Goal: Task Accomplishment & Management: Use online tool/utility

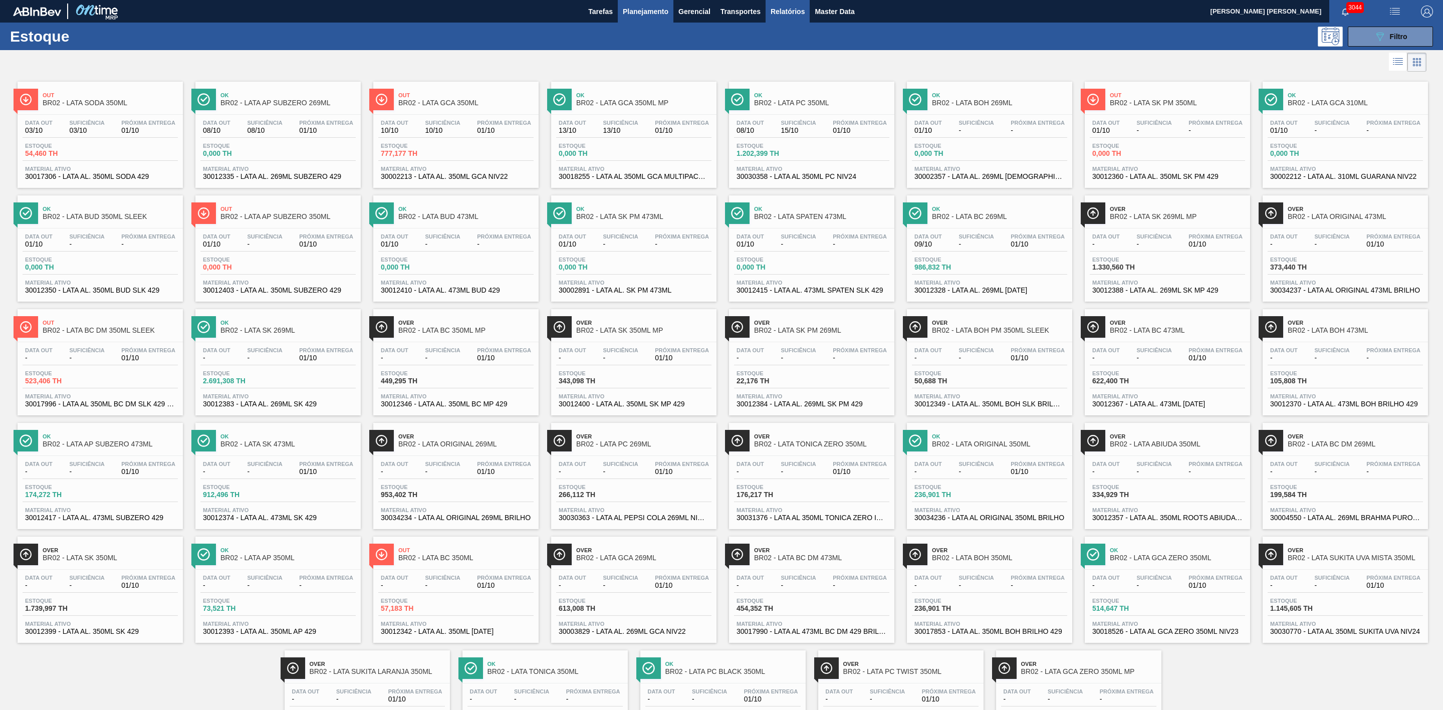
click at [789, 15] on span "Relatórios" at bounding box center [787, 12] width 34 height 12
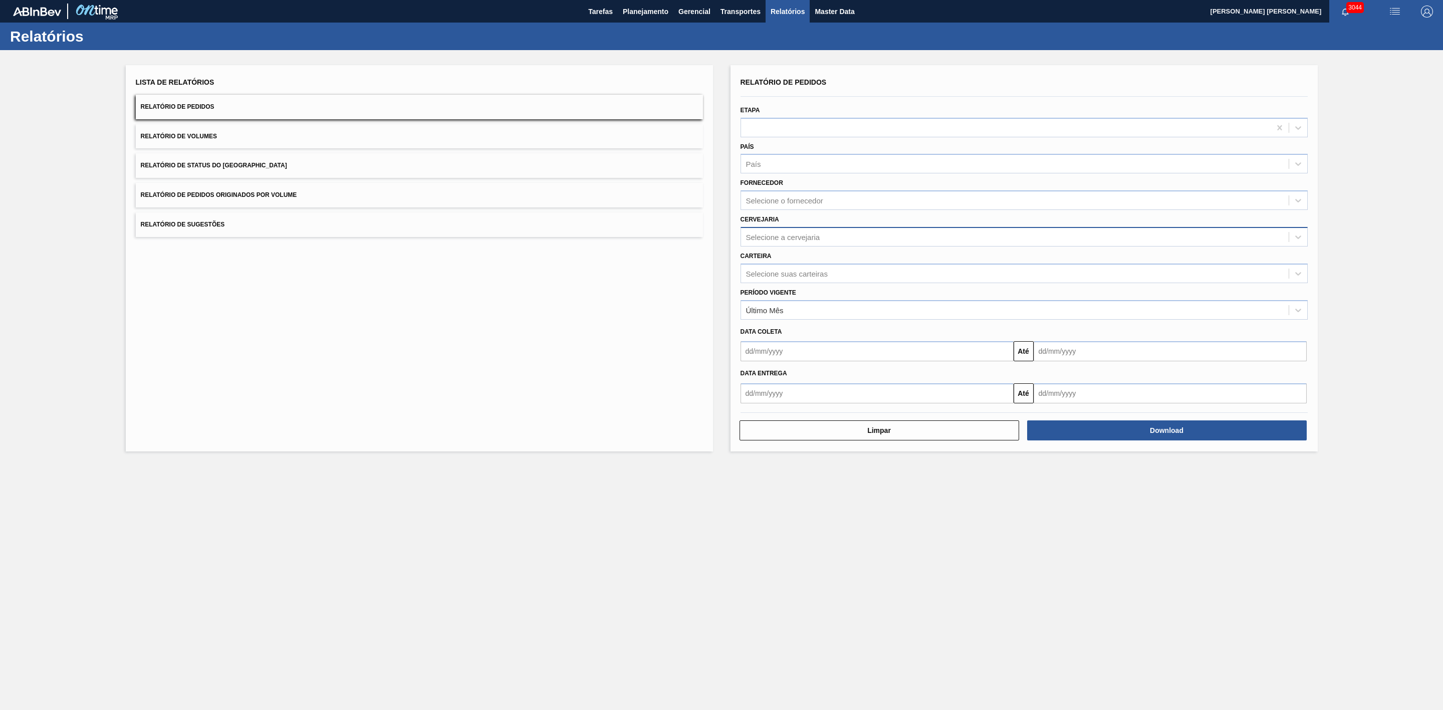
click at [788, 240] on div "Selecione a cervejaria" at bounding box center [783, 236] width 74 height 9
type input "09"
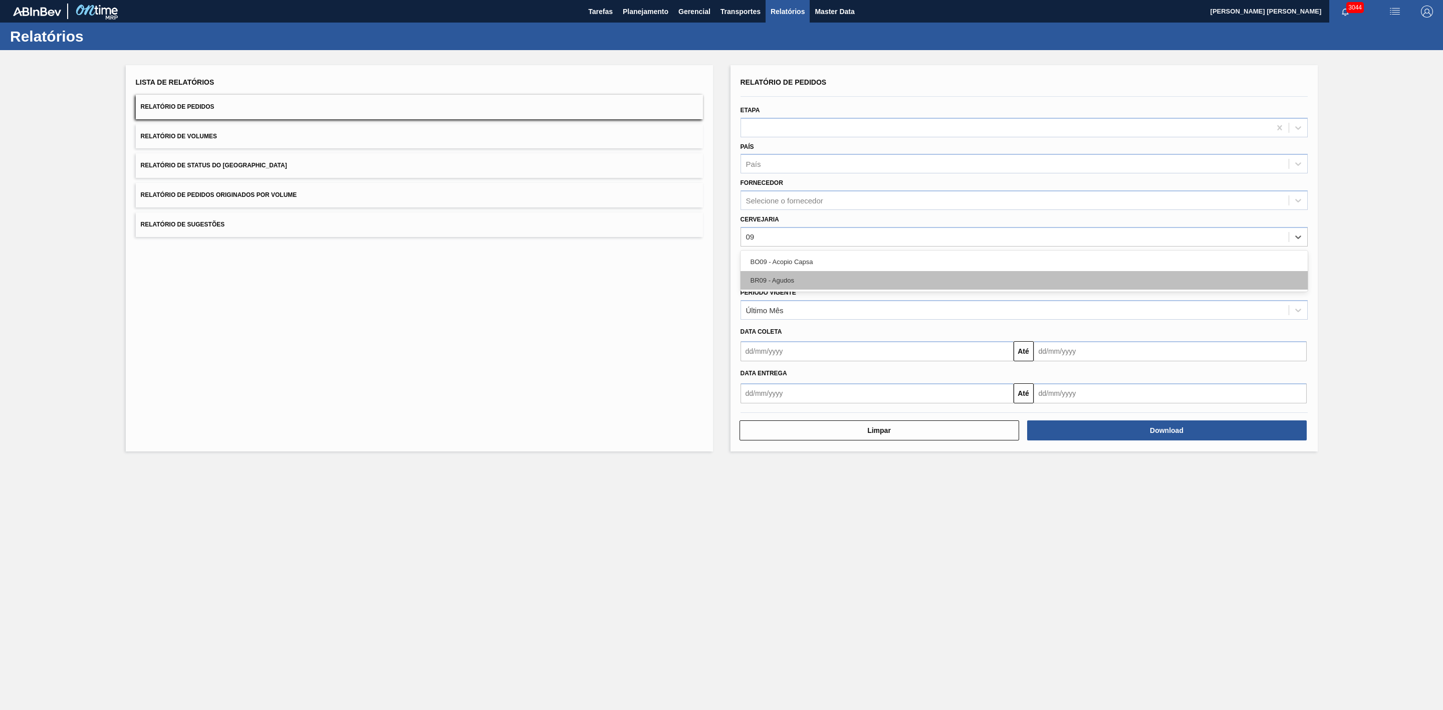
click at [798, 281] on div "BR09 - Agudos" at bounding box center [1023, 280] width 567 height 19
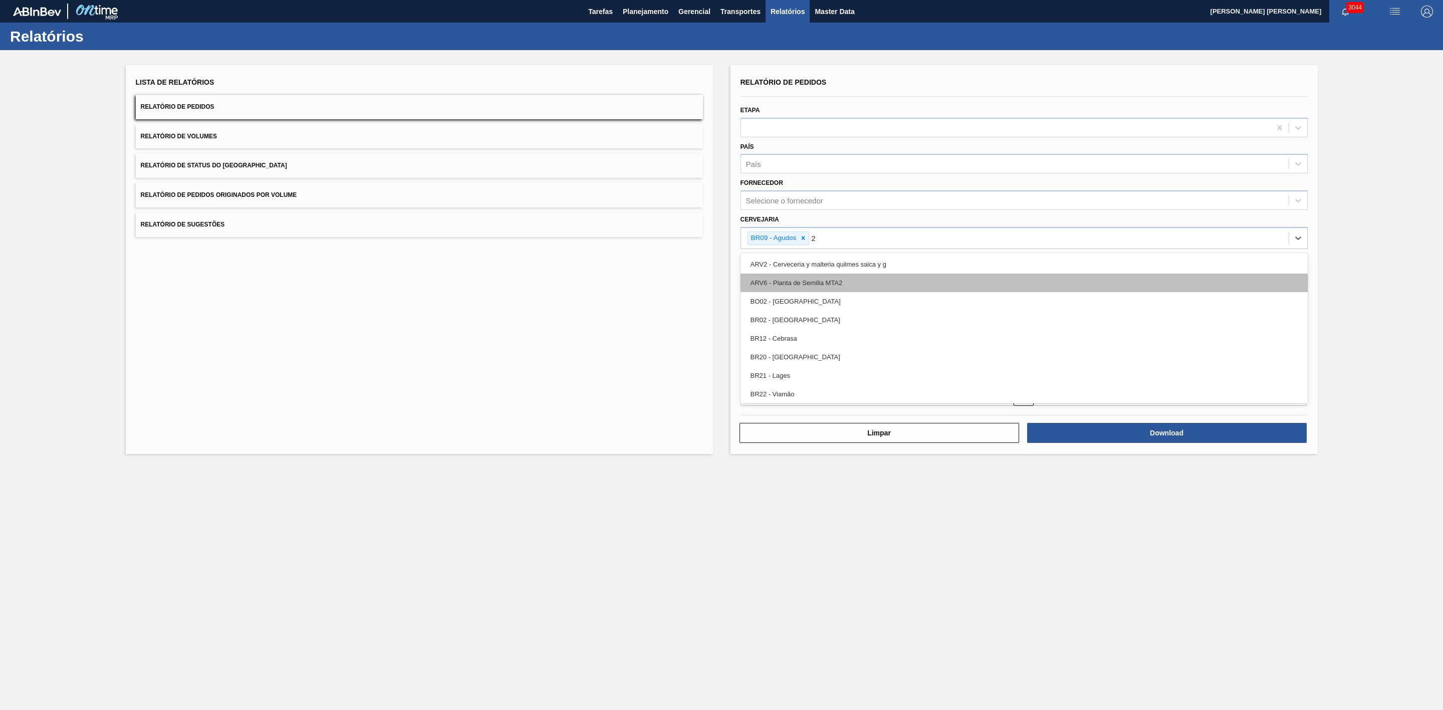
type input "21"
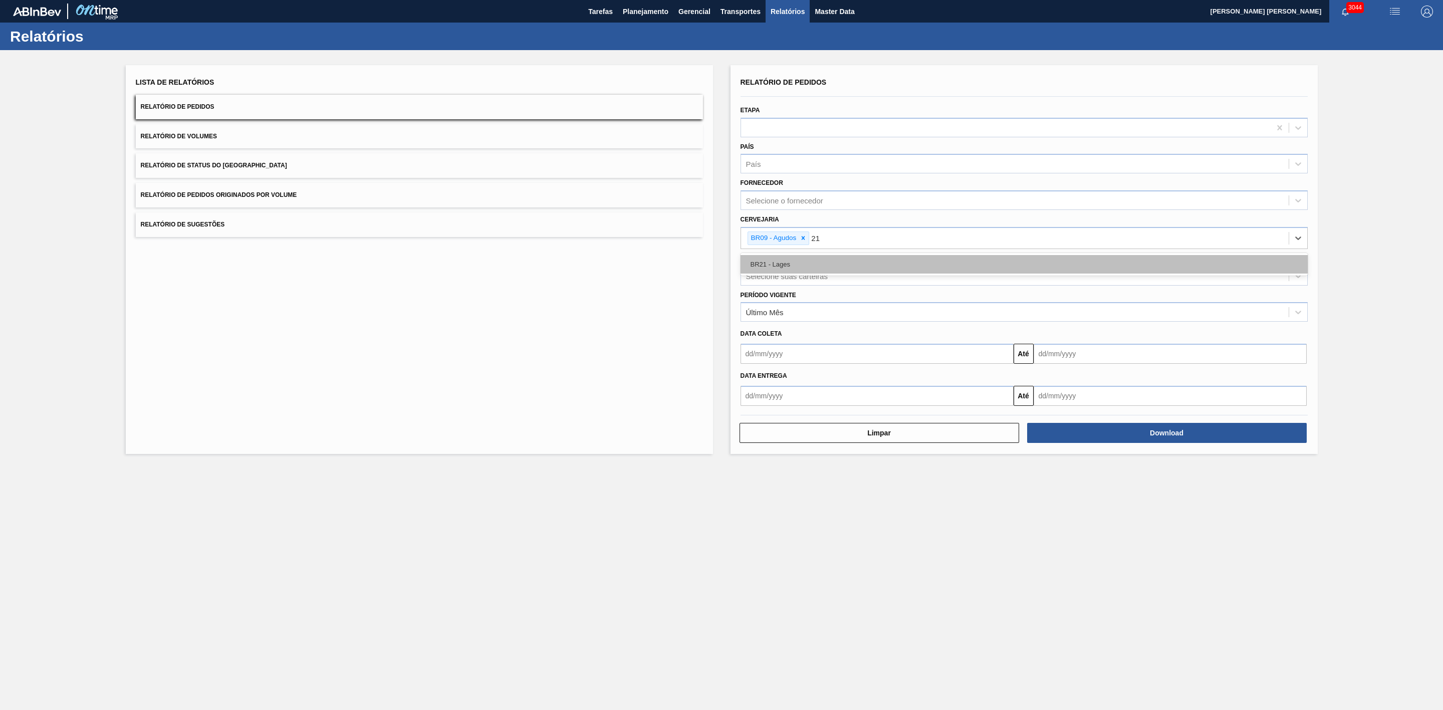
click at [783, 264] on div "BR21 - Lages" at bounding box center [1023, 264] width 567 height 19
type input "22"
click at [798, 263] on div "BR22 - Viamão" at bounding box center [1023, 264] width 567 height 19
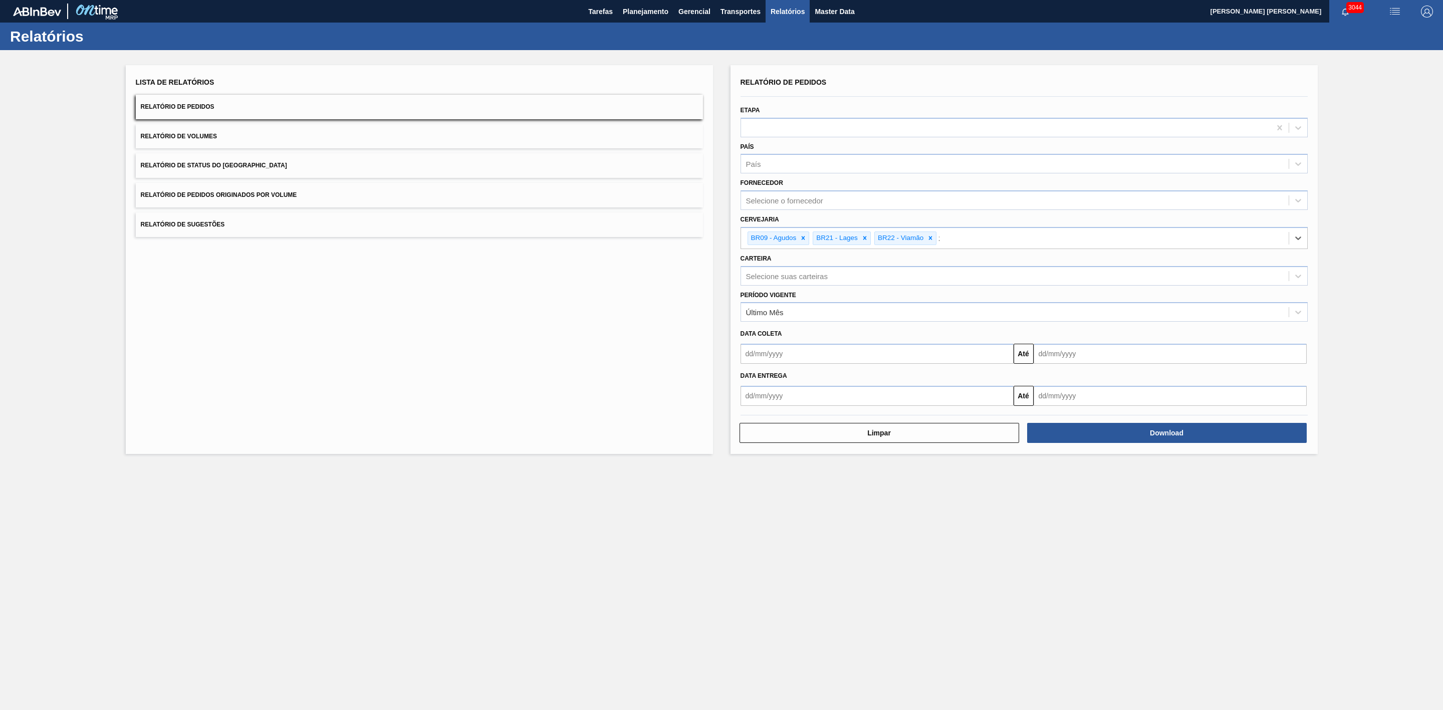
type input "24"
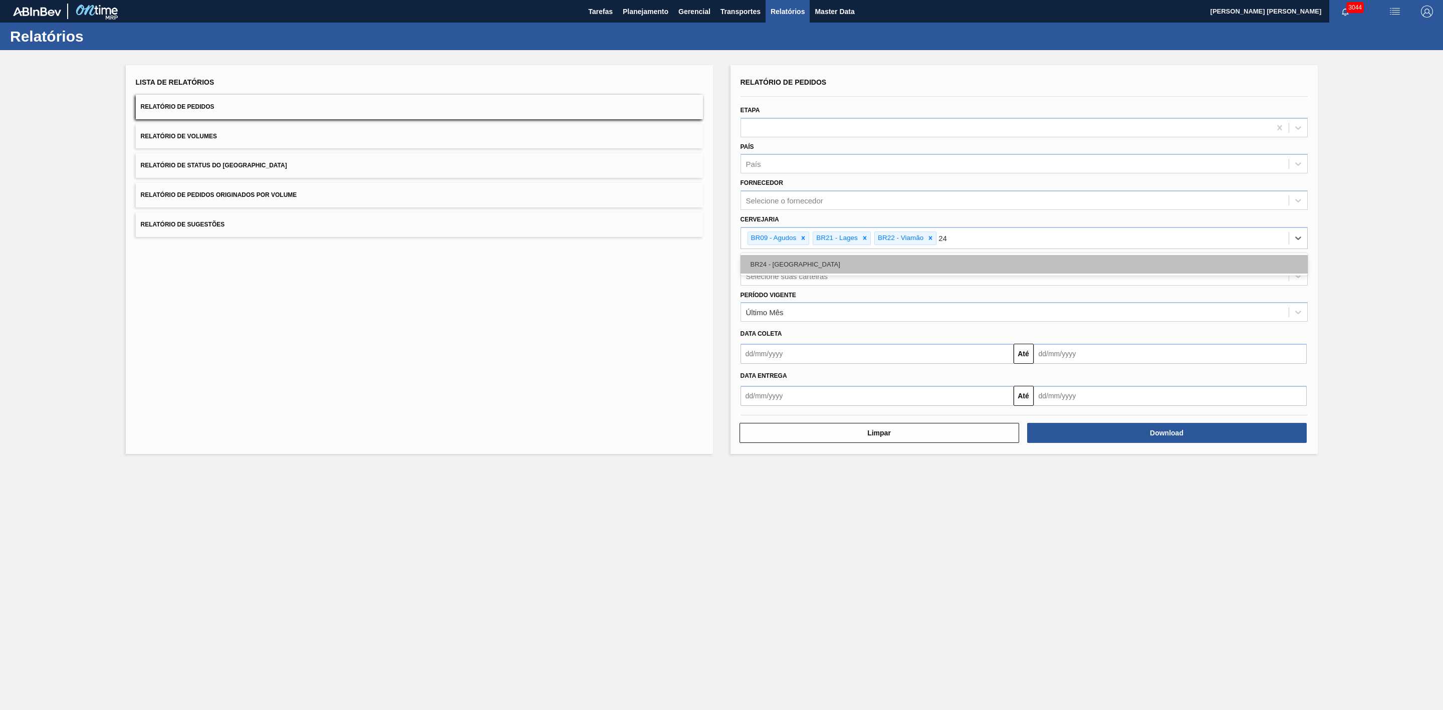
click at [793, 266] on div "BR24 - Ponta Grossa" at bounding box center [1023, 264] width 567 height 19
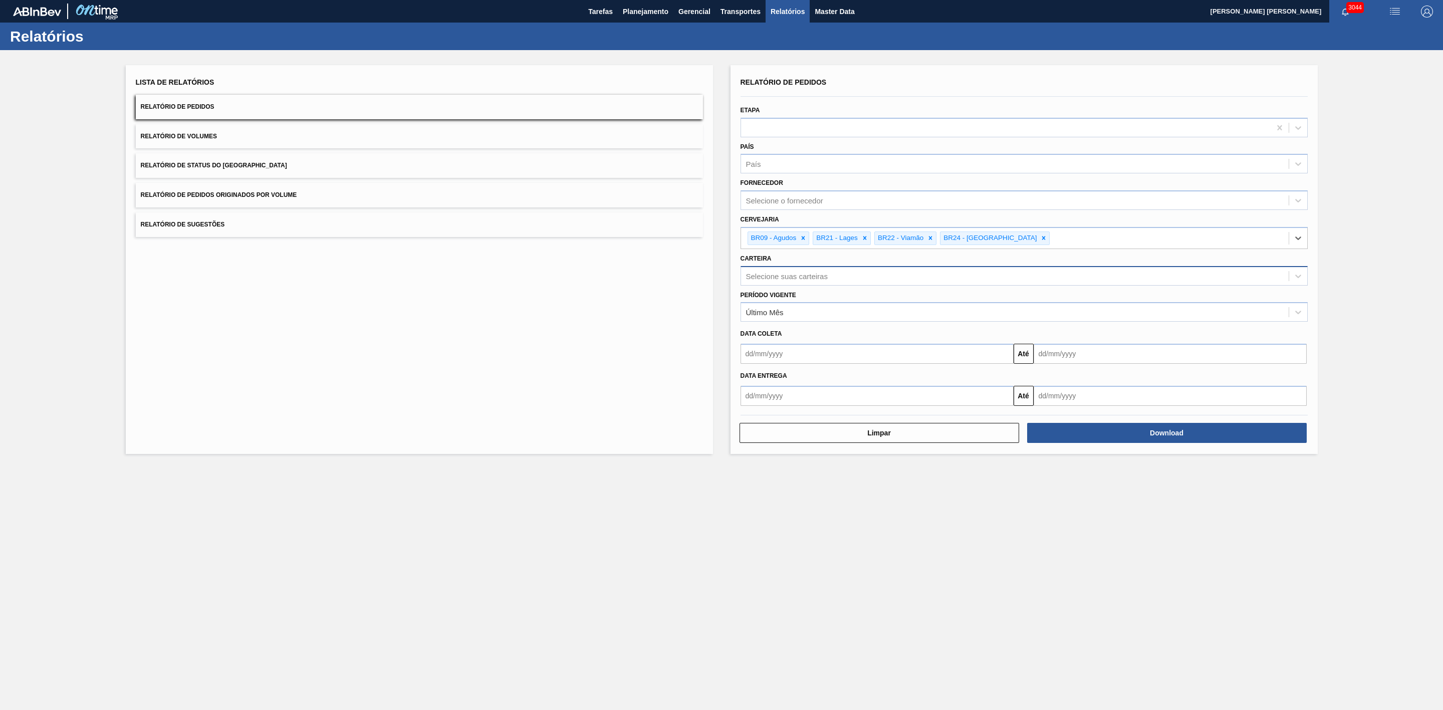
click at [803, 281] on div "Selecione suas carteiras" at bounding box center [1014, 275] width 547 height 15
type input "lata"
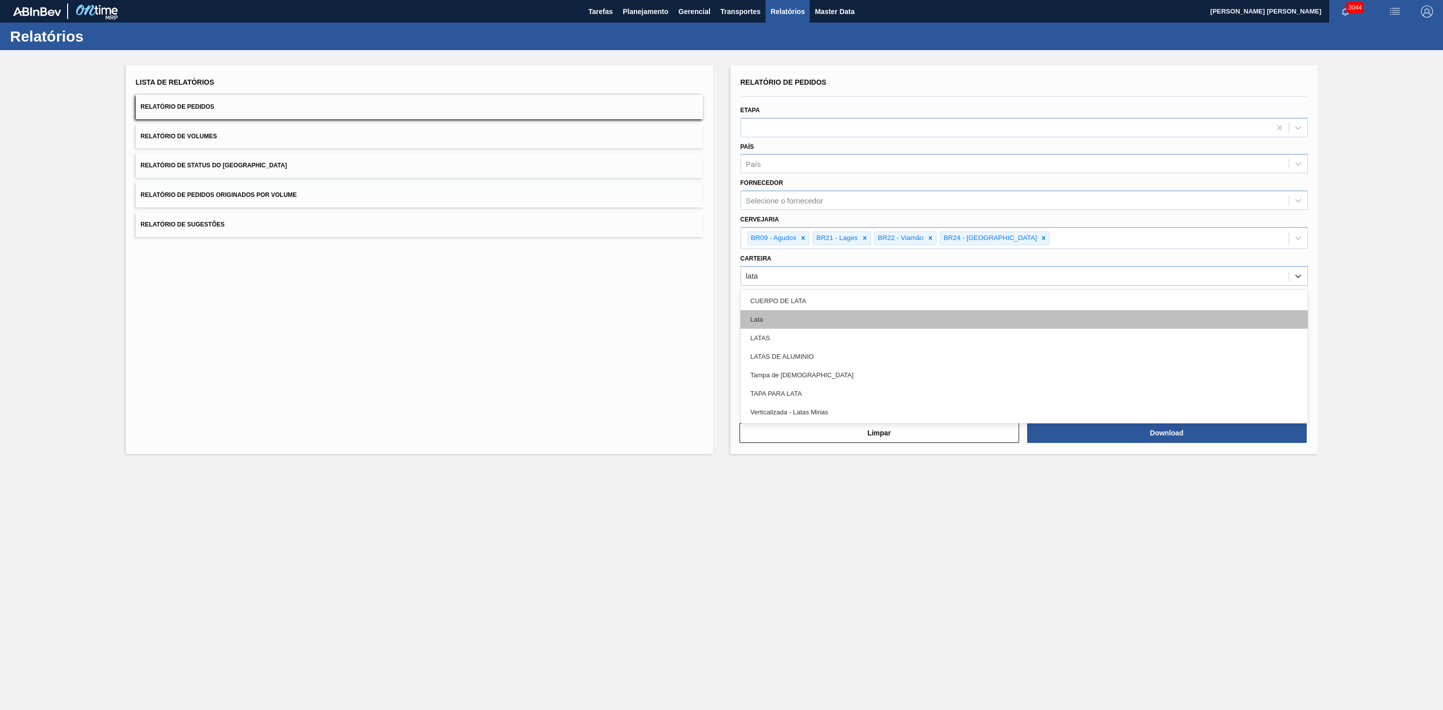
click at [830, 322] on div "Lata" at bounding box center [1023, 319] width 567 height 19
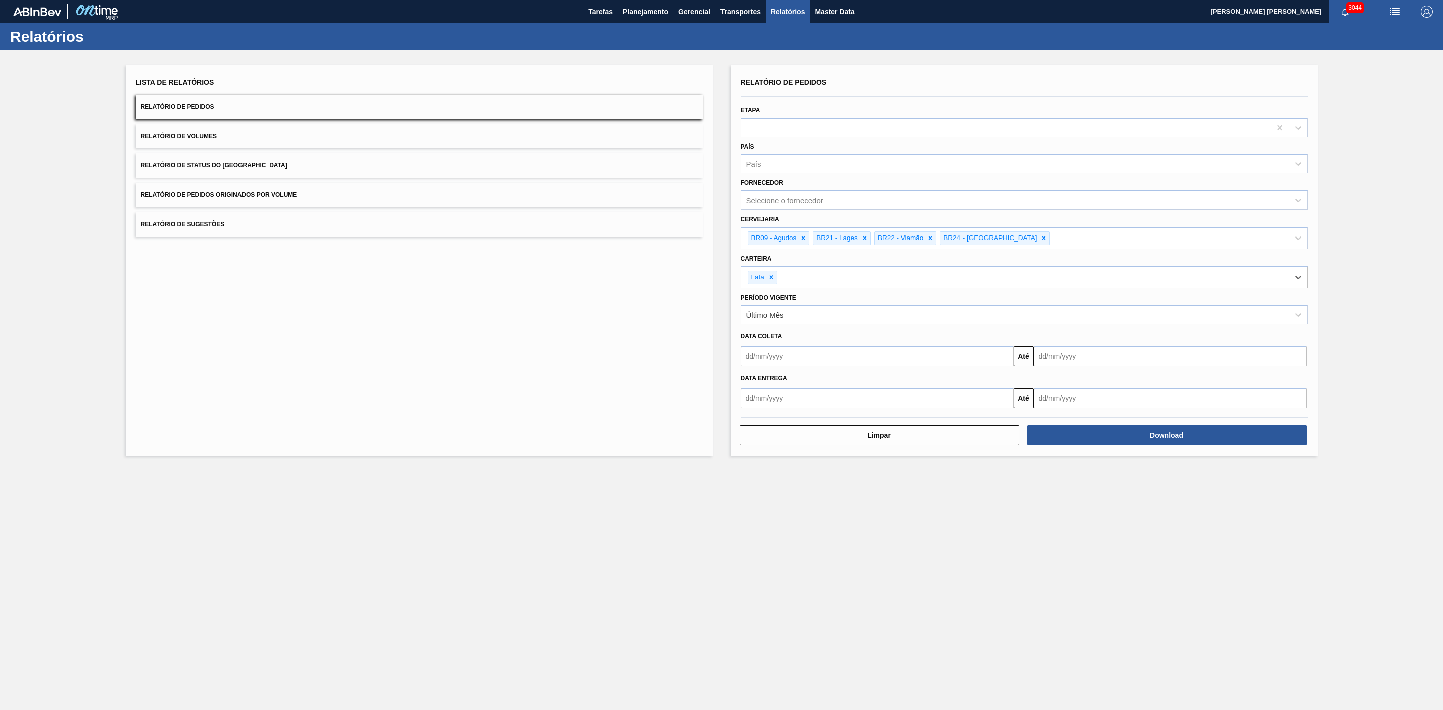
click at [800, 356] on input "text" at bounding box center [876, 356] width 273 height 20
click at [786, 411] on div "30" at bounding box center [784, 413] width 14 height 14
type input "[DATE]"
drag, startPoint x: 1056, startPoint y: 354, endPoint x: 1049, endPoint y: 363, distance: 11.7
click at [1056, 354] on input "text" at bounding box center [1169, 356] width 273 height 20
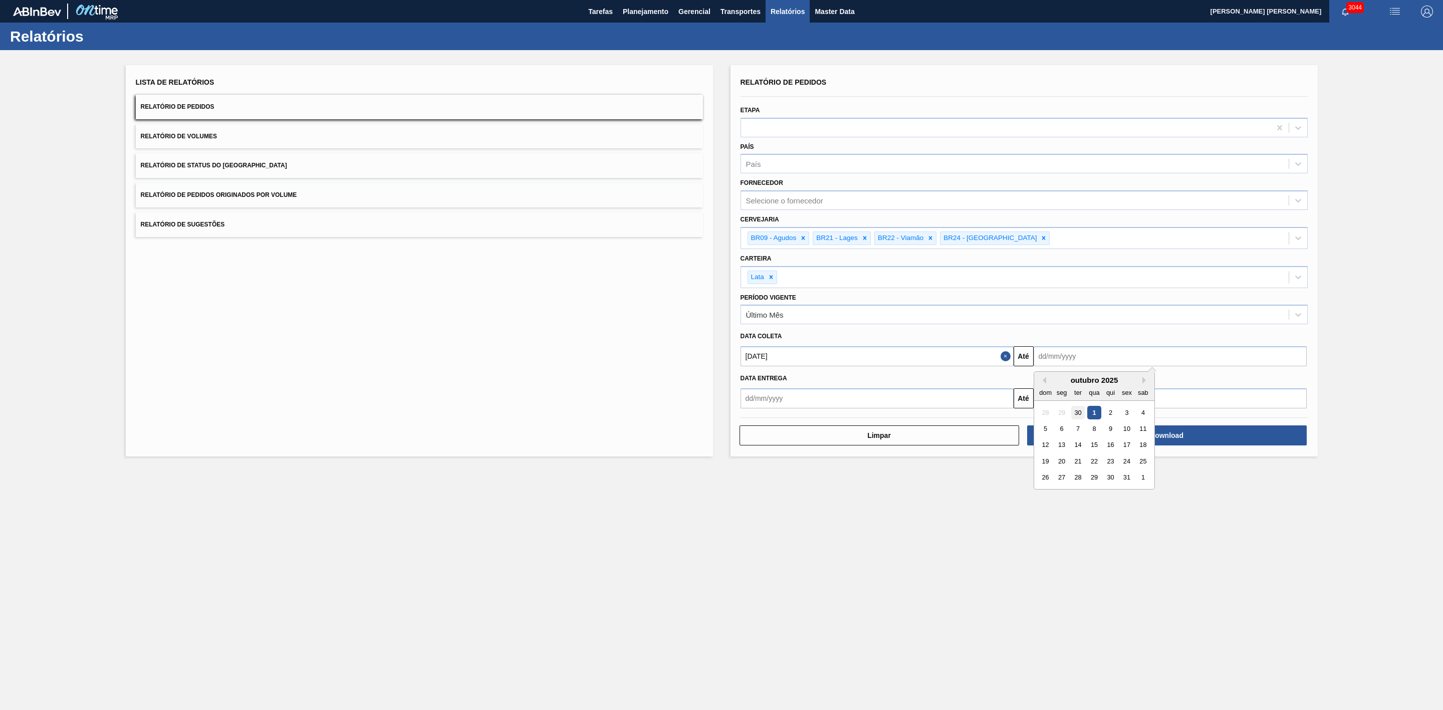
click at [1078, 415] on div "30" at bounding box center [1077, 413] width 14 height 14
type input "[DATE]"
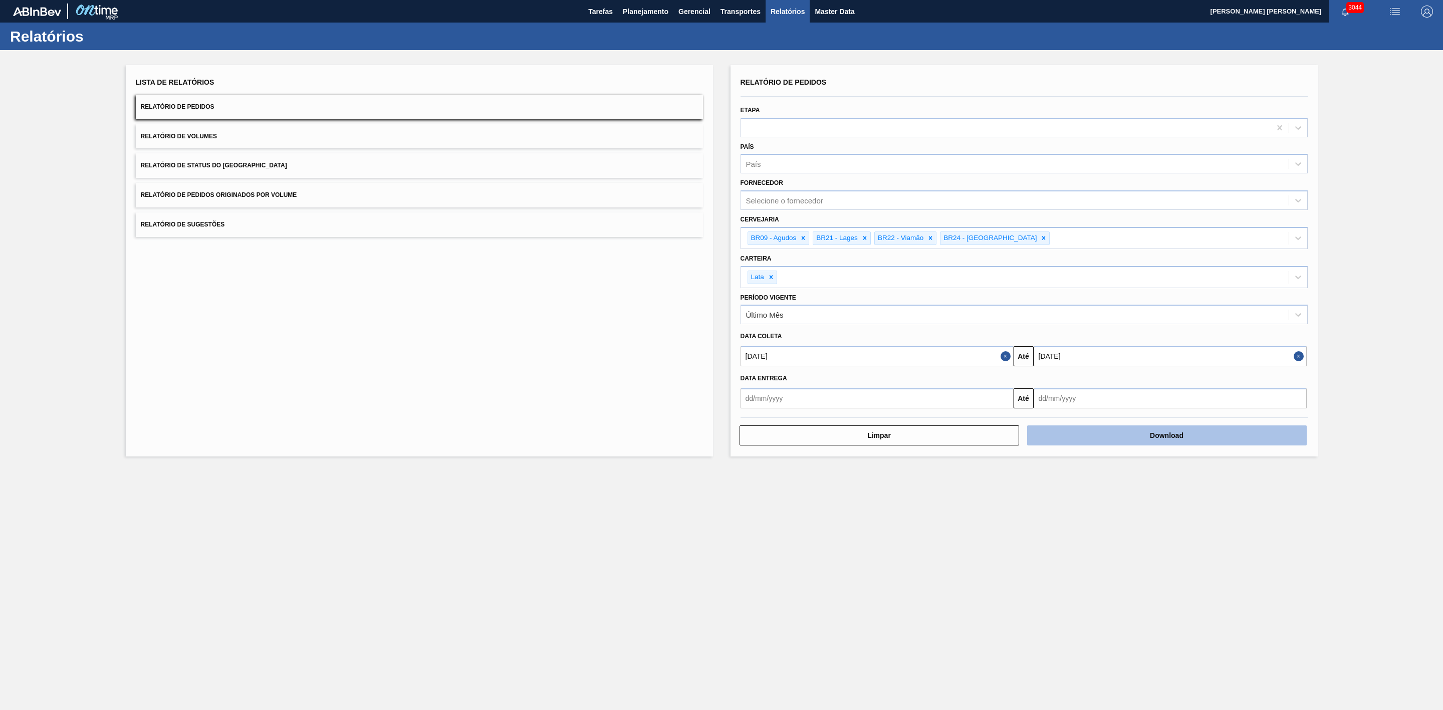
click at [1087, 437] on button "Download" at bounding box center [1166, 435] width 279 height 20
click at [648, 12] on span "Planejamento" at bounding box center [646, 12] width 46 height 12
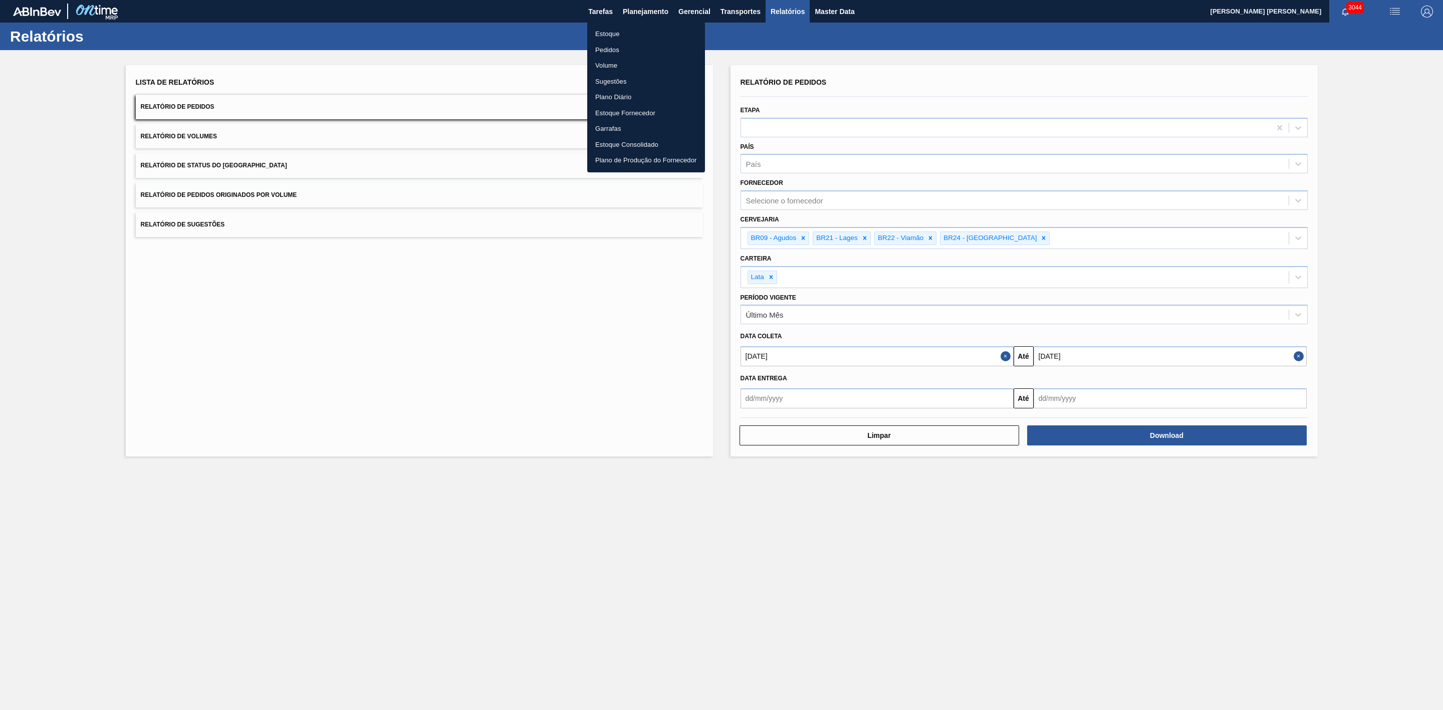
click at [606, 31] on li "Estoque" at bounding box center [646, 34] width 118 height 16
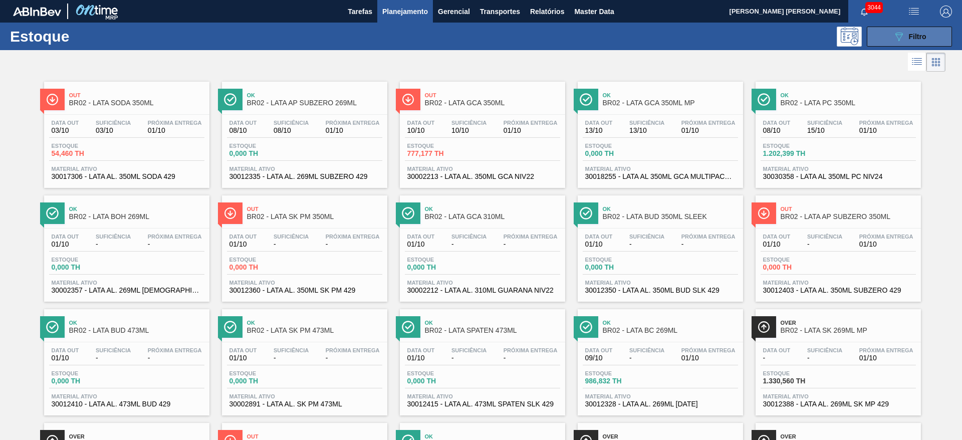
click at [910, 33] on span "Filtro" at bounding box center [918, 37] width 18 height 8
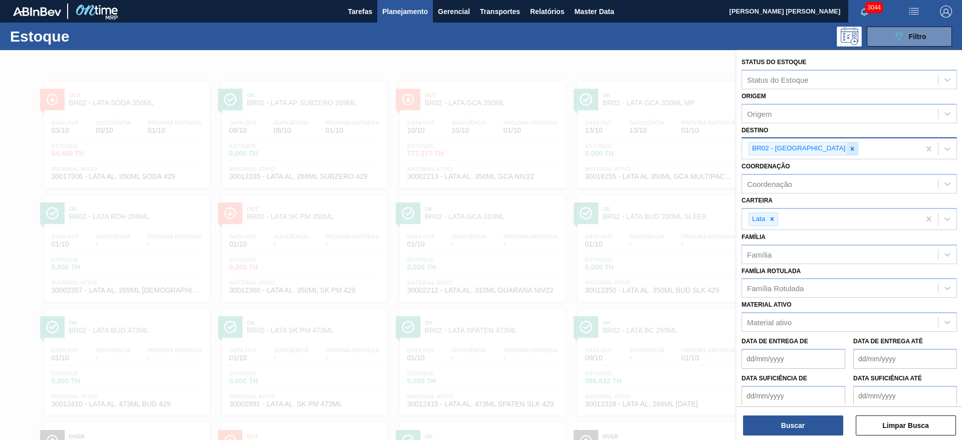
click at [848, 151] on icon at bounding box center [851, 148] width 7 height 7
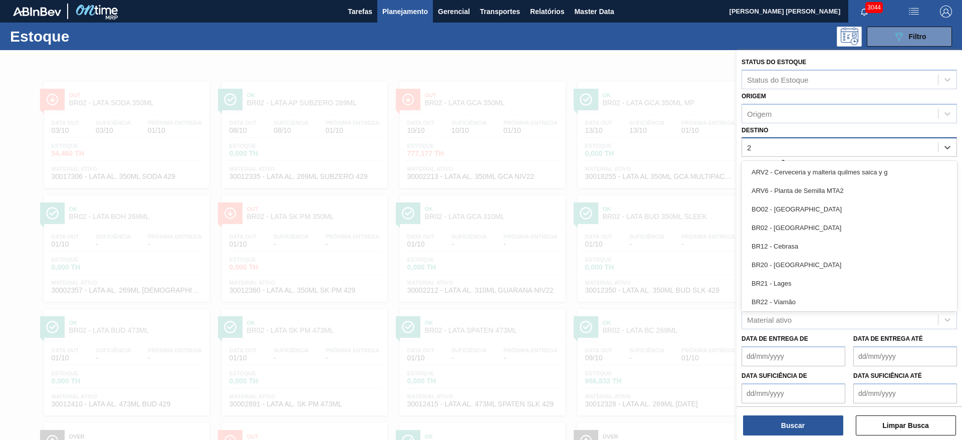
type input "21"
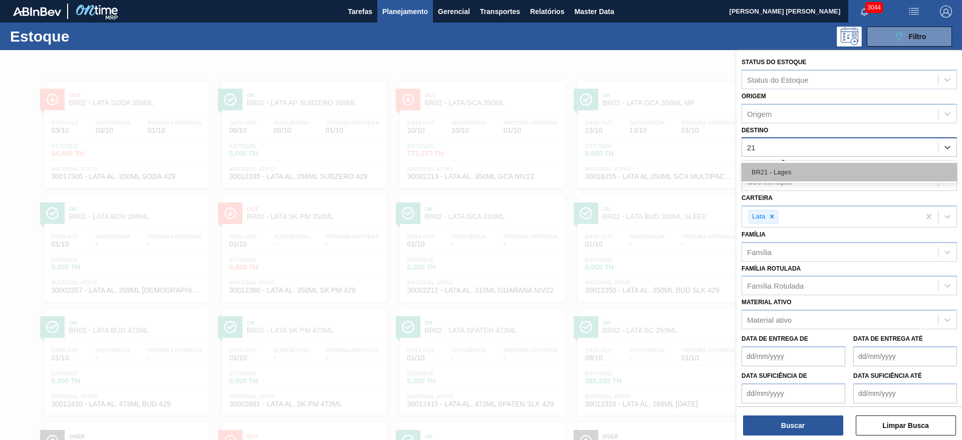
click at [786, 169] on div "BR21 - Lages" at bounding box center [848, 172] width 215 height 19
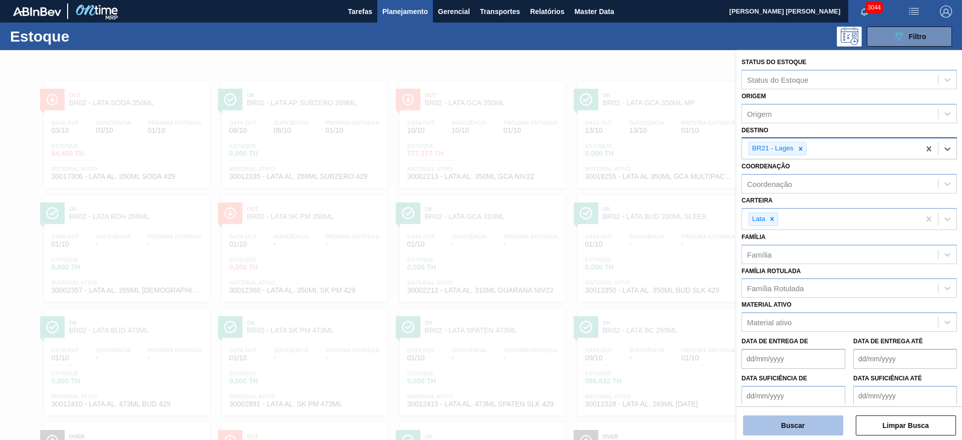
click at [805, 425] on button "Buscar" at bounding box center [793, 425] width 100 height 20
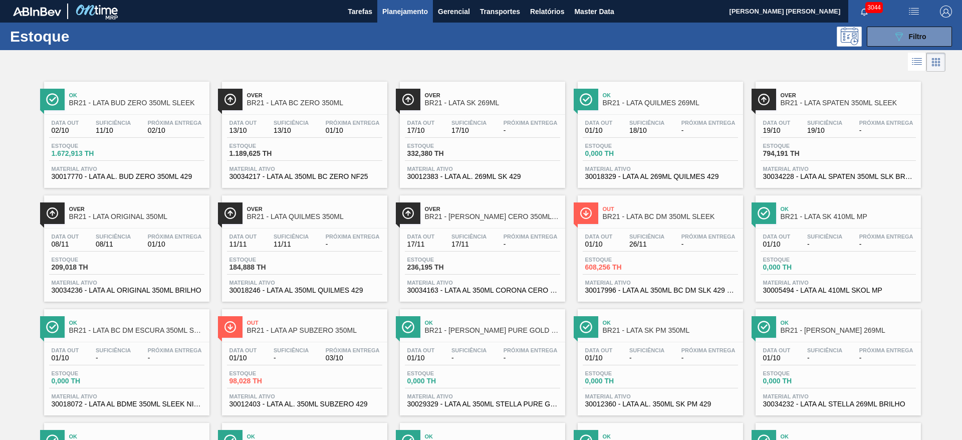
click at [405, 14] on span "Planejamento" at bounding box center [405, 12] width 46 height 12
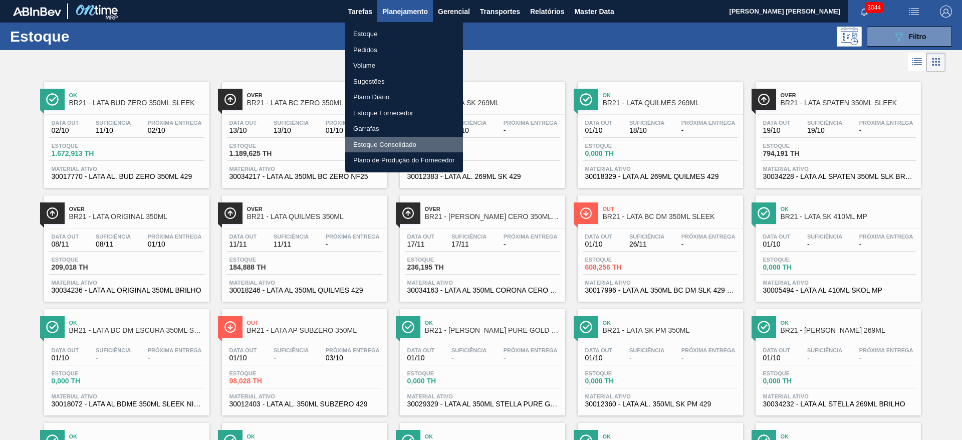
click at [389, 144] on li "Estoque Consolidado" at bounding box center [404, 145] width 118 height 16
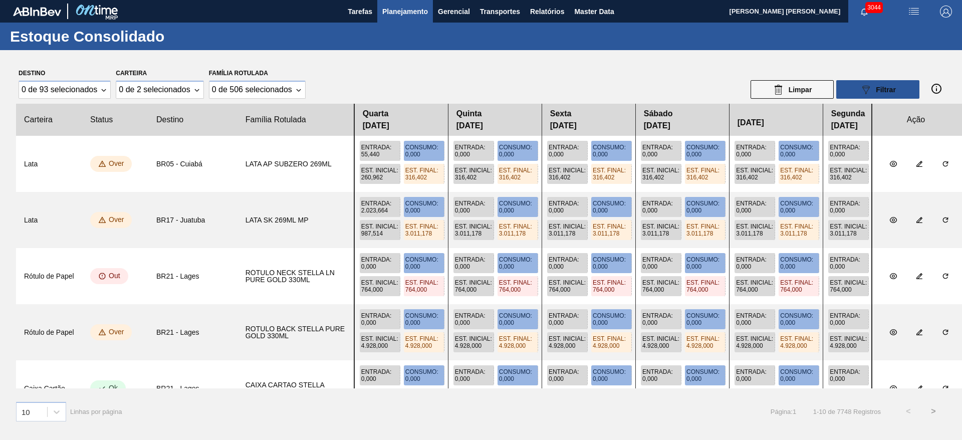
click at [397, 13] on span "Planejamento" at bounding box center [405, 12] width 46 height 12
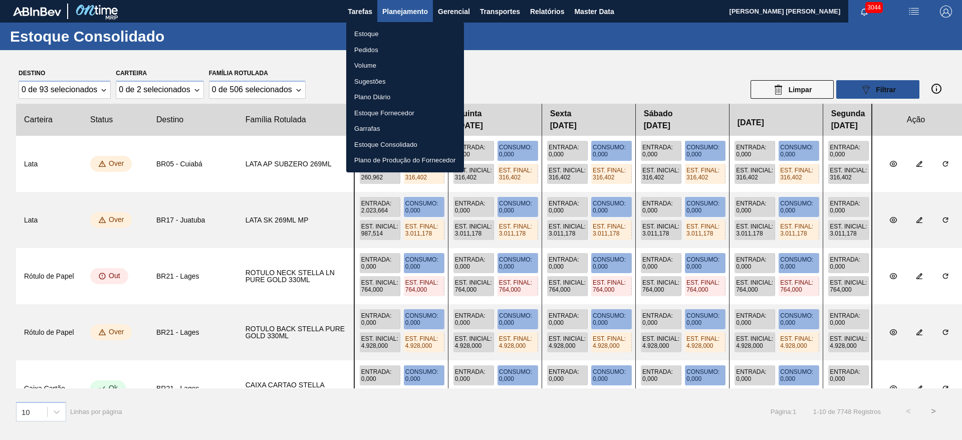
click at [386, 96] on li "Plano Diário" at bounding box center [405, 97] width 118 height 16
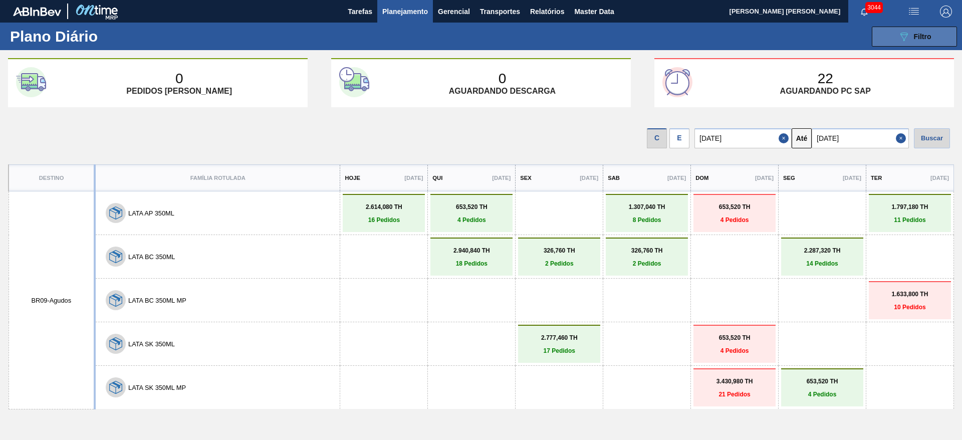
click at [898, 37] on icon "089F7B8B-B2A5-4AFE-B5C0-19BA573D28AC" at bounding box center [904, 37] width 12 height 12
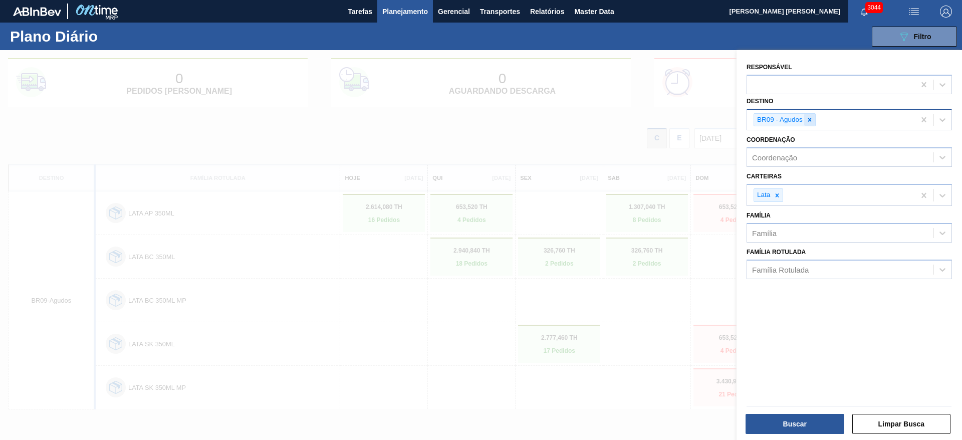
click at [811, 120] on icon at bounding box center [809, 119] width 7 height 7
type input "21"
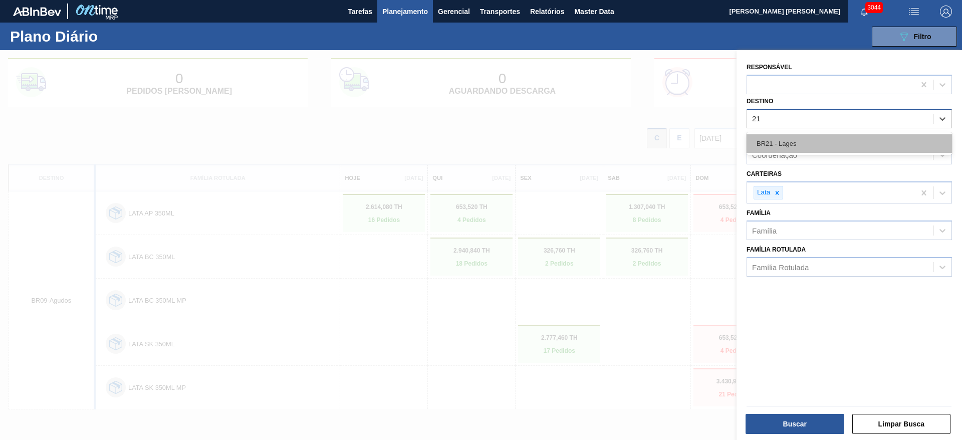
click at [801, 140] on div "BR21 - Lages" at bounding box center [848, 143] width 205 height 19
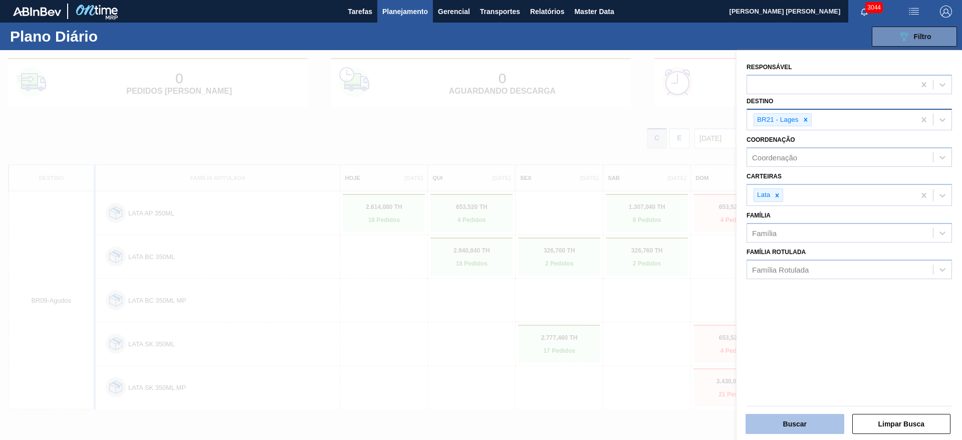
click at [795, 420] on button "Buscar" at bounding box center [794, 424] width 99 height 20
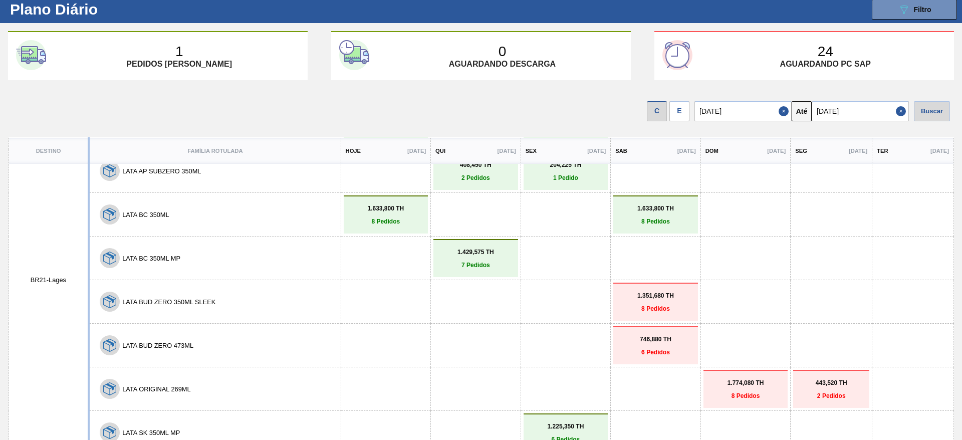
scroll to position [42, 0]
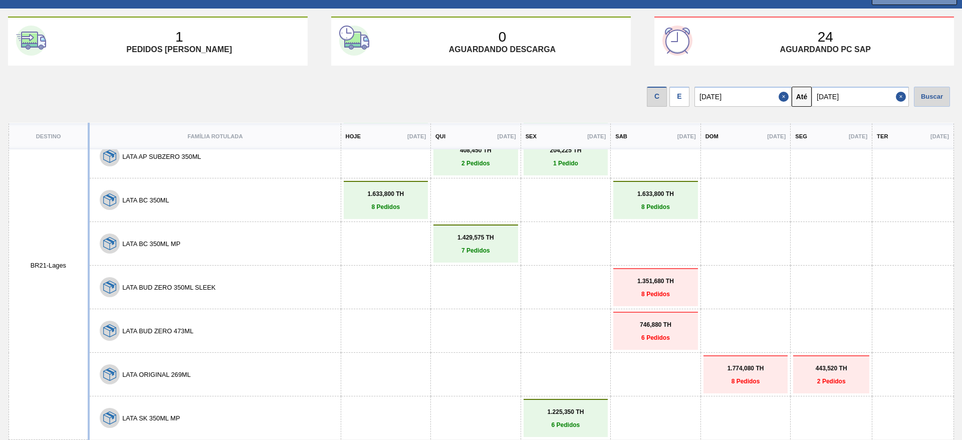
click at [678, 101] on div "E" at bounding box center [679, 97] width 20 height 20
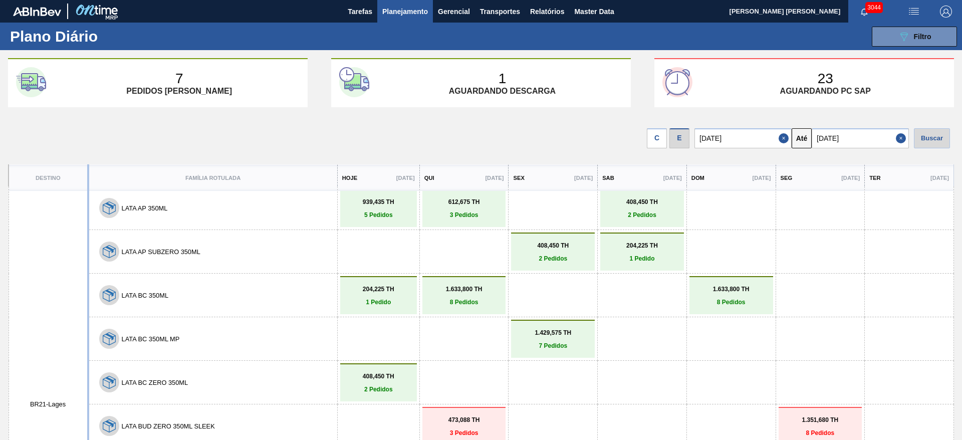
scroll to position [0, 0]
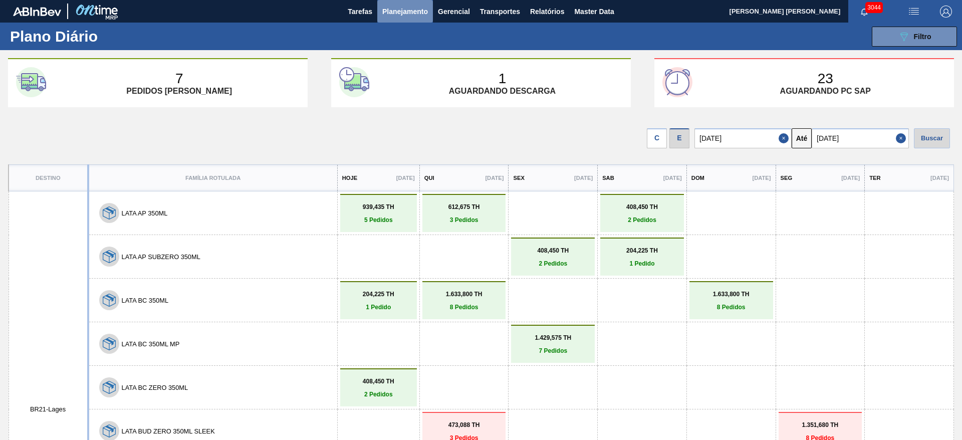
click at [400, 16] on span "Planejamento" at bounding box center [405, 12] width 46 height 12
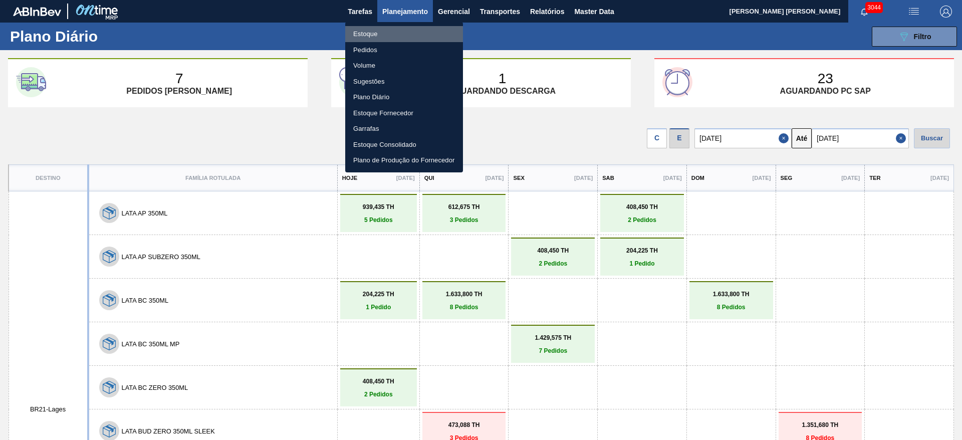
click at [364, 35] on li "Estoque" at bounding box center [404, 34] width 118 height 16
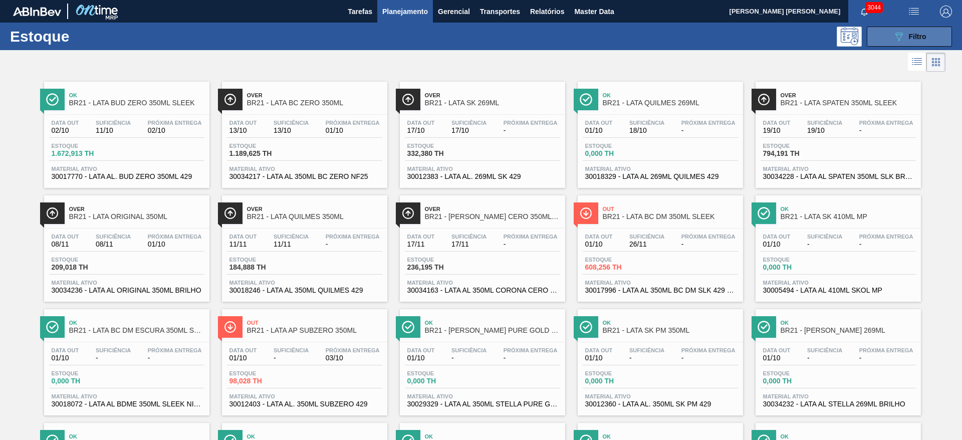
click at [888, 35] on button "089F7B8B-B2A5-4AFE-B5C0-19BA573D28AC Filtro" at bounding box center [909, 37] width 85 height 20
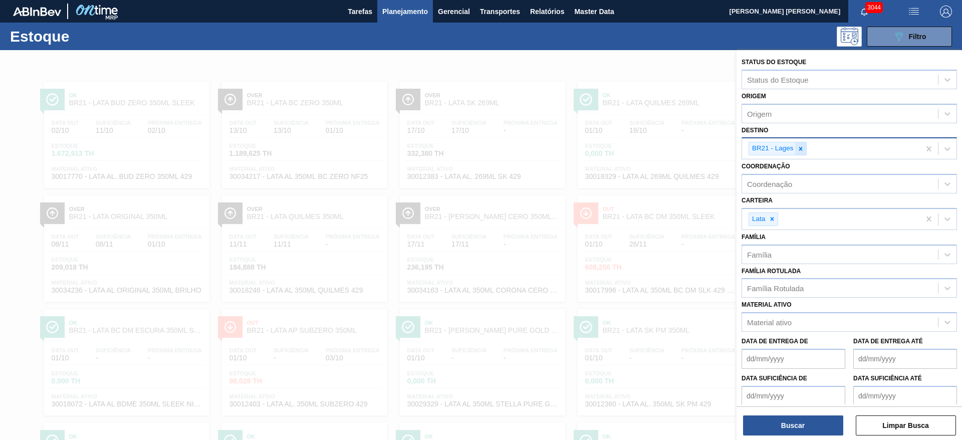
click at [804, 148] on div at bounding box center [800, 148] width 11 height 13
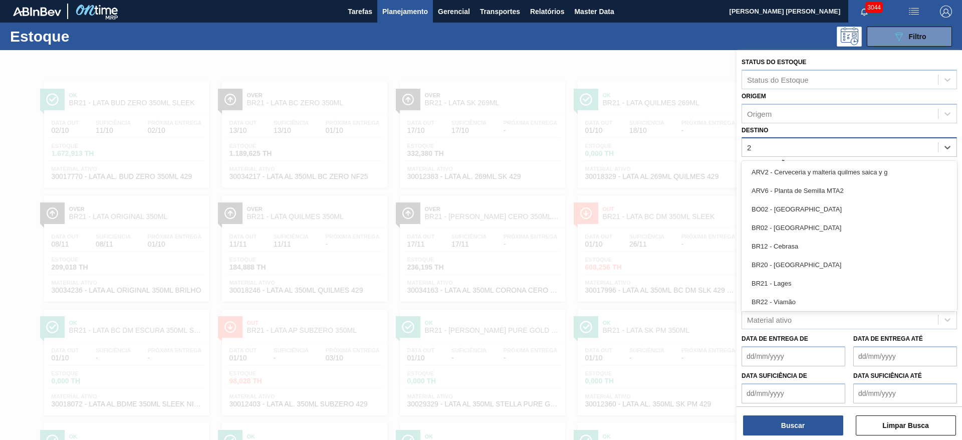
type input "22"
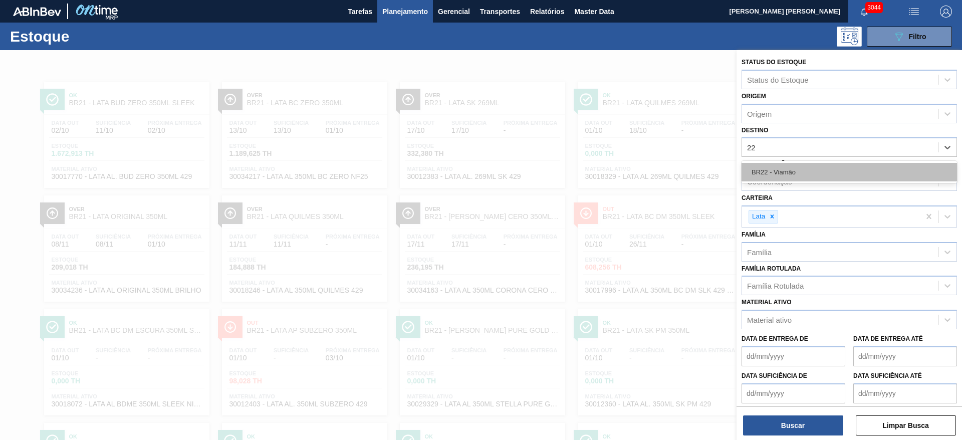
click at [779, 171] on div "BR22 - Viamão" at bounding box center [848, 172] width 215 height 19
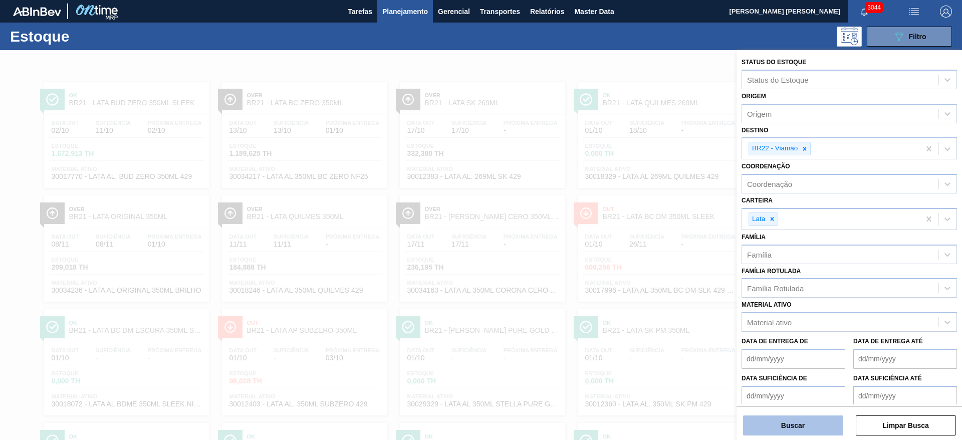
click at [793, 427] on button "Buscar" at bounding box center [793, 425] width 100 height 20
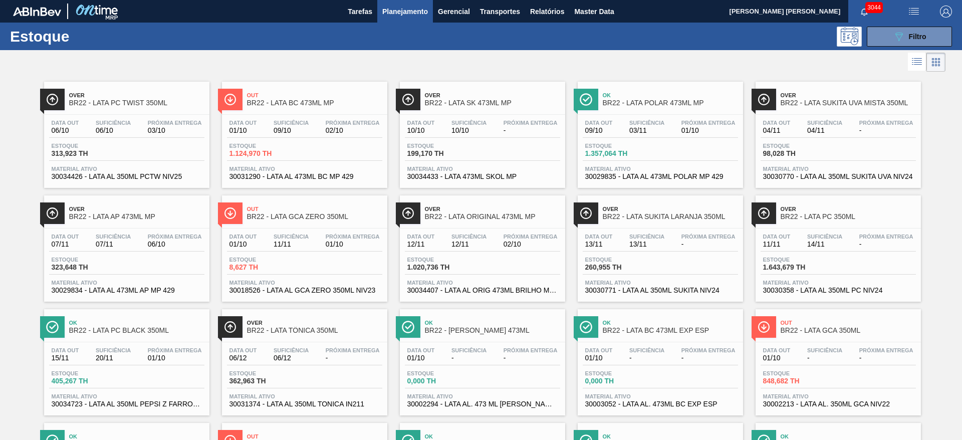
click at [592, 56] on div at bounding box center [472, 62] width 945 height 24
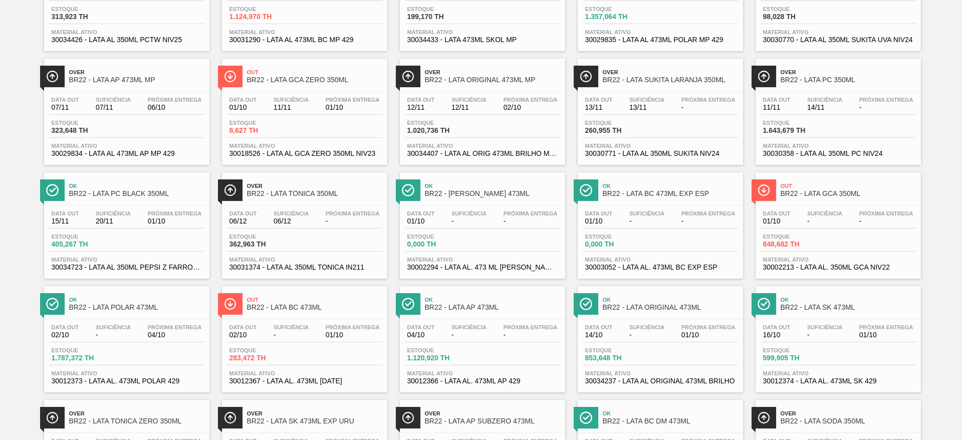
scroll to position [301, 0]
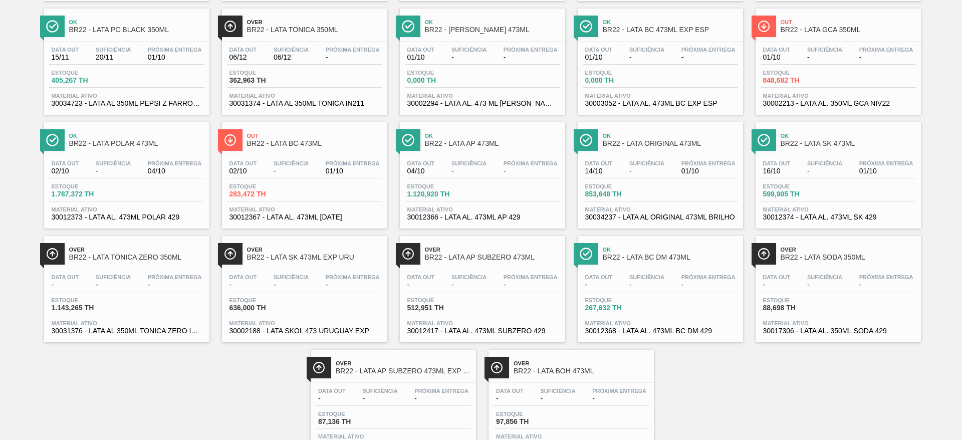
click at [678, 144] on span "BR22 - LATA ORIGINAL 473ML" at bounding box center [670, 144] width 135 height 8
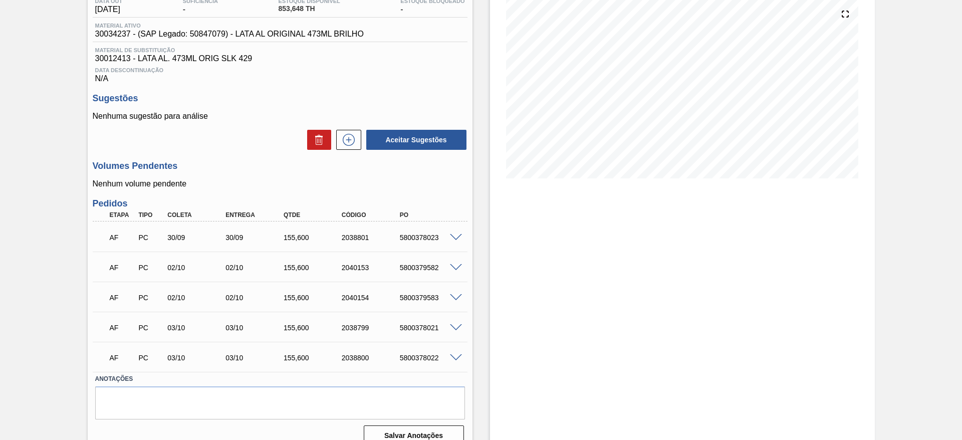
scroll to position [129, 0]
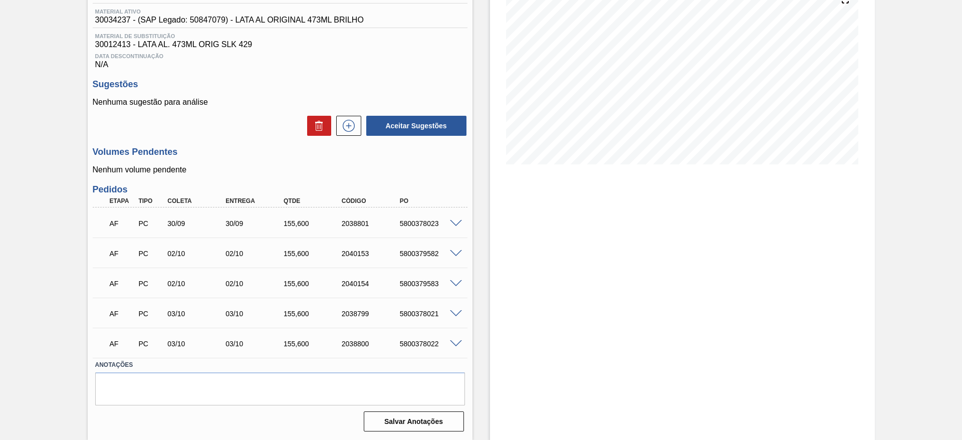
click at [452, 224] on span at bounding box center [456, 224] width 12 height 8
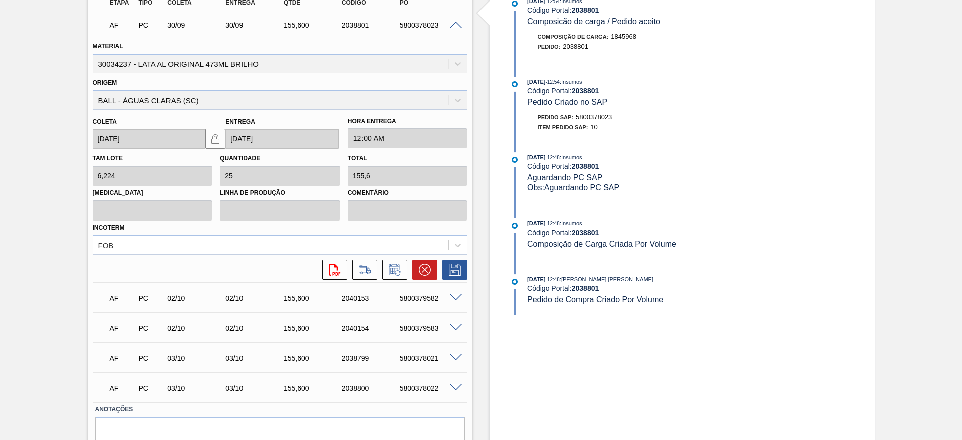
scroll to position [354, 0]
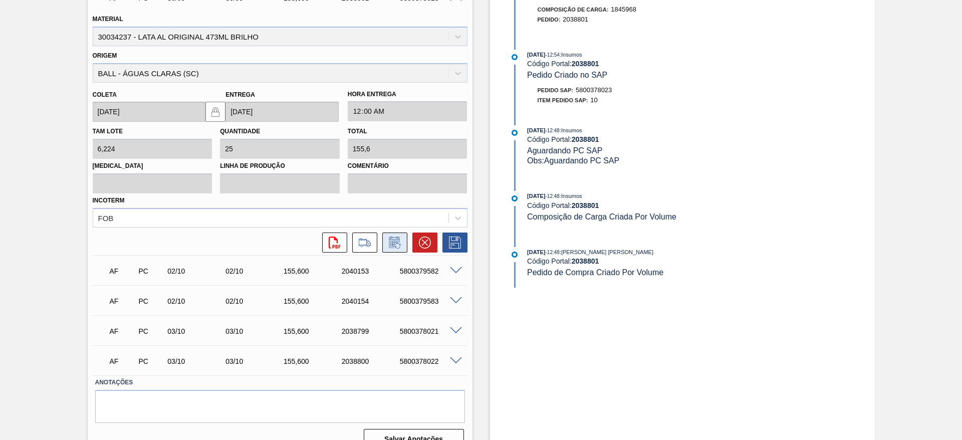
click at [394, 243] on icon at bounding box center [395, 242] width 16 height 12
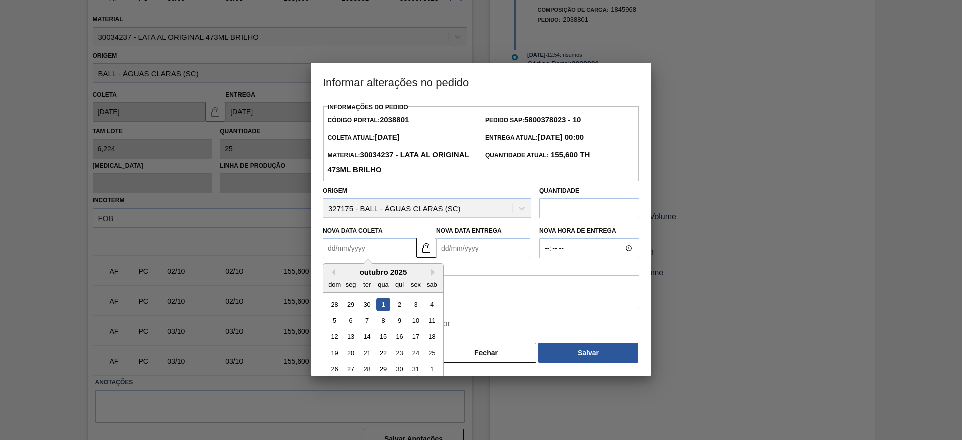
click at [387, 247] on Coleta2038801 "Nova Data Coleta" at bounding box center [370, 248] width 94 height 20
click at [385, 304] on div "1" at bounding box center [383, 305] width 14 height 14
type Coleta2038801 "[DATE]"
type Entrega2038801 "[DATE]"
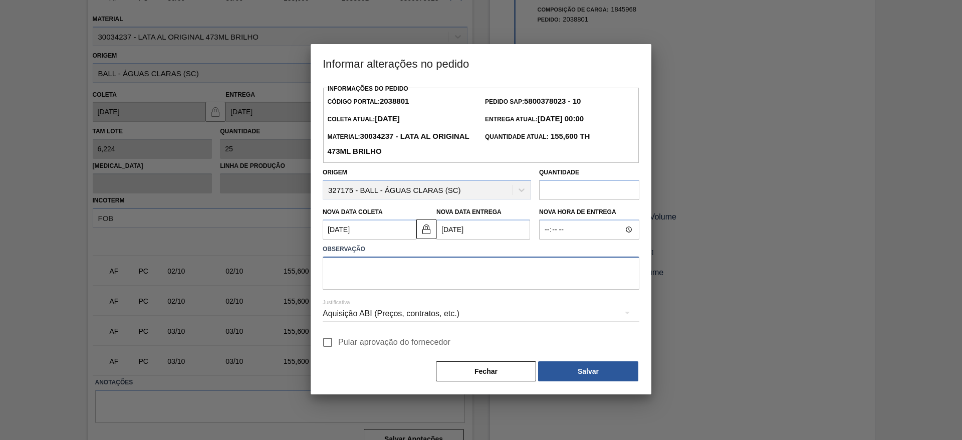
click at [415, 270] on textarea at bounding box center [481, 272] width 317 height 33
paste textarea "Furo D-1 - giro da frota"
type textarea "Furo D-1 - giro da frota"
click at [431, 317] on div "Aquisição ABI (Preços, contratos, etc.)" at bounding box center [481, 314] width 317 height 28
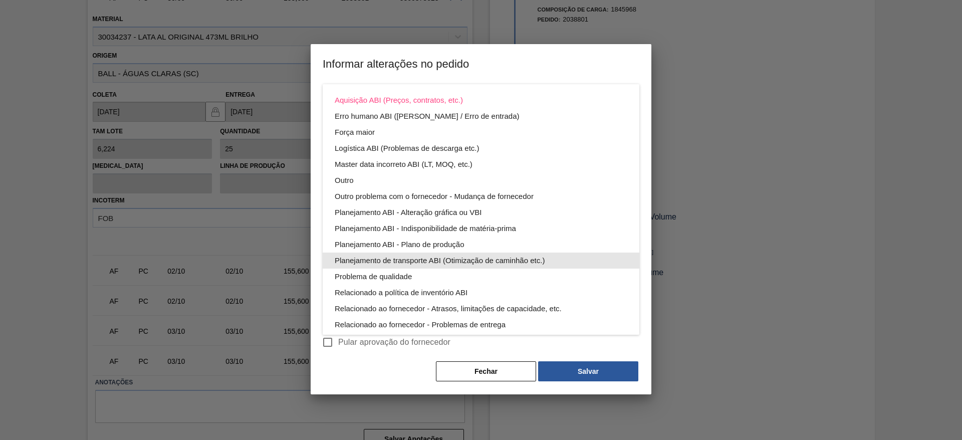
click at [493, 259] on div "Planejamento de transporte ABI (Otimização de caminhão etc.)" at bounding box center [481, 260] width 293 height 16
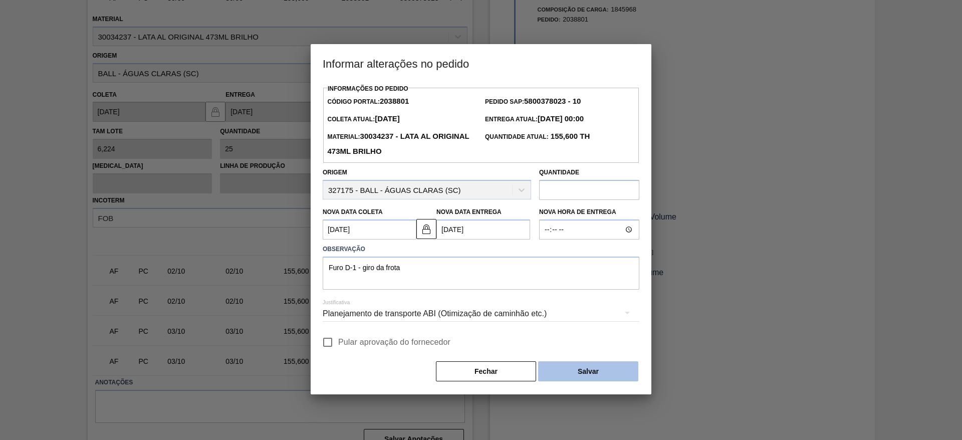
click at [590, 378] on button "Salvar" at bounding box center [588, 371] width 100 height 20
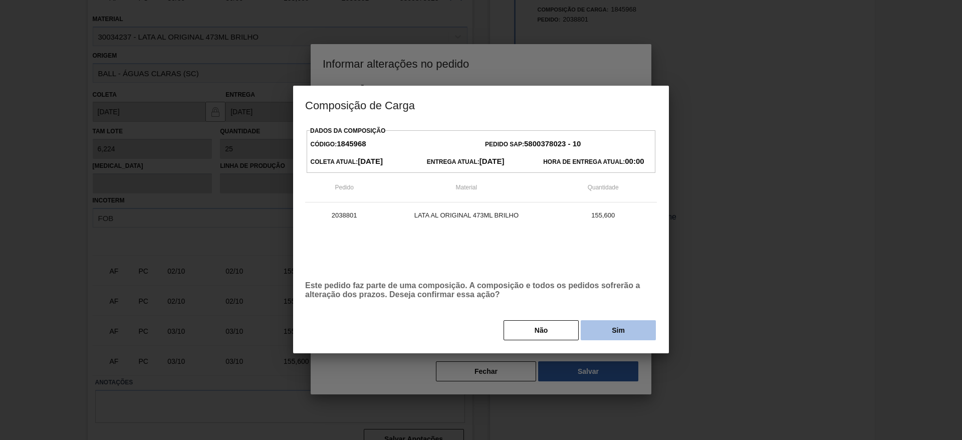
click at [612, 330] on button "Sim" at bounding box center [618, 330] width 75 height 20
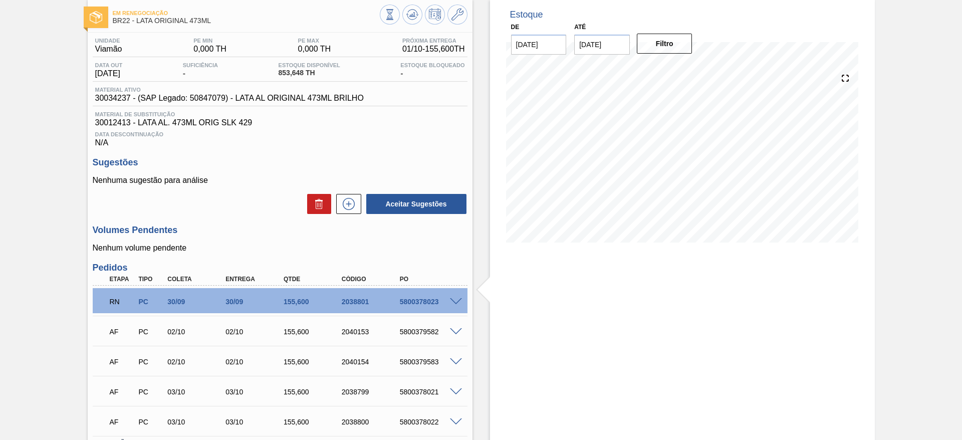
scroll to position [0, 0]
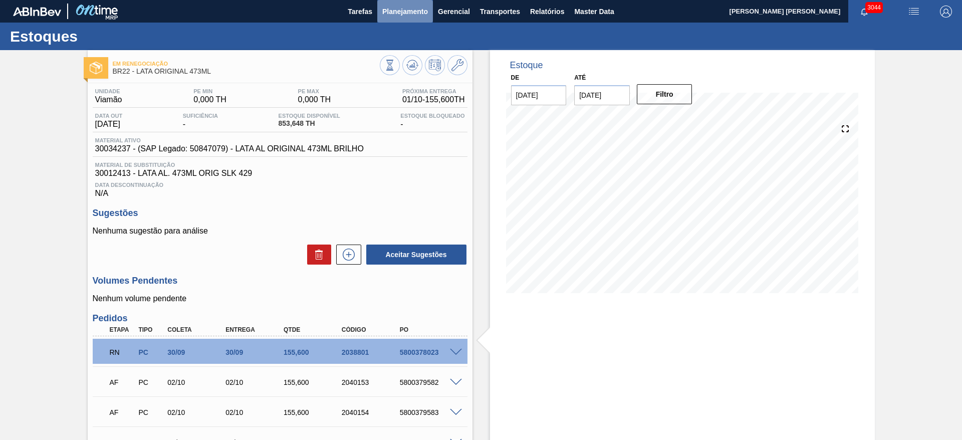
click at [406, 14] on span "Planejamento" at bounding box center [405, 12] width 46 height 12
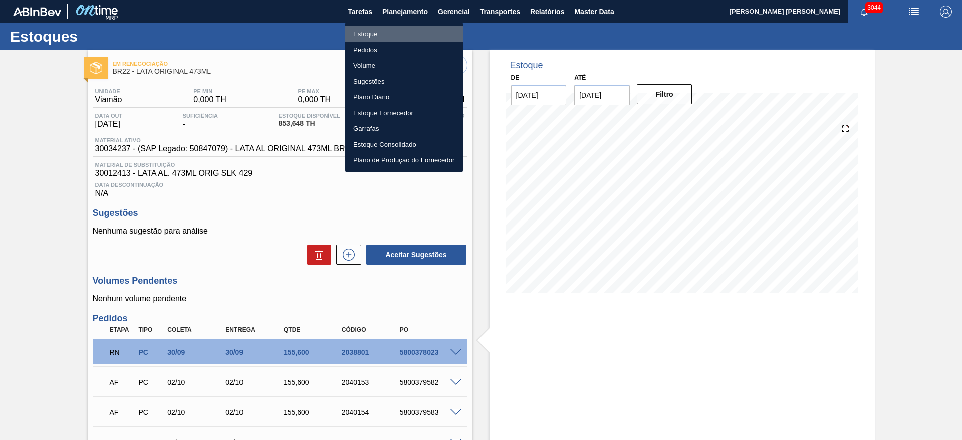
click at [374, 37] on li "Estoque" at bounding box center [404, 34] width 118 height 16
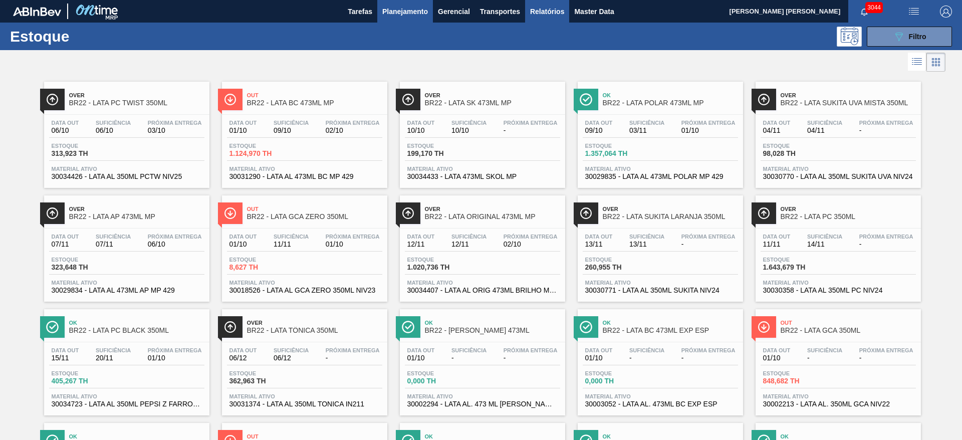
click at [541, 8] on span "Relatórios" at bounding box center [547, 12] width 34 height 12
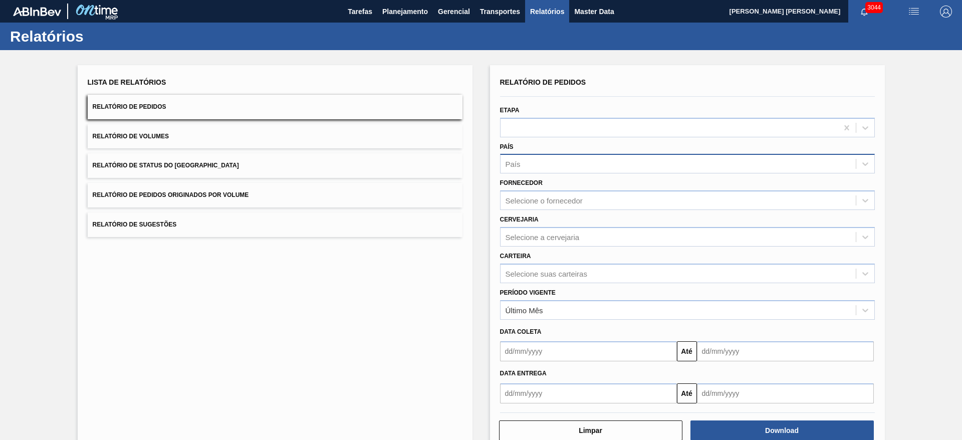
click at [533, 170] on div "País" at bounding box center [677, 164] width 355 height 15
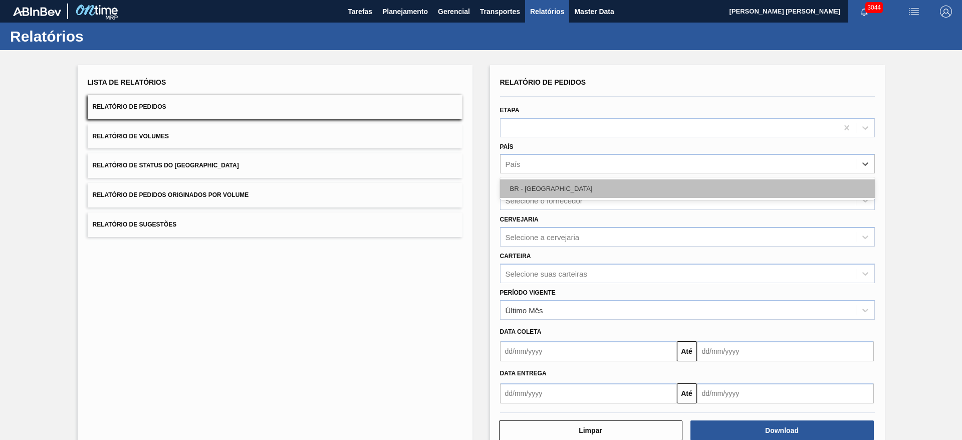
click at [536, 188] on div "BR - Brasil" at bounding box center [687, 188] width 375 height 19
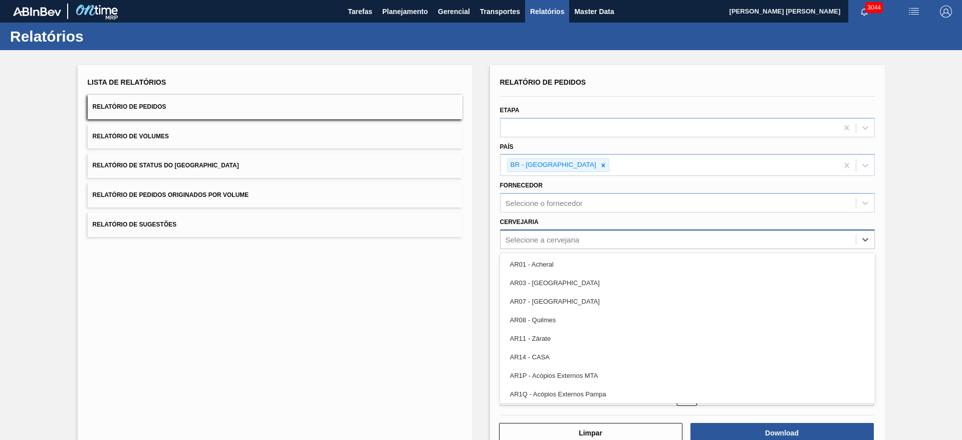
click at [536, 238] on div "Selecione a cervejaria" at bounding box center [542, 239] width 74 height 9
type input "09"
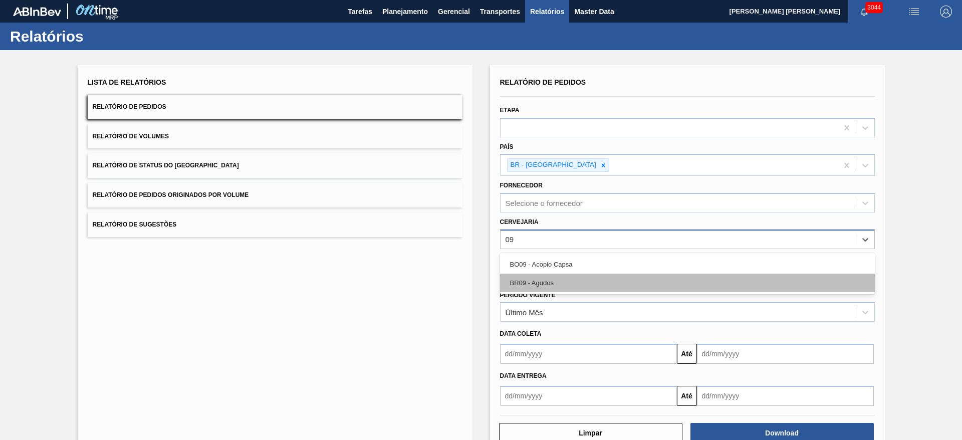
click at [541, 282] on div "BR09 - Agudos" at bounding box center [687, 282] width 375 height 19
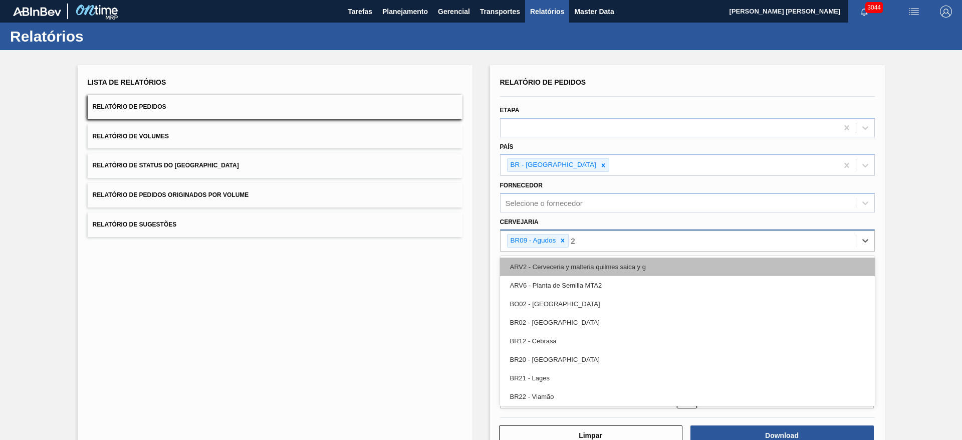
type input "21"
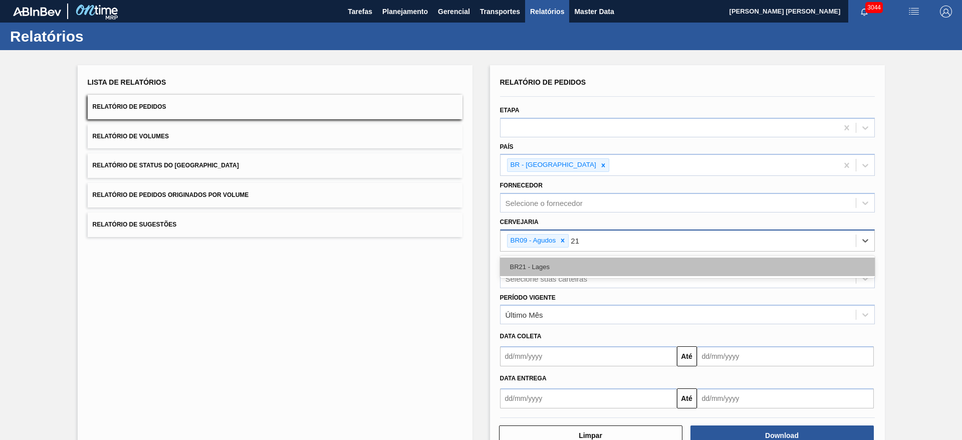
click at [541, 268] on div "BR21 - Lages" at bounding box center [687, 266] width 375 height 19
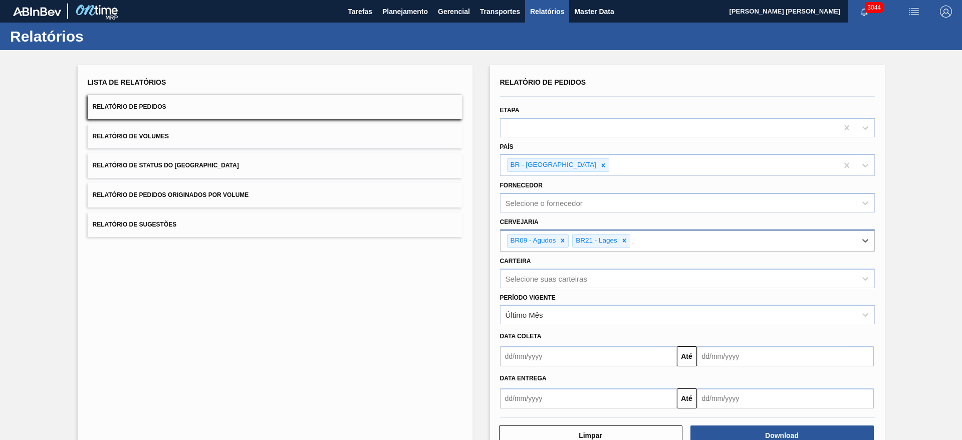
type input "22"
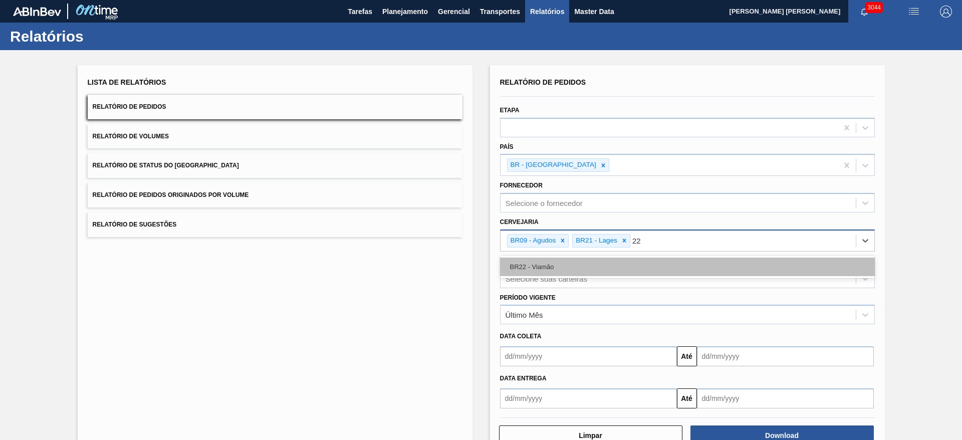
click at [549, 266] on div "BR22 - Viamão" at bounding box center [687, 266] width 375 height 19
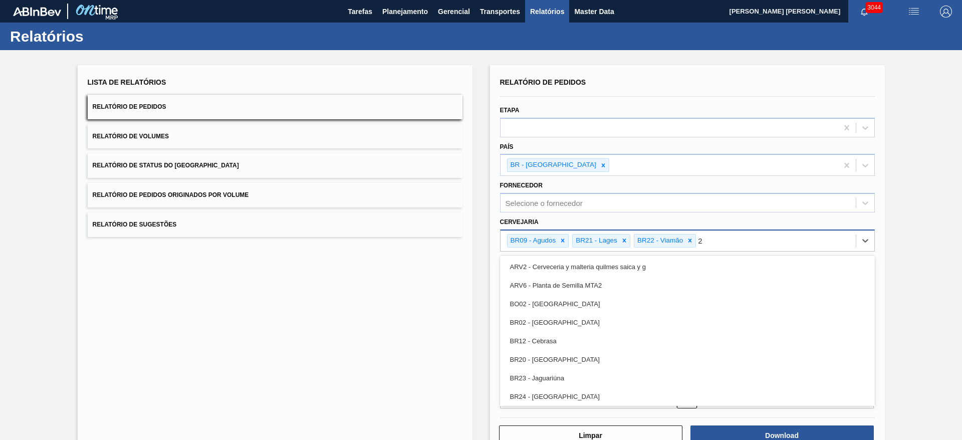
type input "24"
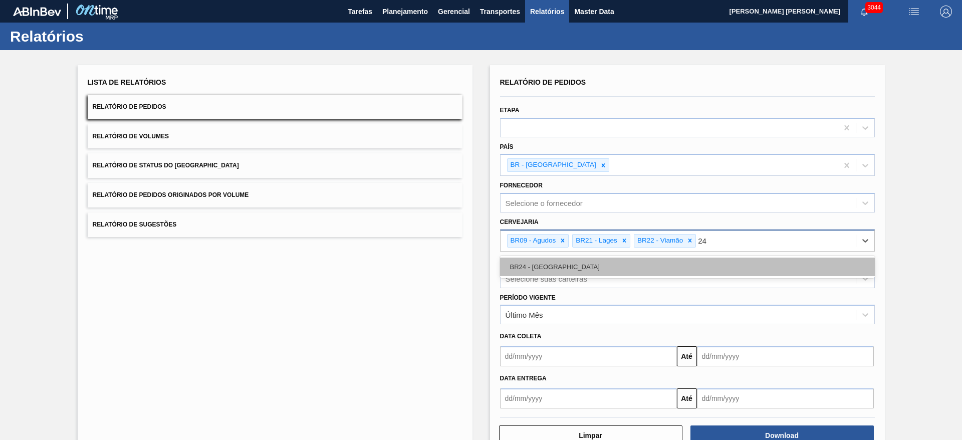
click at [560, 268] on div "BR24 - Ponta Grossa" at bounding box center [687, 266] width 375 height 19
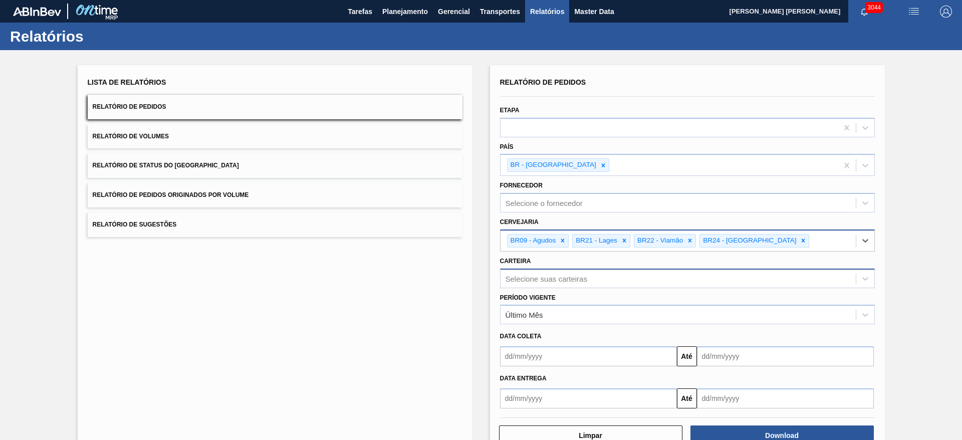
click at [551, 280] on div "Selecione suas carteiras" at bounding box center [677, 278] width 355 height 15
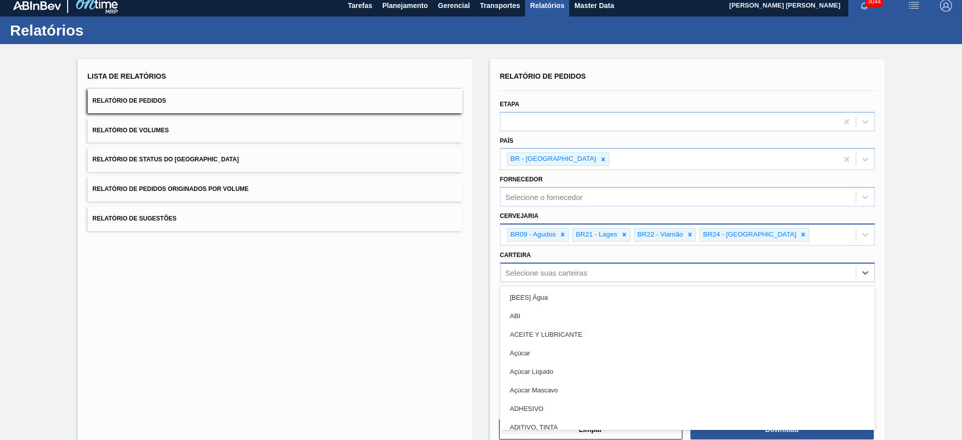
scroll to position [7, 0]
type input "lata"
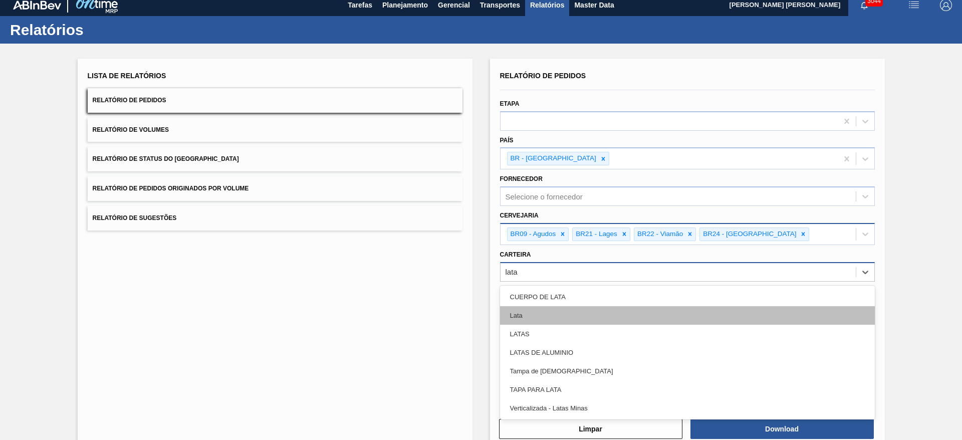
click at [523, 314] on div "Lata" at bounding box center [687, 315] width 375 height 19
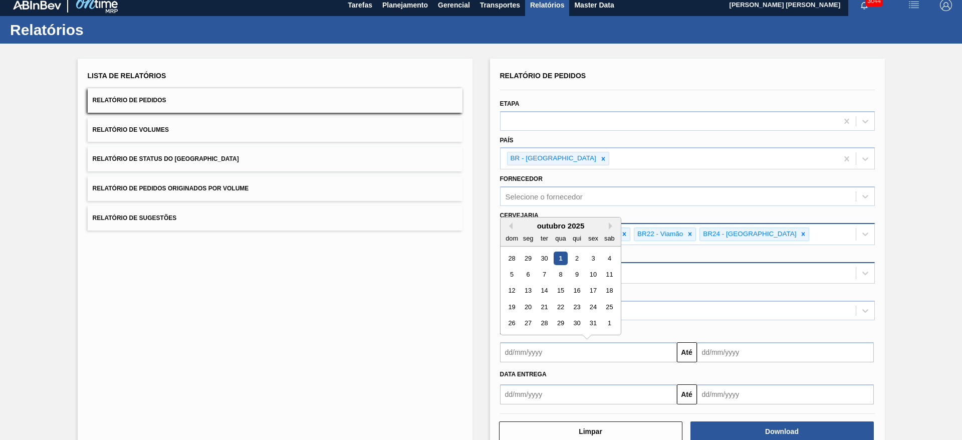
click at [554, 351] on input "text" at bounding box center [588, 352] width 177 height 20
click at [521, 224] on div "outubro 2025" at bounding box center [560, 225] width 120 height 9
click at [509, 226] on button "Previous Month" at bounding box center [508, 225] width 7 height 7
click at [606, 308] on div "27" at bounding box center [609, 307] width 14 height 14
type input "27/09/2025"
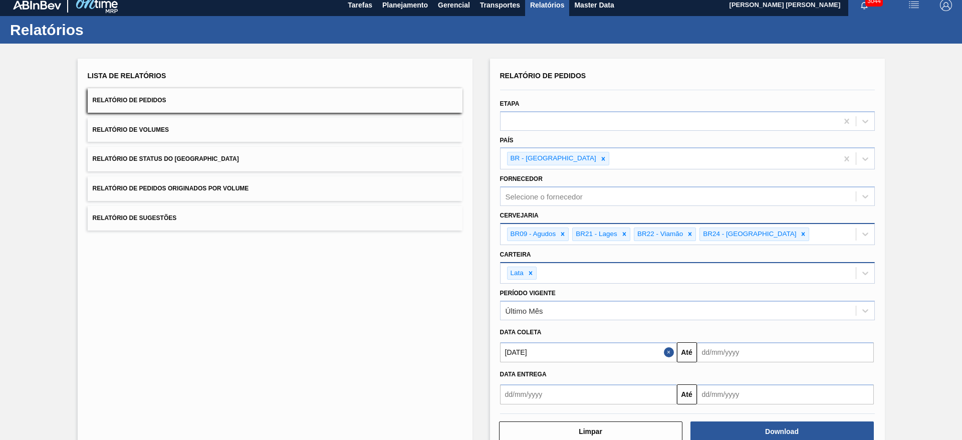
click at [728, 352] on input "text" at bounding box center [785, 352] width 177 height 20
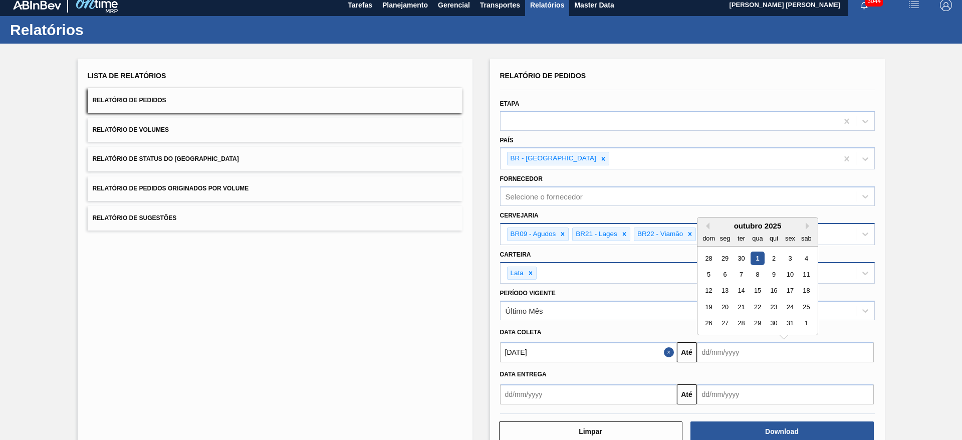
click at [717, 228] on div "outubro 2025" at bounding box center [757, 225] width 120 height 9
click at [808, 290] on div "18" at bounding box center [806, 291] width 14 height 14
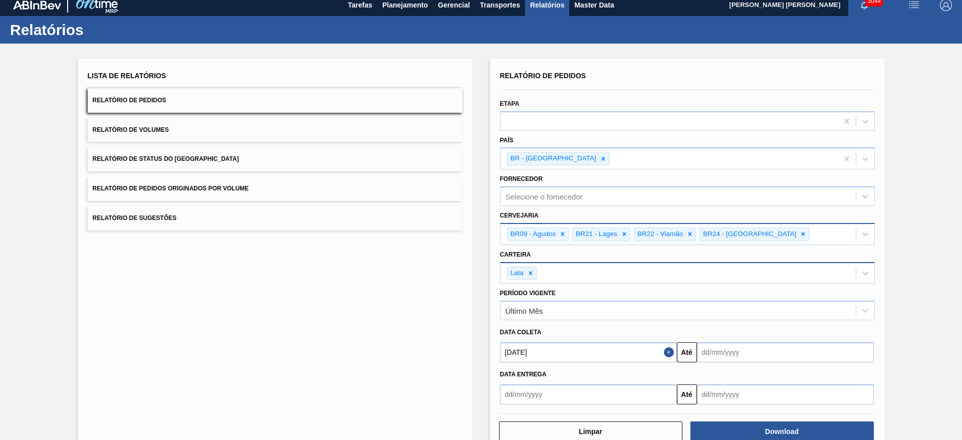
type input "[DATE]"
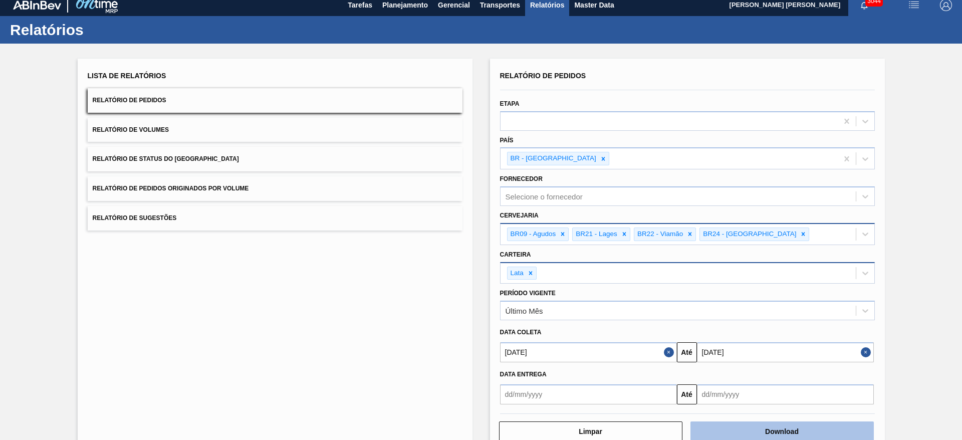
click at [768, 435] on button "Download" at bounding box center [781, 431] width 183 height 20
click at [234, 130] on button "Relatório de Volumes" at bounding box center [275, 130] width 375 height 25
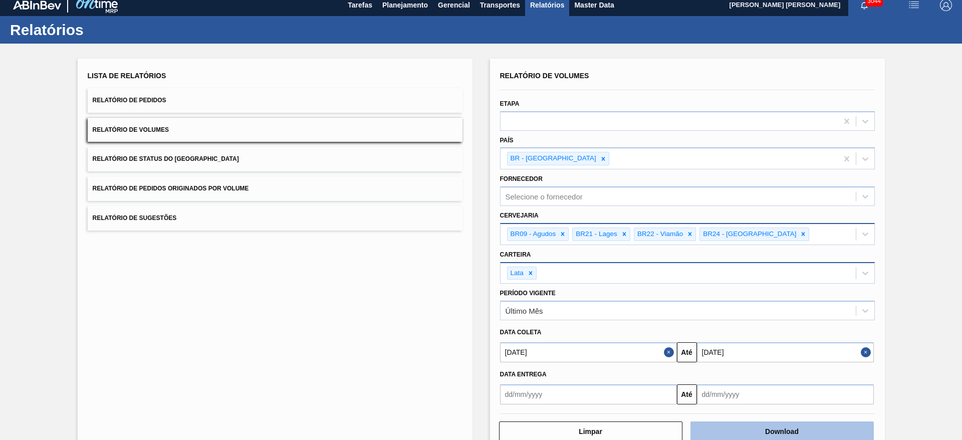
click at [782, 430] on button "Download" at bounding box center [781, 431] width 183 height 20
click at [260, 214] on button "Relatório de Sugestões" at bounding box center [275, 218] width 375 height 25
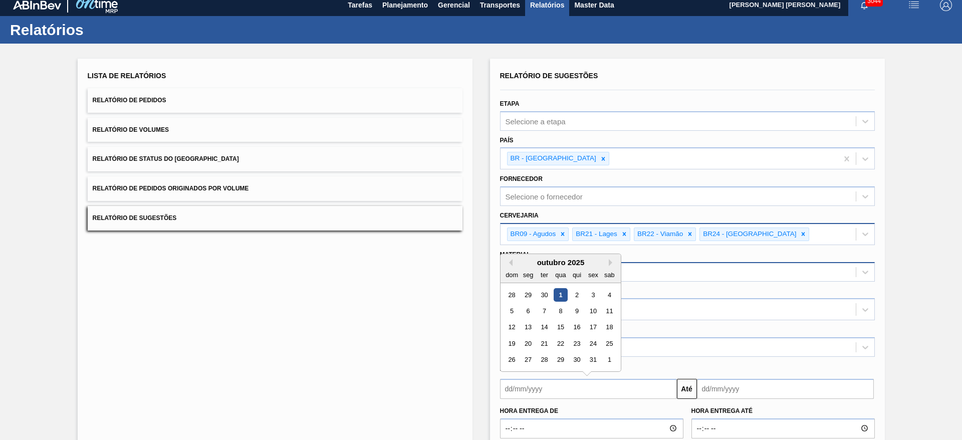
drag, startPoint x: 621, startPoint y: 394, endPoint x: 611, endPoint y: 389, distance: 11.6
click at [621, 394] on input "text" at bounding box center [588, 389] width 177 height 20
click at [559, 297] on div "1" at bounding box center [560, 295] width 14 height 14
type input "[DATE]"
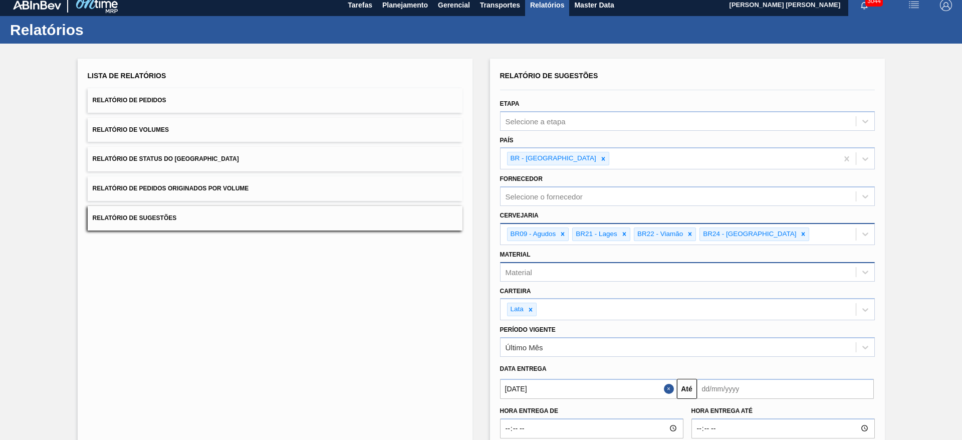
drag, startPoint x: 756, startPoint y: 393, endPoint x: 747, endPoint y: 379, distance: 16.3
click at [756, 393] on input "text" at bounding box center [785, 389] width 177 height 20
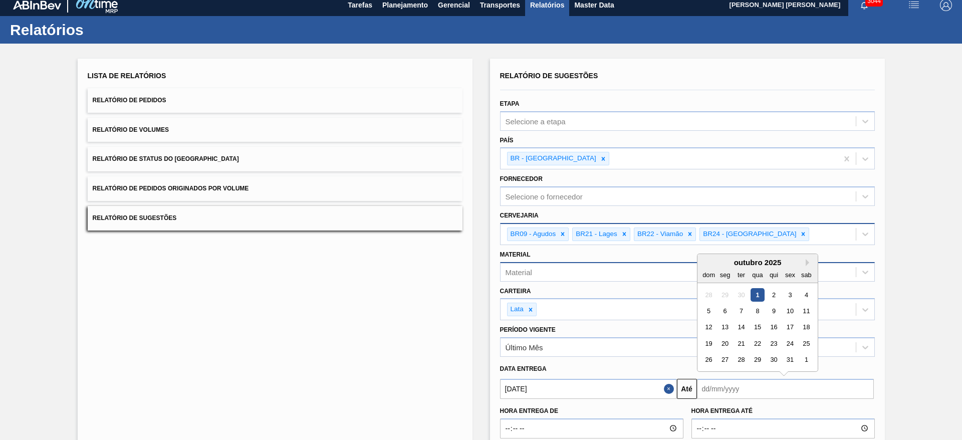
drag, startPoint x: 719, startPoint y: 262, endPoint x: 723, endPoint y: 268, distance: 7.9
click at [718, 262] on div "outubro 2025" at bounding box center [757, 262] width 120 height 9
click at [808, 360] on div "1" at bounding box center [806, 360] width 14 height 14
type input "01/11/2025"
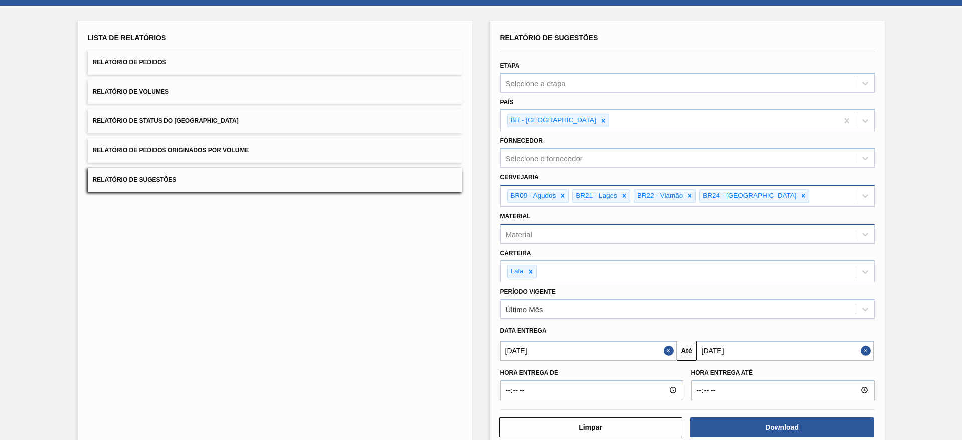
scroll to position [66, 0]
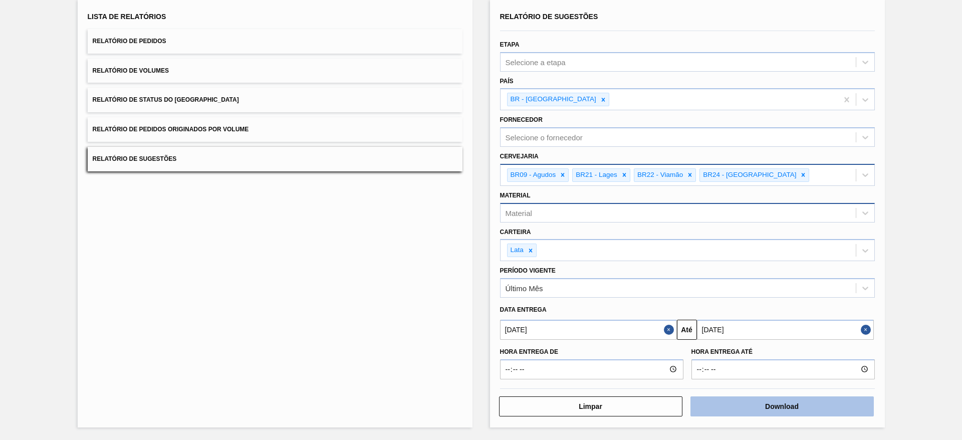
click at [799, 399] on button "Download" at bounding box center [781, 406] width 183 height 20
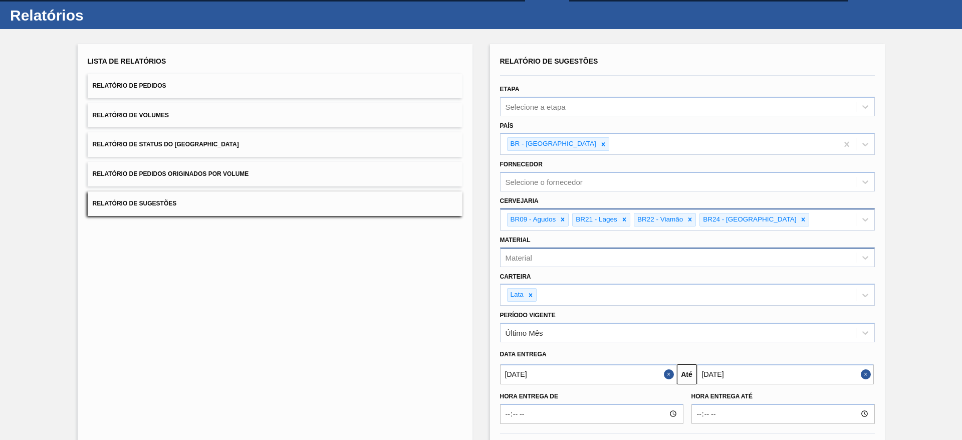
scroll to position [0, 0]
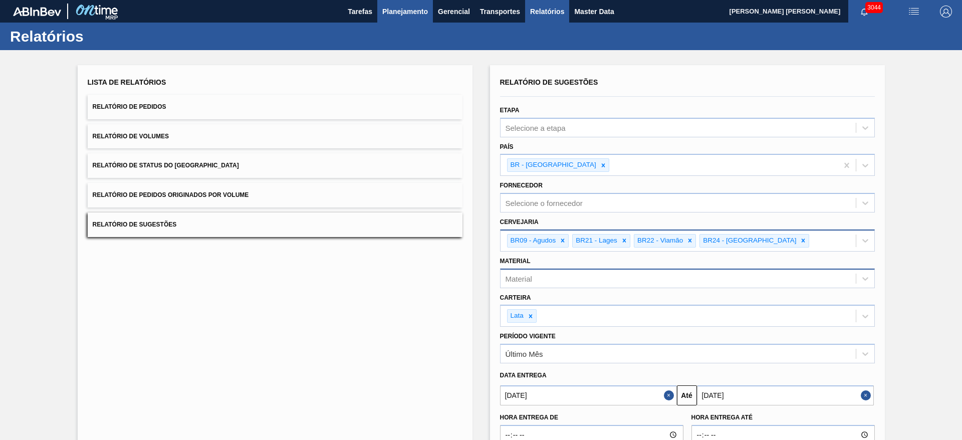
click at [407, 15] on span "Planejamento" at bounding box center [405, 12] width 46 height 12
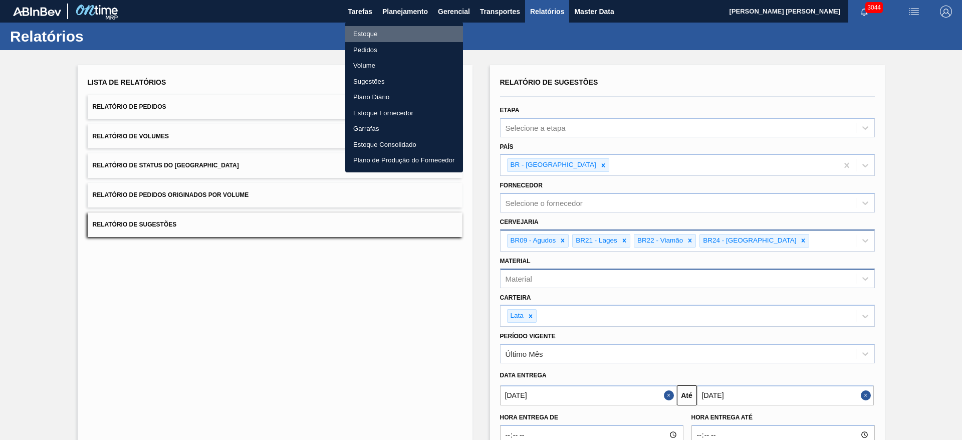
click at [359, 33] on li "Estoque" at bounding box center [404, 34] width 118 height 16
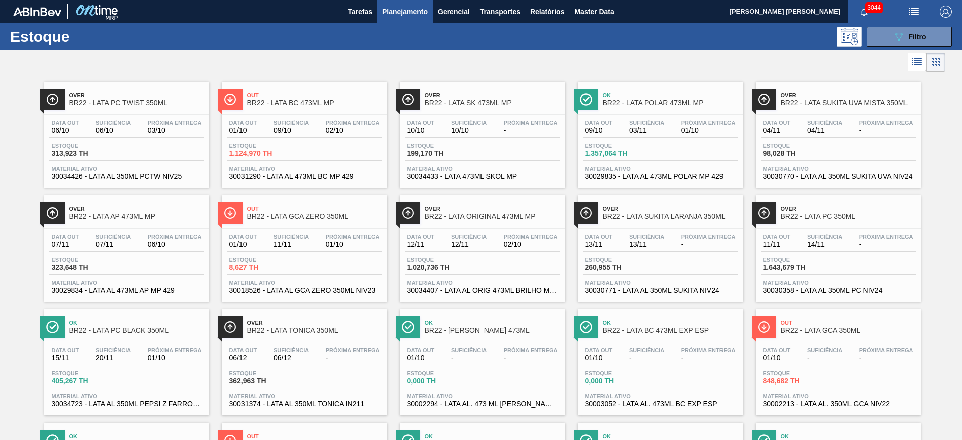
drag, startPoint x: 904, startPoint y: 33, endPoint x: 916, endPoint y: 53, distance: 23.4
click at [904, 33] on div "089F7B8B-B2A5-4AFE-B5C0-19BA573D28AC Filtro" at bounding box center [910, 37] width 34 height 12
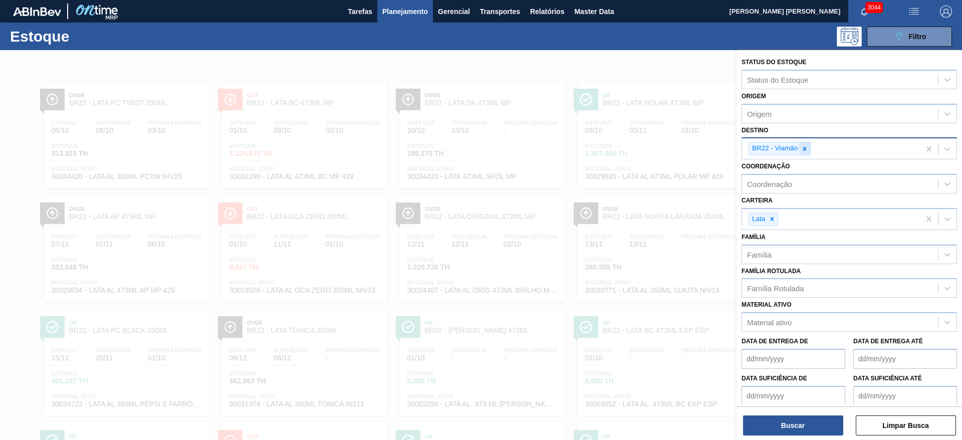
click at [806, 150] on icon at bounding box center [804, 148] width 7 height 7
type input "09"
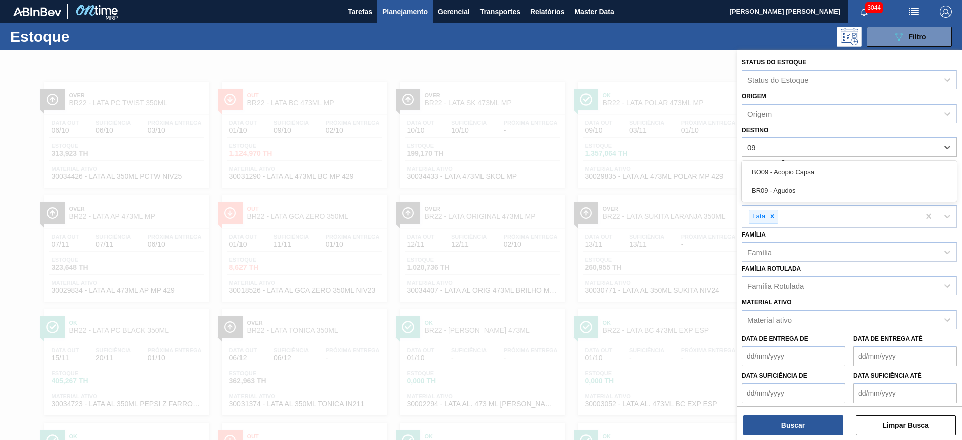
drag, startPoint x: 783, startPoint y: 182, endPoint x: 783, endPoint y: 198, distance: 16.0
click at [782, 183] on div "BR09 - Agudos" at bounding box center [848, 190] width 215 height 19
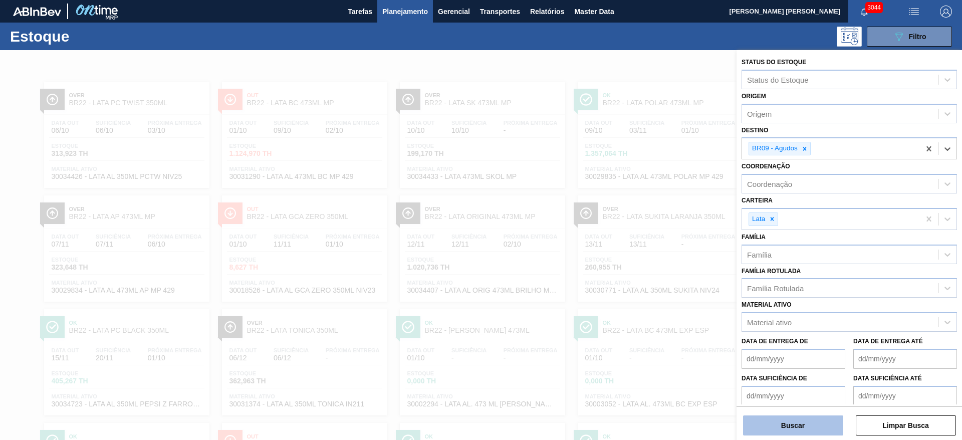
click at [777, 430] on button "Buscar" at bounding box center [793, 425] width 100 height 20
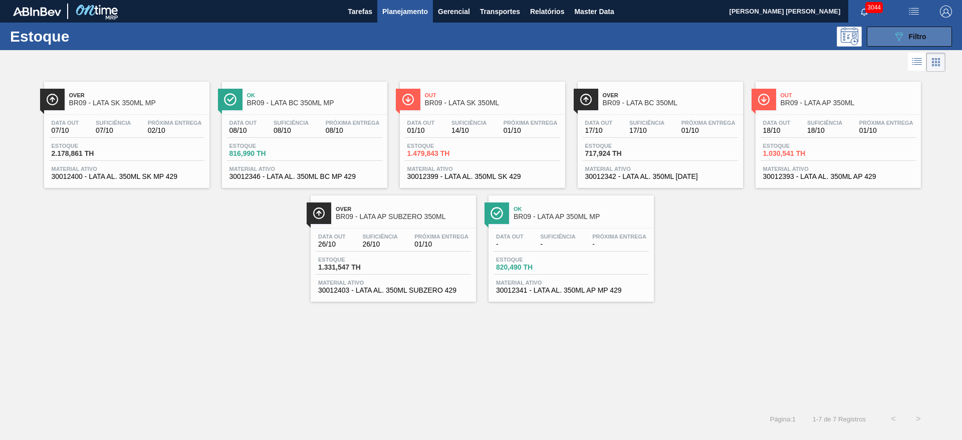
click at [887, 36] on button "089F7B8B-B2A5-4AFE-B5C0-19BA573D28AC Filtro" at bounding box center [909, 37] width 85 height 20
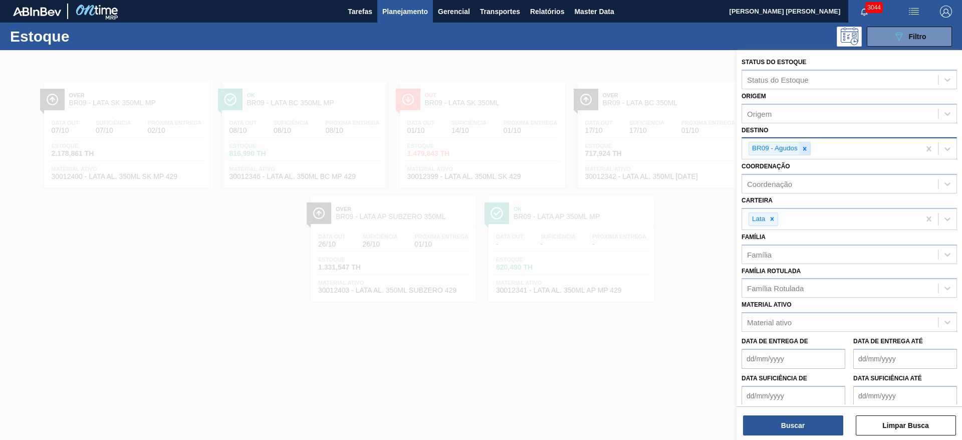
click at [804, 148] on icon at bounding box center [805, 149] width 4 height 4
type input "21"
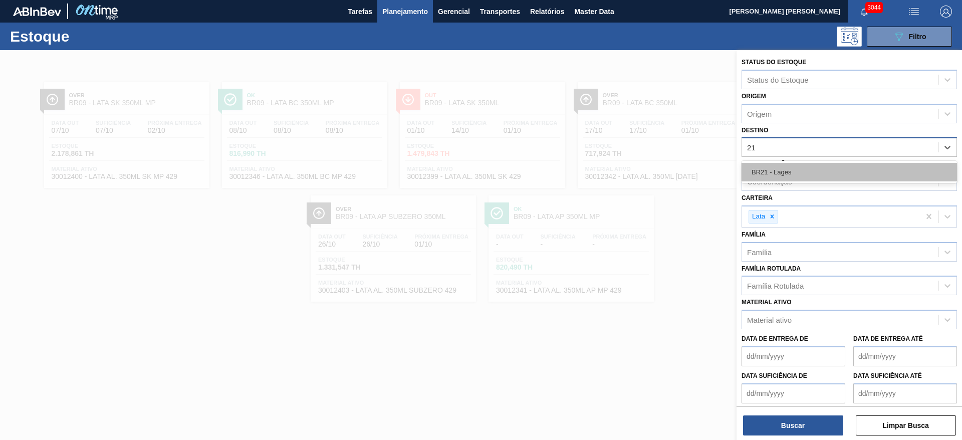
click at [792, 174] on div "BR21 - Lages" at bounding box center [848, 172] width 215 height 19
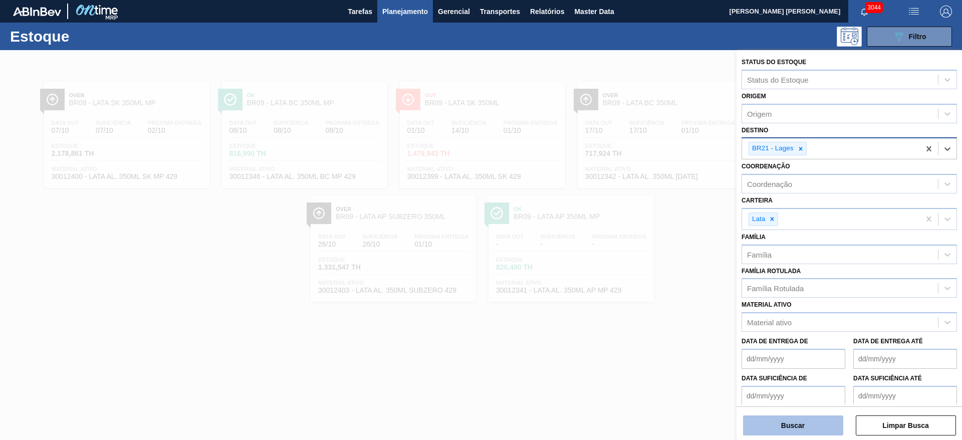
click at [808, 422] on button "Buscar" at bounding box center [793, 425] width 100 height 20
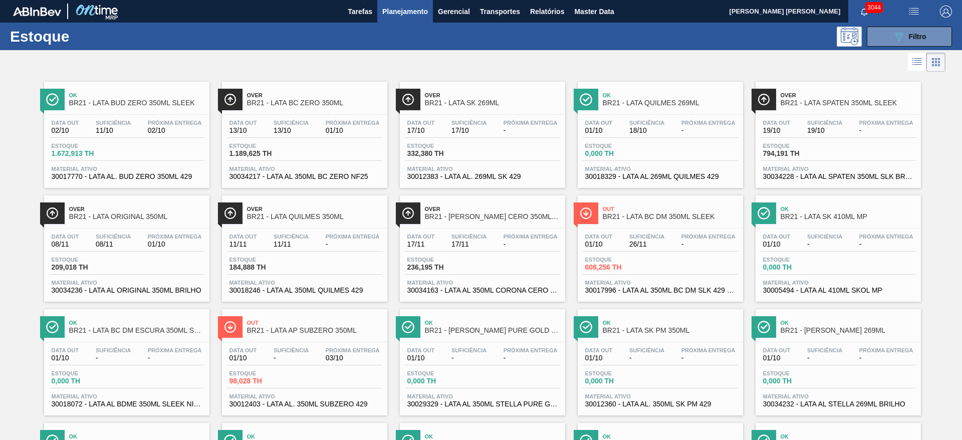
click at [495, 65] on div at bounding box center [472, 62] width 945 height 24
drag, startPoint x: 152, startPoint y: 206, endPoint x: 946, endPoint y: 189, distance: 794.1
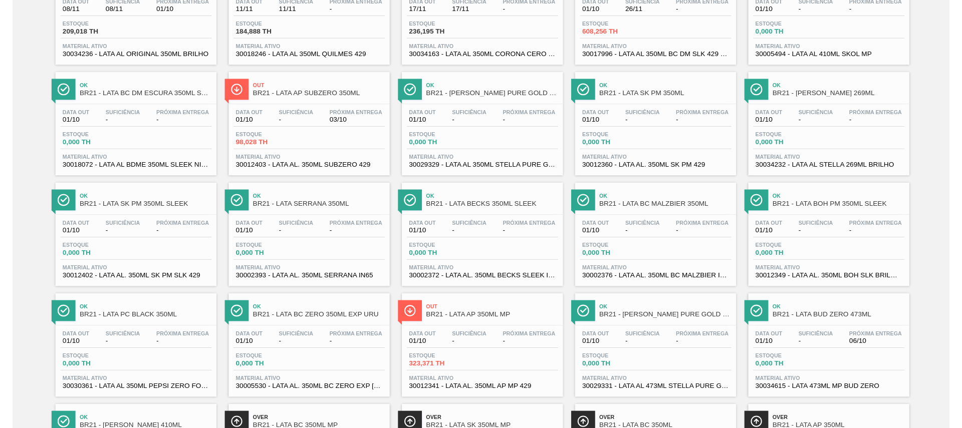
scroll to position [301, 0]
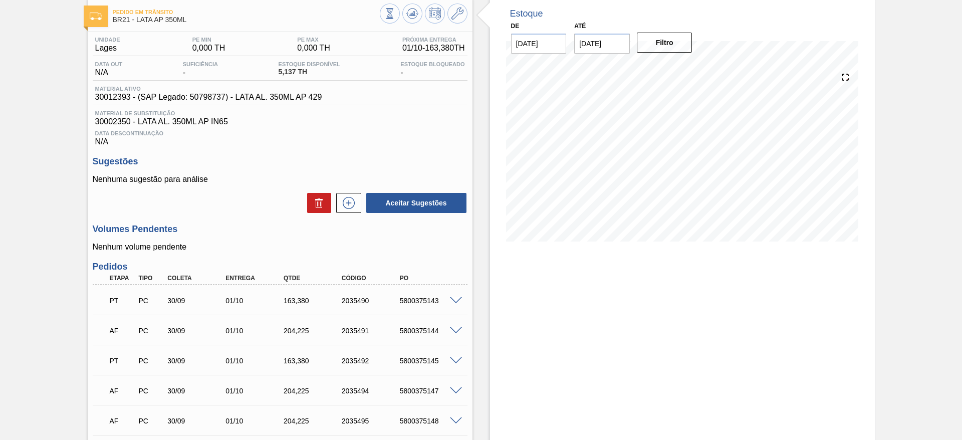
scroll to position [75, 0]
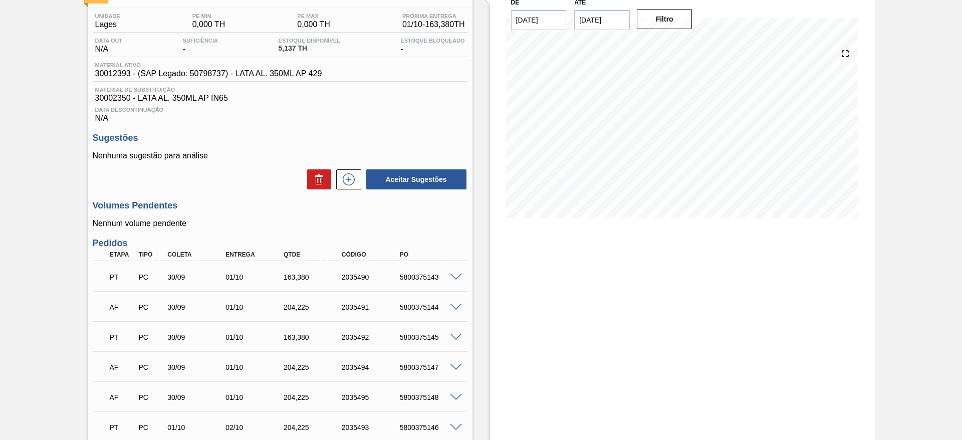
click at [460, 276] on span at bounding box center [456, 277] width 12 height 8
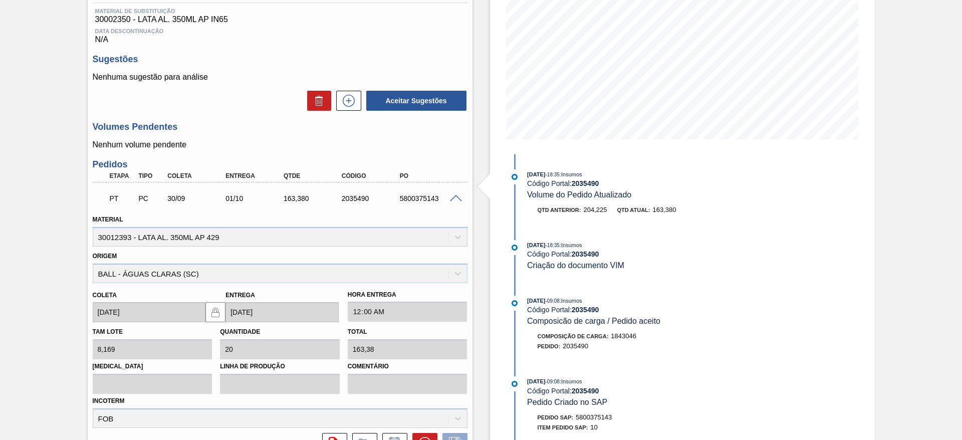
scroll to position [301, 0]
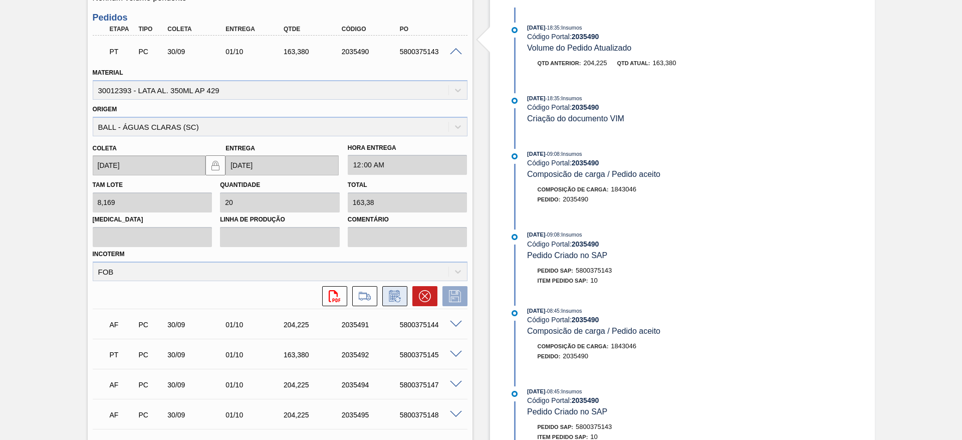
click at [392, 296] on icon at bounding box center [395, 296] width 16 height 12
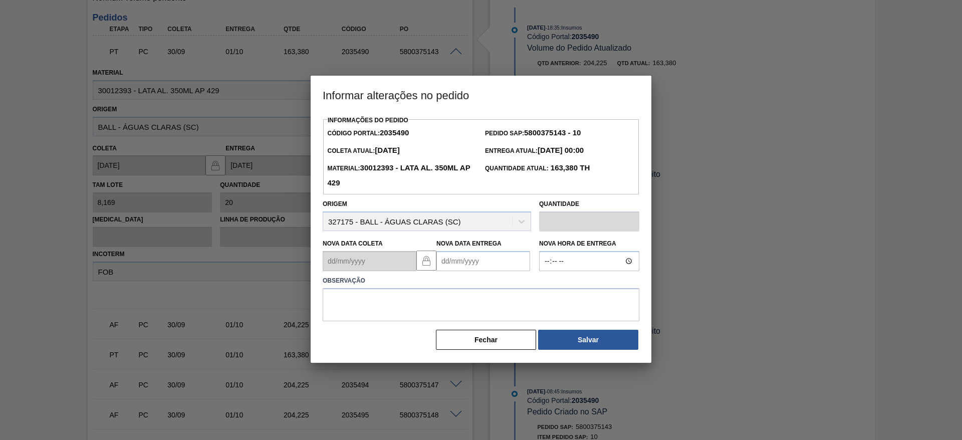
click at [472, 265] on Entrega2035490 "Nova Data Entrega" at bounding box center [483, 261] width 94 height 20
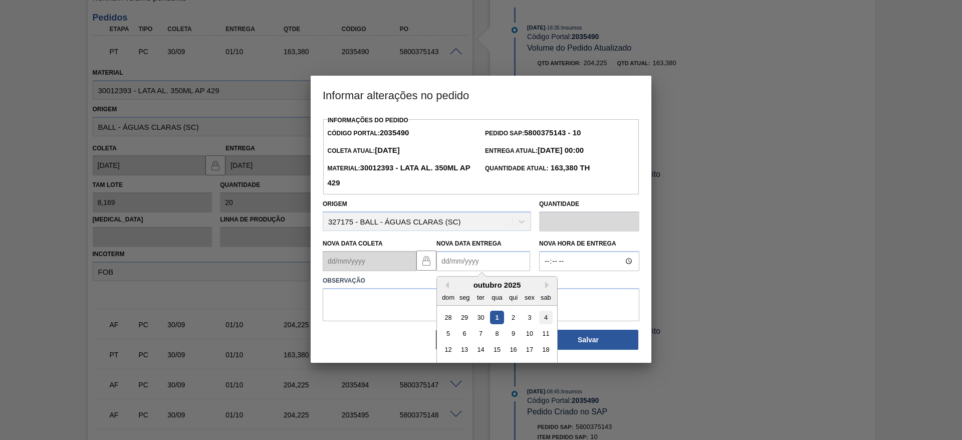
click at [546, 320] on div "4" at bounding box center [546, 318] width 14 height 14
type Entrega2035490 "04/10/2025"
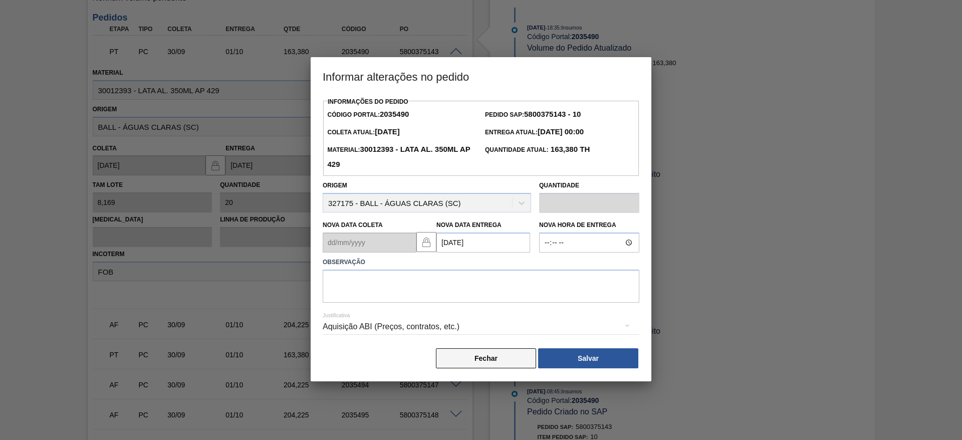
click at [477, 358] on button "Fechar" at bounding box center [486, 358] width 100 height 20
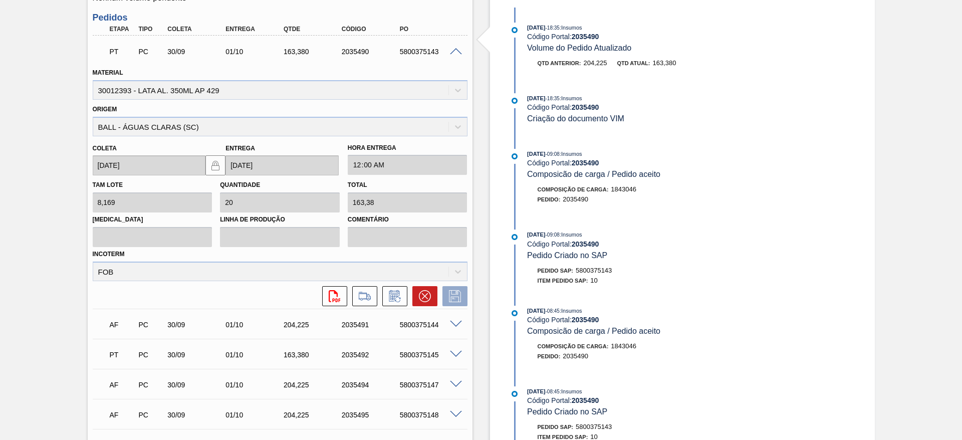
click at [456, 50] on span at bounding box center [456, 52] width 12 height 8
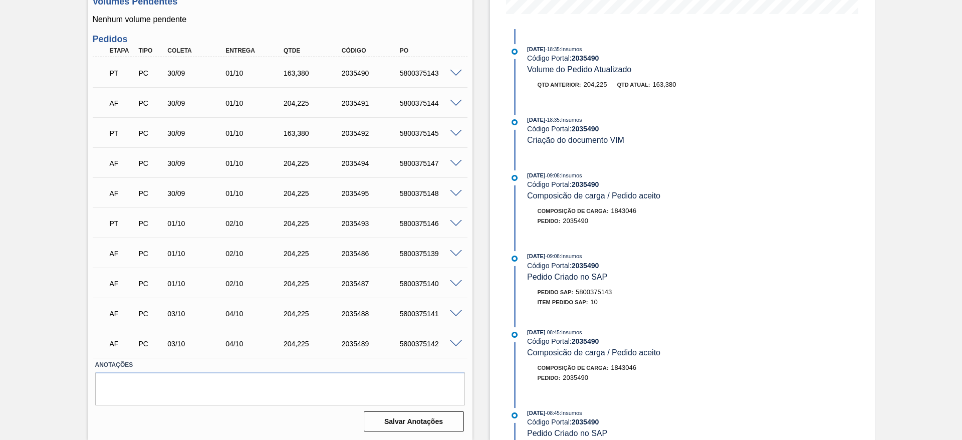
click at [454, 105] on span at bounding box center [456, 104] width 12 height 8
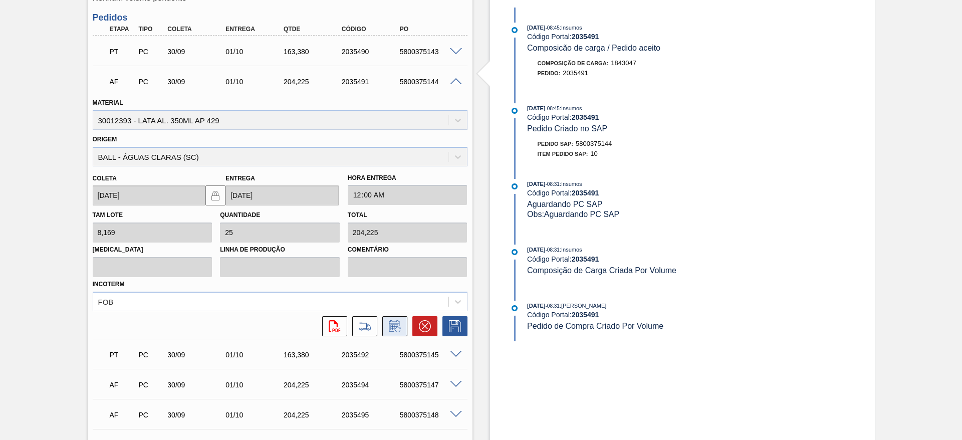
click at [396, 329] on icon at bounding box center [395, 326] width 16 height 12
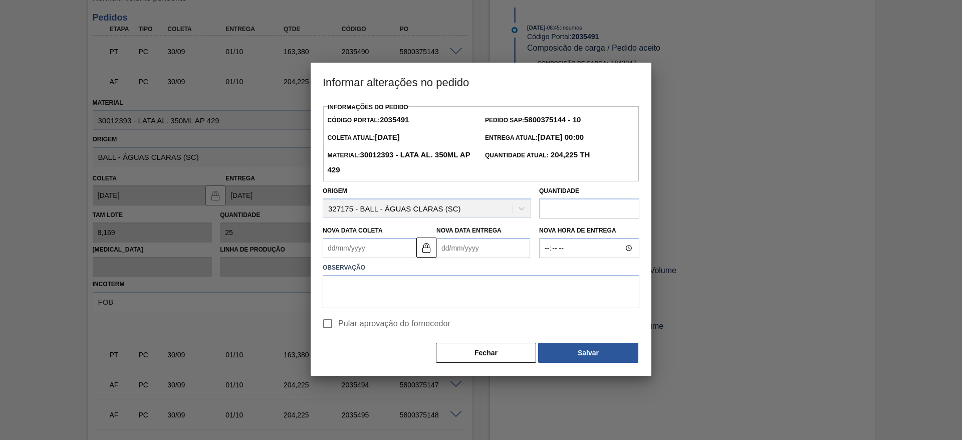
click at [489, 247] on Entrega2035491 "Nova Data Entrega" at bounding box center [483, 248] width 94 height 20
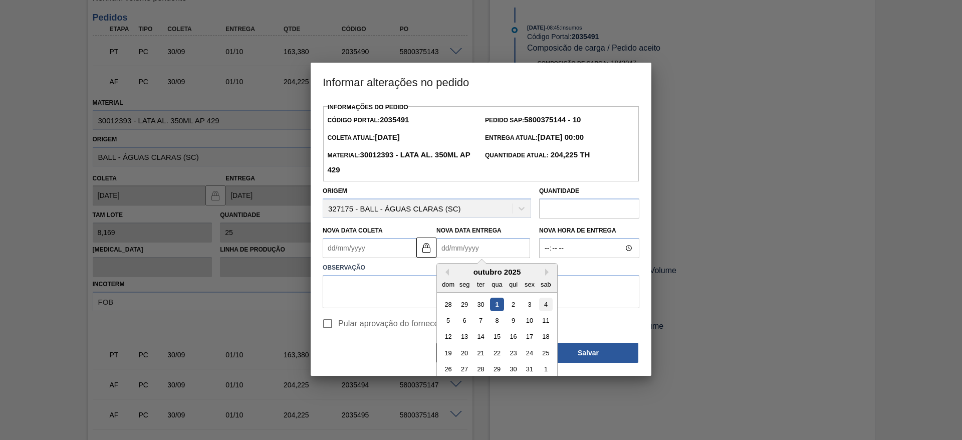
click at [547, 307] on div "4" at bounding box center [546, 305] width 14 height 14
type Coleta2035491 "03/10/2025"
type Entrega2035491 "04/10/2025"
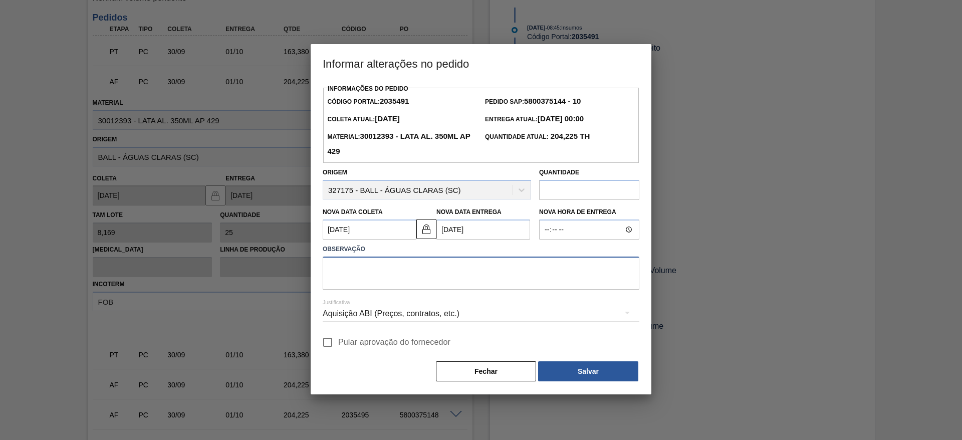
click at [435, 265] on textarea at bounding box center [481, 272] width 317 height 33
drag, startPoint x: 435, startPoint y: 265, endPoint x: 318, endPoint y: 265, distance: 117.7
click at [318, 265] on div "Informações do Pedido Código Portal: 2035491 Pedido SAP: 5800375144 - 10 Coleta…" at bounding box center [481, 238] width 341 height 313
type textarea "Furo D-1 - giro da frota"
click at [460, 320] on div "Aquisição ABI (Preços, contratos, etc.)" at bounding box center [481, 314] width 317 height 28
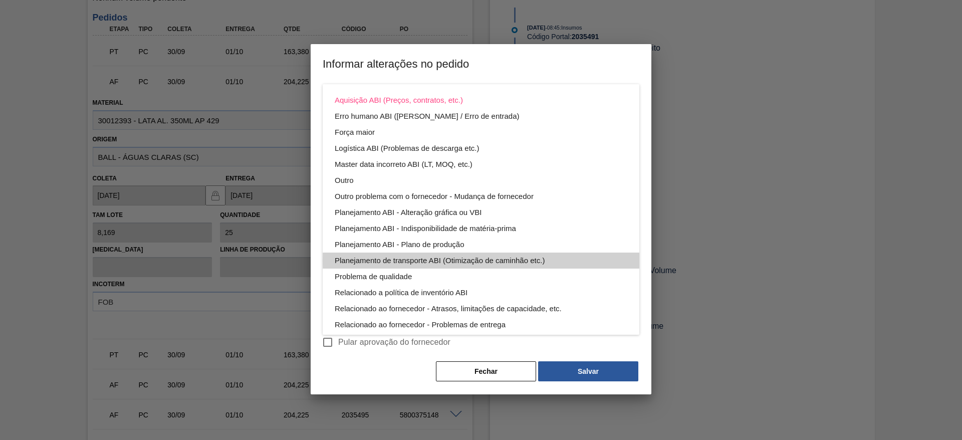
click at [488, 260] on div "Planejamento de transporte ABI (Otimização de caminhão etc.)" at bounding box center [481, 260] width 293 height 16
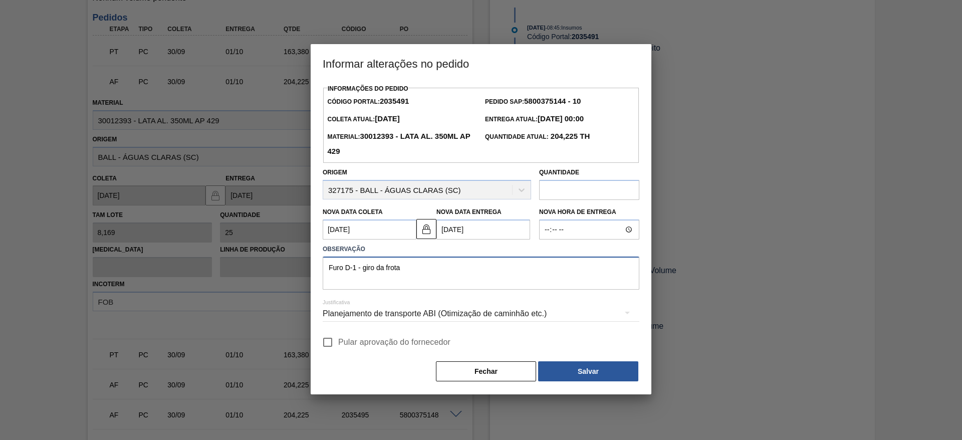
drag, startPoint x: 420, startPoint y: 269, endPoint x: 271, endPoint y: 258, distance: 148.7
click at [271, 258] on div "Informar alterações no pedido Informações do Pedido Código Portal: 2035491 Pedi…" at bounding box center [481, 220] width 962 height 440
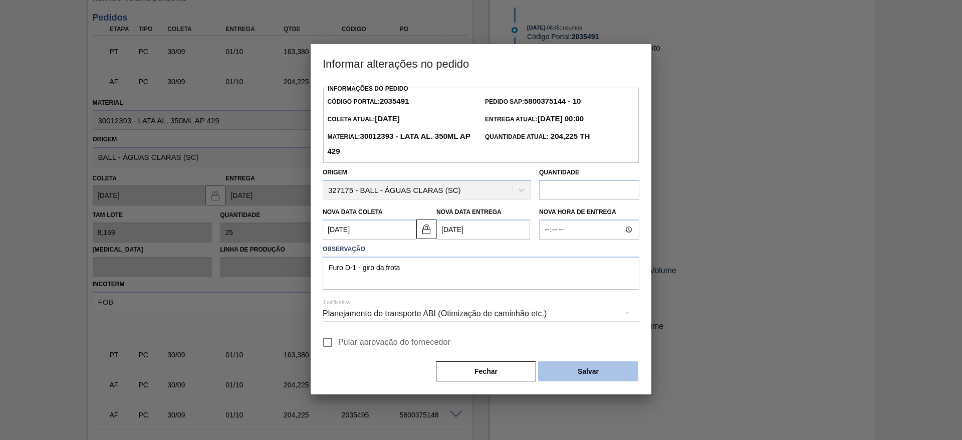
click at [576, 368] on button "Salvar" at bounding box center [588, 371] width 100 height 20
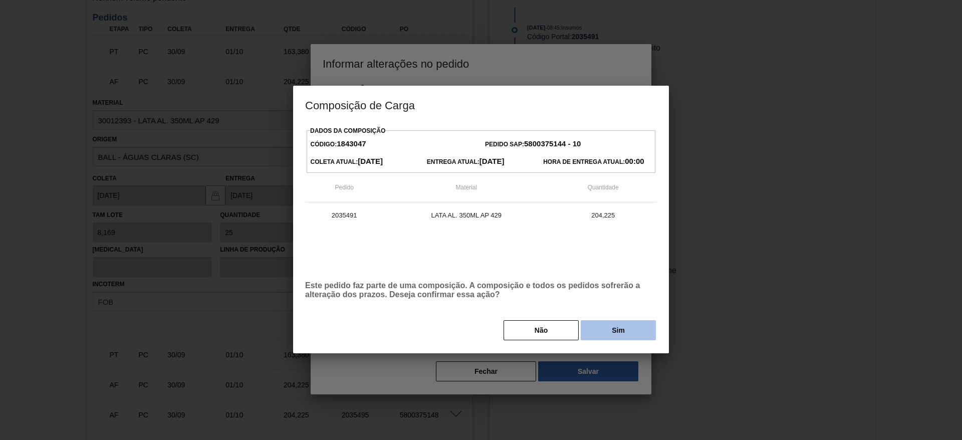
click at [606, 336] on button "Sim" at bounding box center [618, 330] width 75 height 20
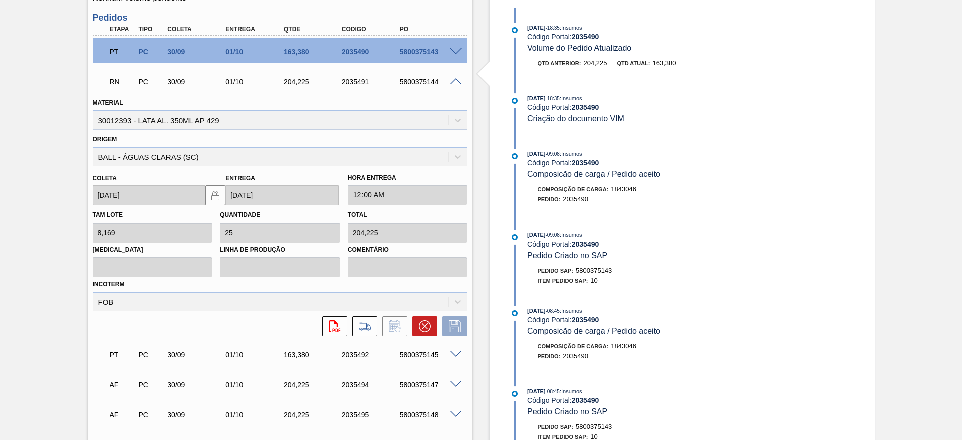
scroll to position [279, 0]
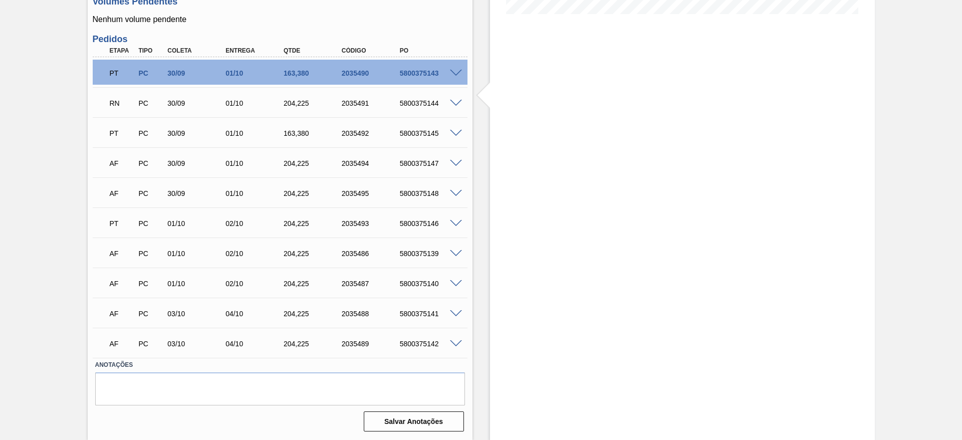
click at [456, 163] on span at bounding box center [456, 164] width 12 height 8
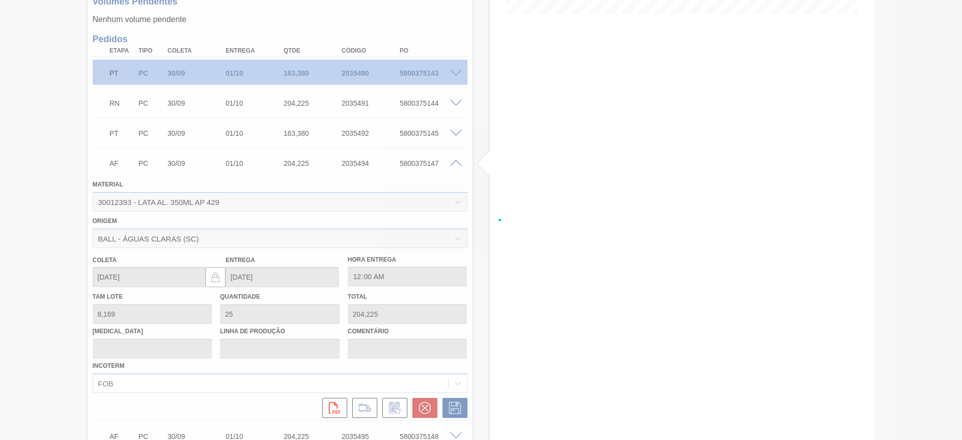
scroll to position [301, 0]
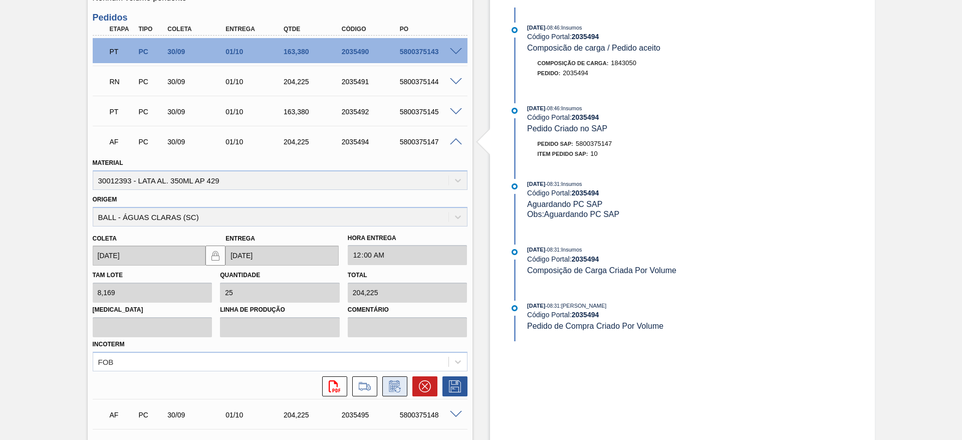
click at [398, 387] on icon at bounding box center [395, 386] width 16 height 12
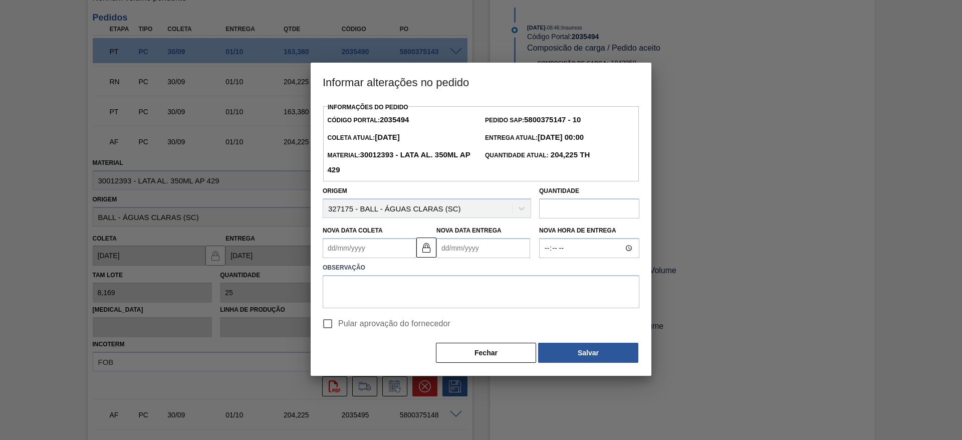
click at [474, 251] on Entrega2035494 "Nova Data Entrega" at bounding box center [483, 248] width 94 height 20
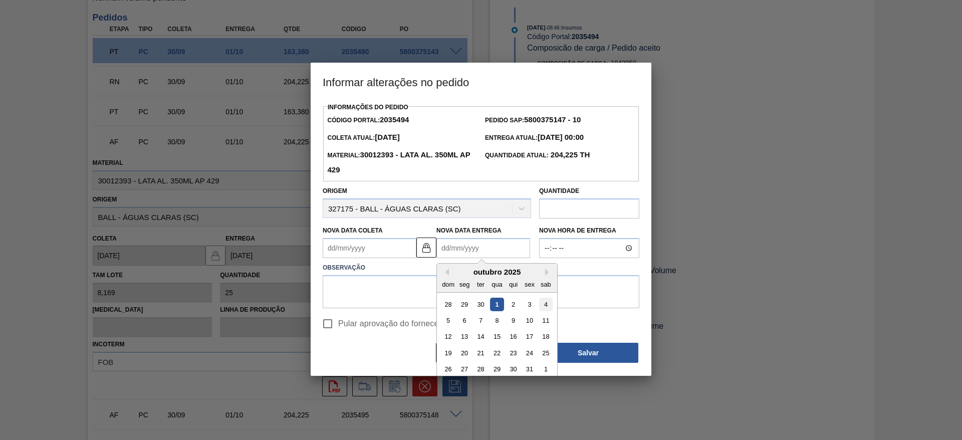
click at [548, 308] on div "4" at bounding box center [546, 305] width 14 height 14
type Coleta2035494 "03/10/2025"
type Entrega2035494 "[DATE]"
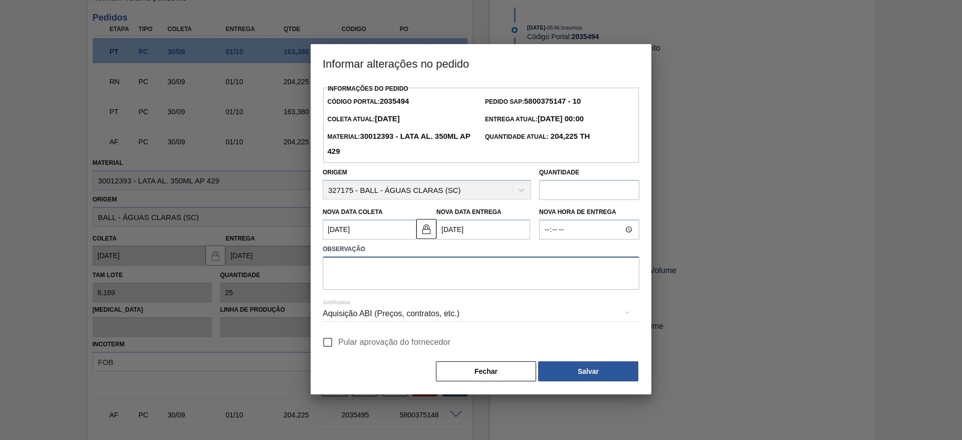
click at [451, 272] on textarea at bounding box center [481, 272] width 317 height 33
paste textarea "Furo D-1 - giro da frota"
type textarea "Furo D-1 - giro da frota"
click at [451, 316] on div "Aquisição ABI (Preços, contratos, etc.)" at bounding box center [481, 314] width 317 height 28
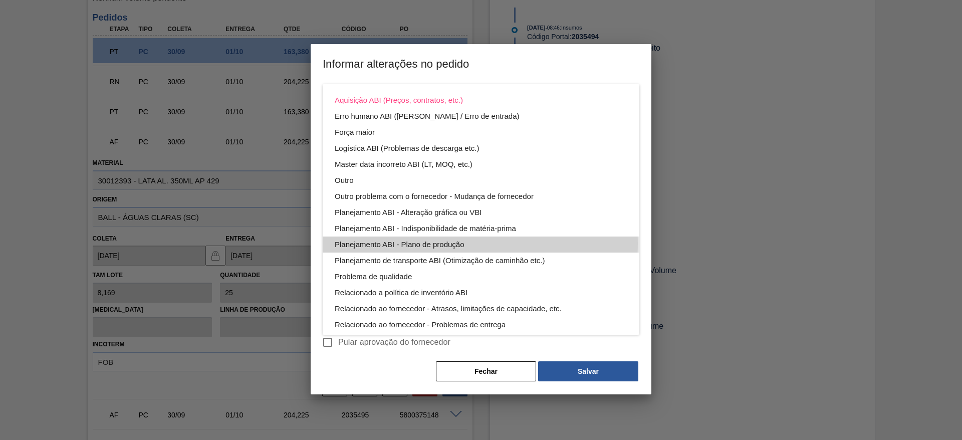
click at [442, 243] on div "Planejamento ABI - Plano de produção" at bounding box center [481, 244] width 293 height 16
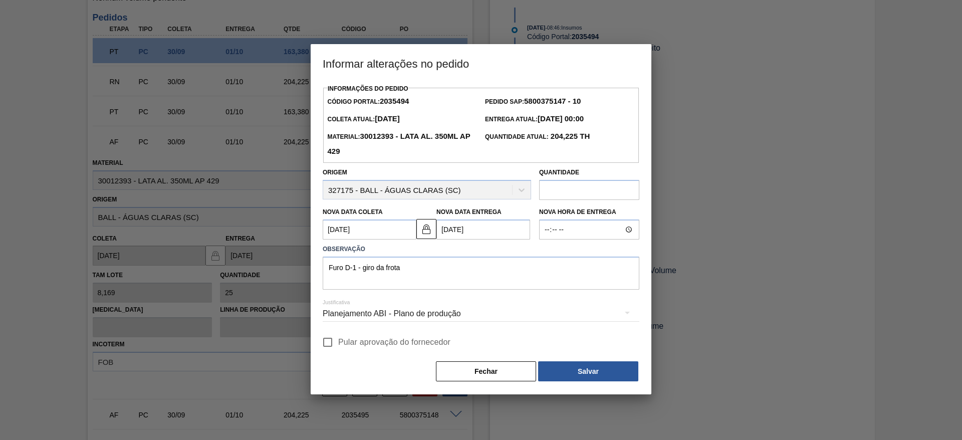
click at [425, 311] on div "Planejamento ABI - Plano de produção" at bounding box center [481, 314] width 317 height 28
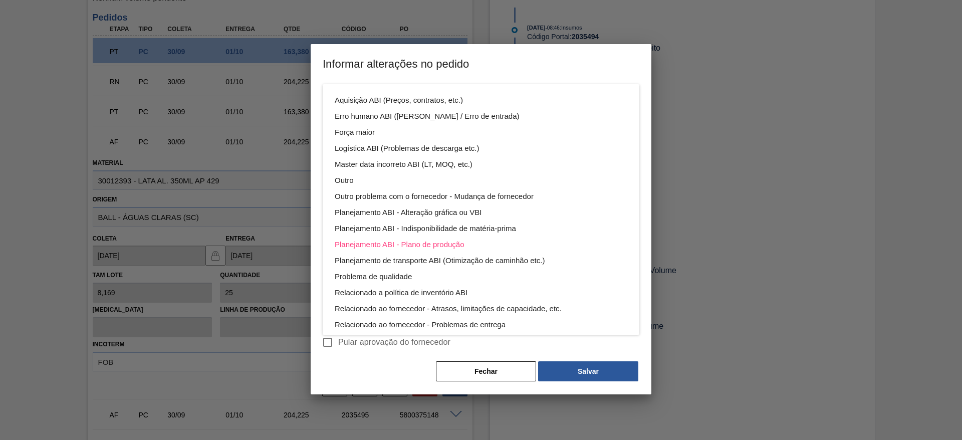
scroll to position [54, 0]
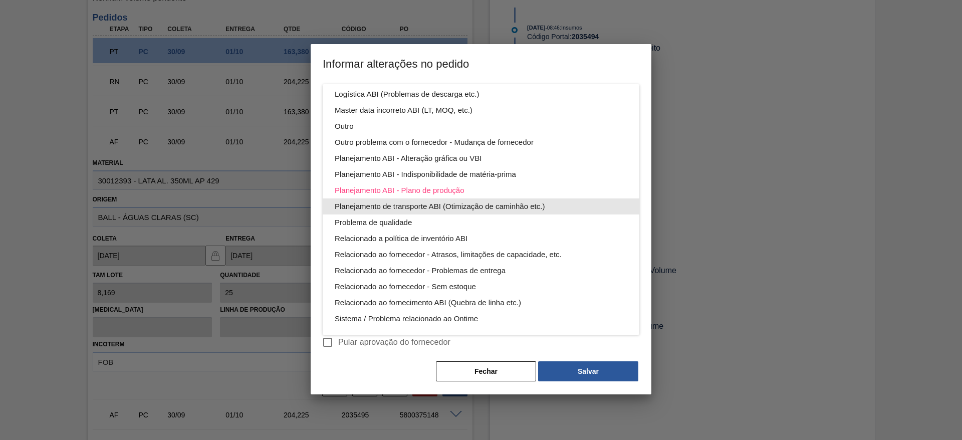
click at [474, 207] on div "Planejamento de transporte ABI (Otimização de caminhão etc.)" at bounding box center [481, 206] width 293 height 16
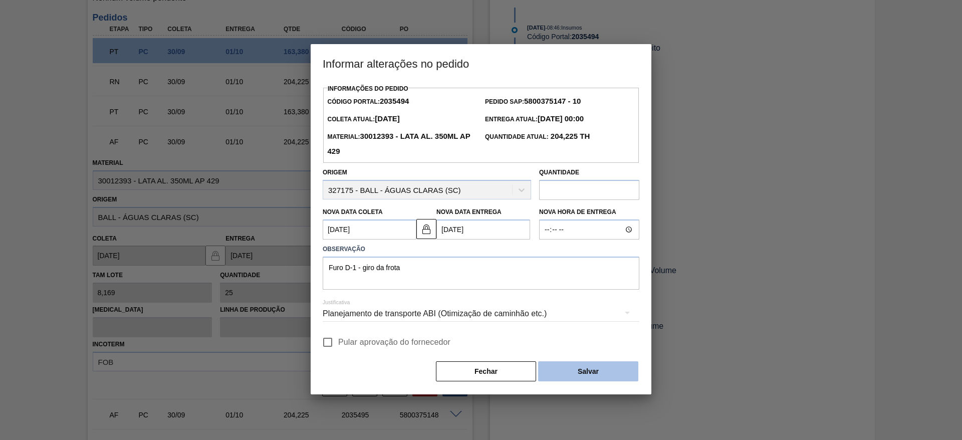
click at [580, 370] on button "Salvar" at bounding box center [588, 371] width 100 height 20
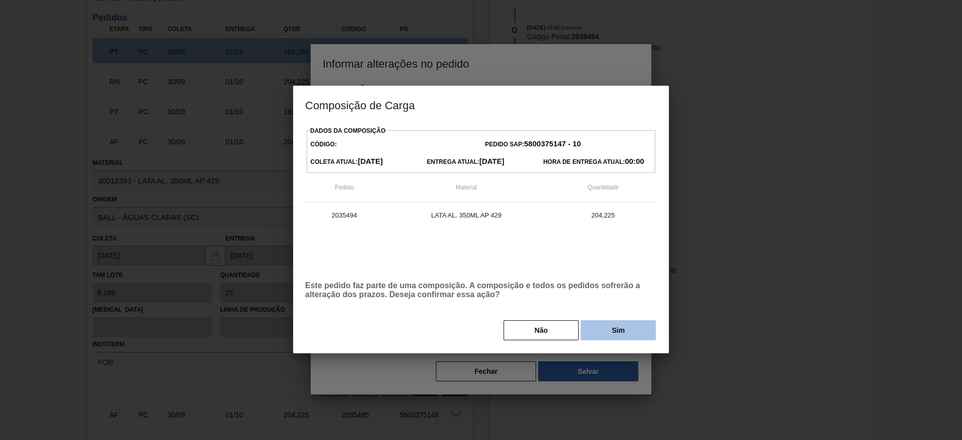
click at [613, 332] on button "Sim" at bounding box center [618, 330] width 75 height 20
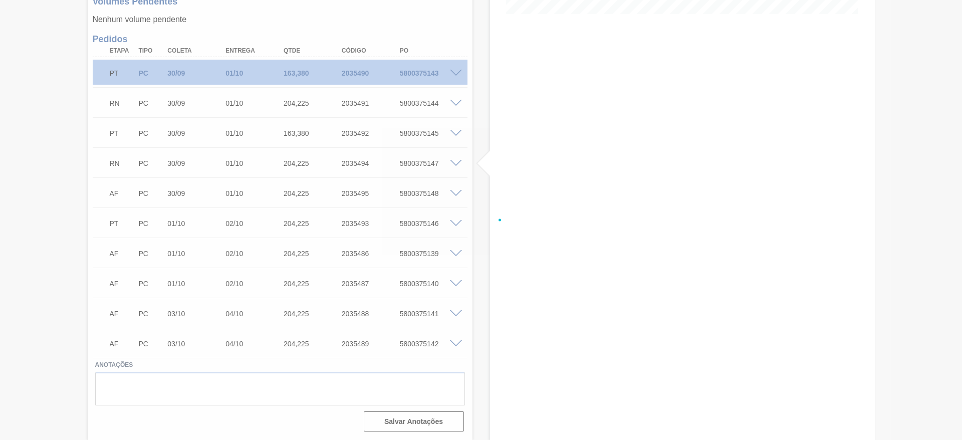
scroll to position [279, 0]
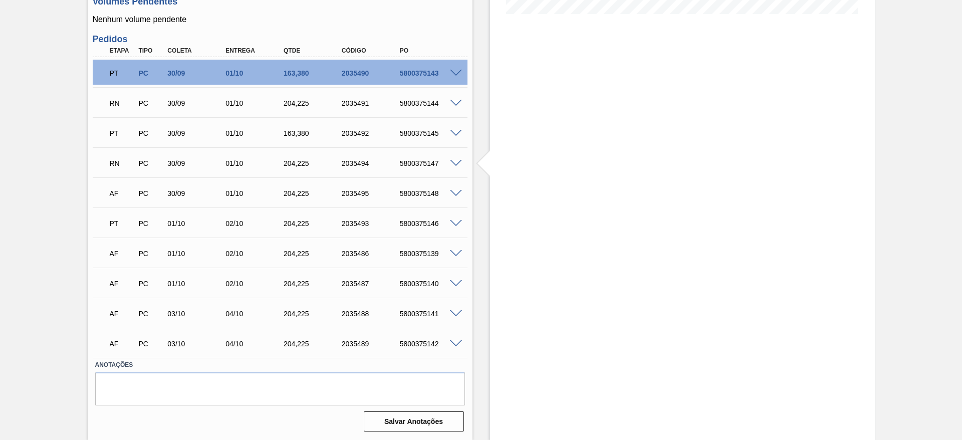
click at [454, 195] on span at bounding box center [456, 194] width 12 height 8
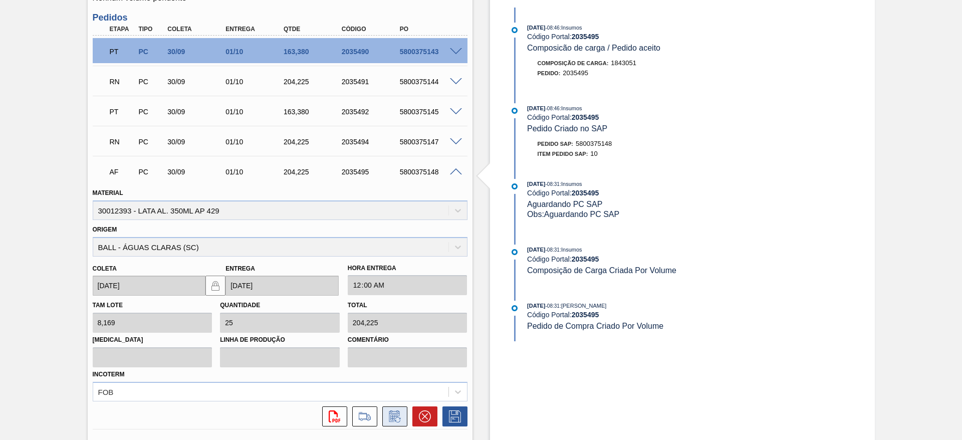
click at [396, 417] on icon at bounding box center [398, 420] width 6 height 6
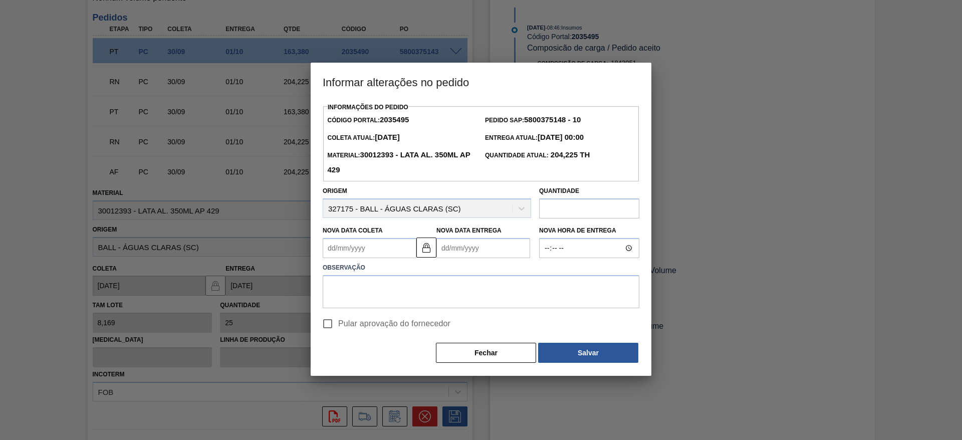
click at [474, 250] on Entrega2035495 "Nova Data Entrega" at bounding box center [483, 248] width 94 height 20
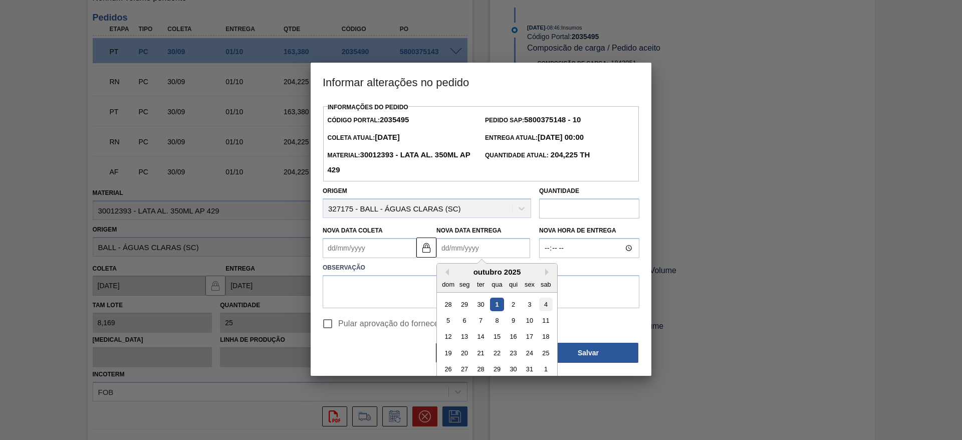
click at [545, 308] on div "4" at bounding box center [546, 305] width 14 height 14
type Coleta2035495 "[DATE]"
type Entrega2035495 "[DATE]"
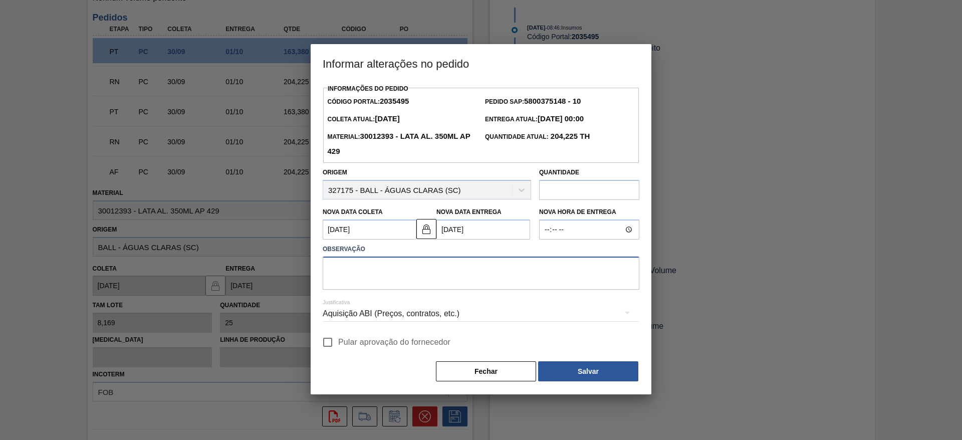
click at [438, 275] on textarea at bounding box center [481, 272] width 317 height 33
paste textarea "Furo D-1 - giro da frota"
type textarea "Furo D-1 - giro da frota"
click at [424, 317] on div "Aquisição ABI (Preços, contratos, etc.)" at bounding box center [481, 314] width 317 height 28
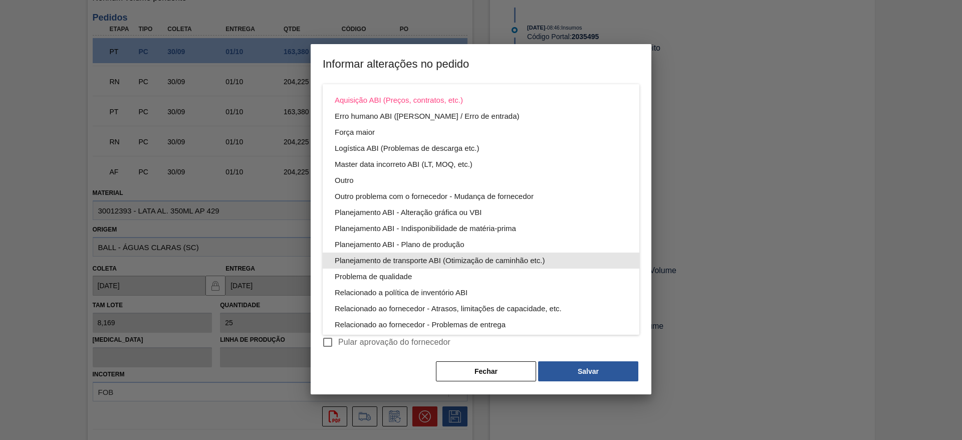
click at [453, 259] on div "Planejamento de transporte ABI (Otimização de caminhão etc.)" at bounding box center [481, 260] width 293 height 16
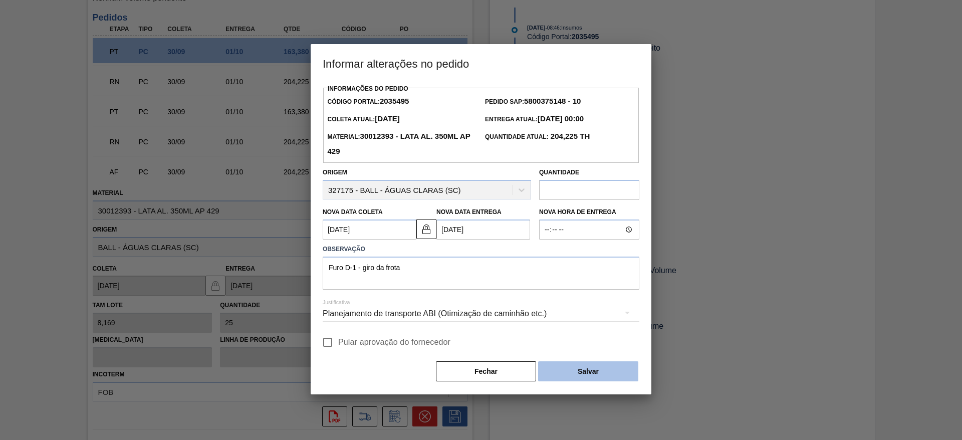
click at [578, 374] on button "Salvar" at bounding box center [588, 371] width 100 height 20
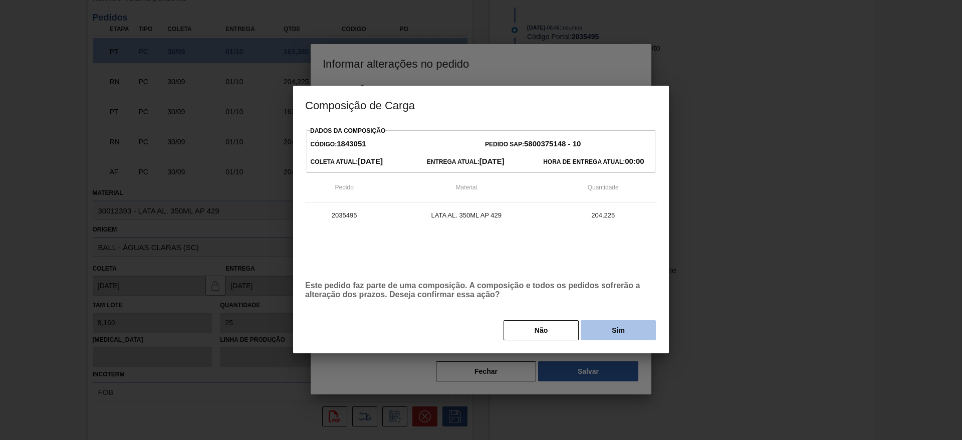
click at [611, 325] on button "Sim" at bounding box center [618, 330] width 75 height 20
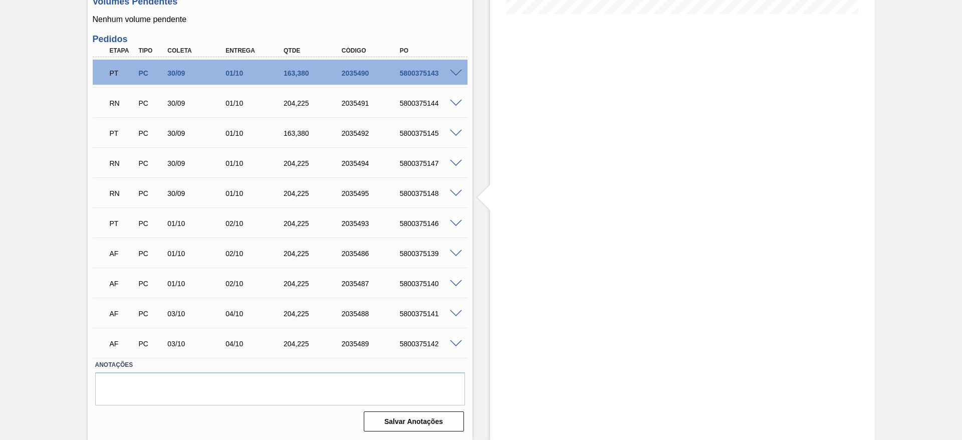
scroll to position [279, 0]
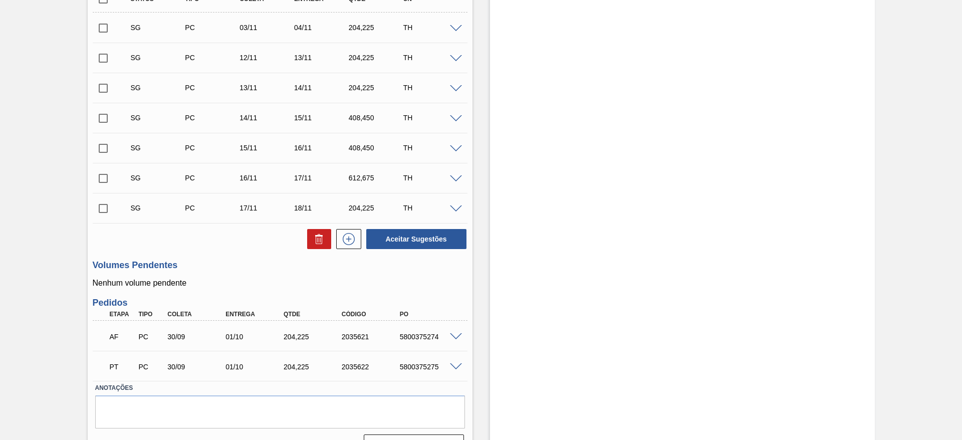
scroll to position [328, 0]
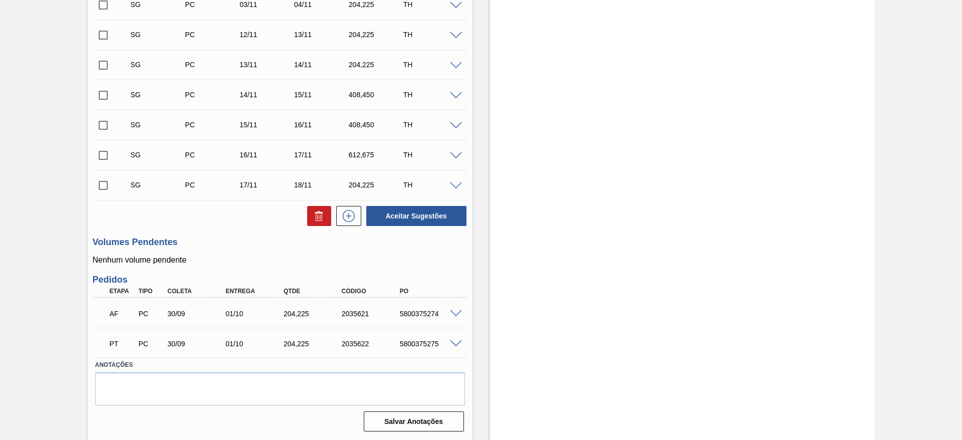
click at [455, 314] on span at bounding box center [456, 314] width 12 height 8
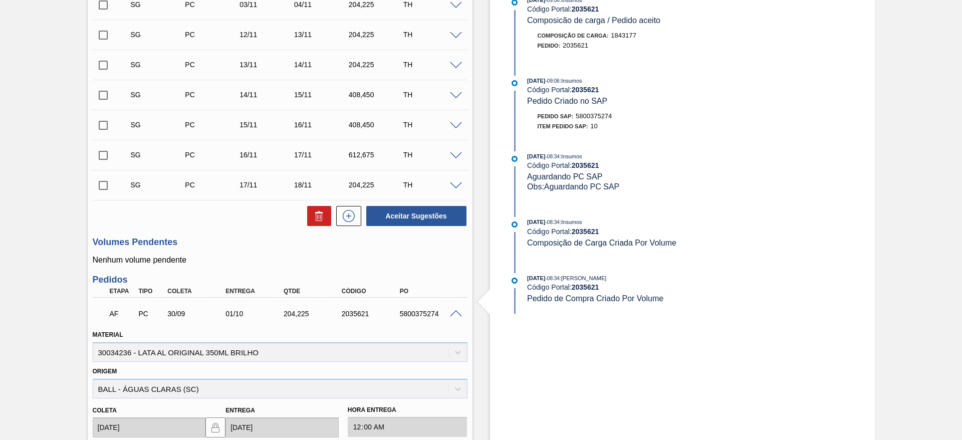
click at [769, 202] on div "Estoque De 01/10/2025 Até 15/10/2025 Filtro 01/10 Projeção de Estoque 618.159 N…" at bounding box center [682, 202] width 385 height 961
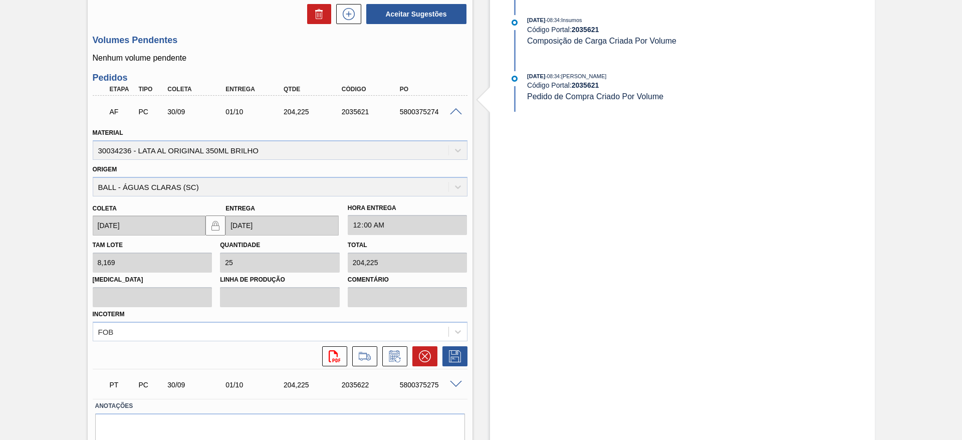
scroll to position [553, 0]
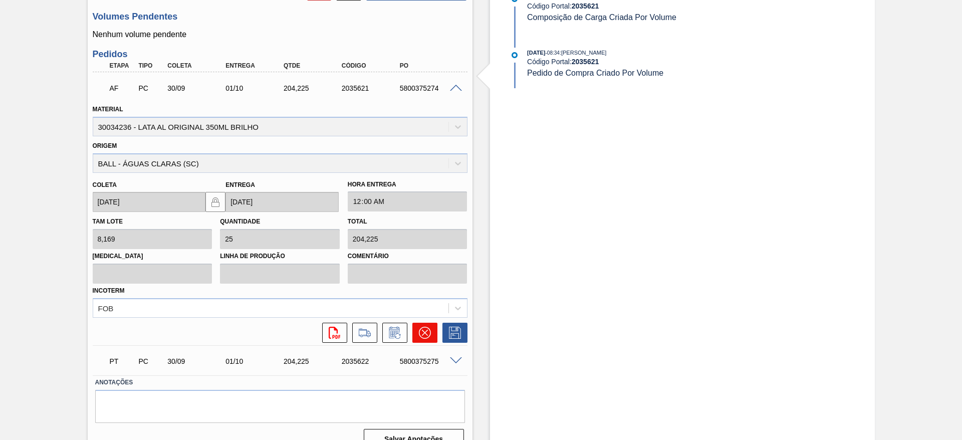
click at [424, 327] on icon at bounding box center [424, 333] width 12 height 12
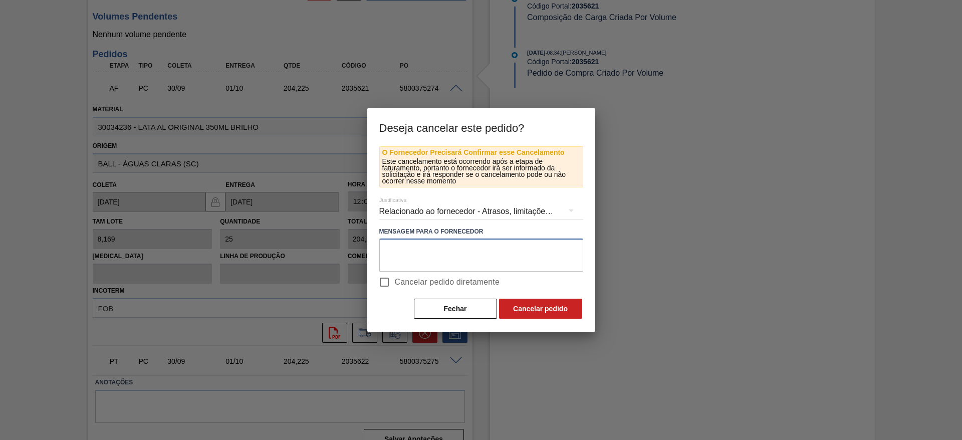
click at [491, 249] on textarea at bounding box center [481, 254] width 204 height 33
type textarea "L"
click at [478, 253] on textarea "Furo D-1 - giro da frota - linerização de grade" at bounding box center [481, 254] width 204 height 33
type textarea "Furo D-1 - giro da frota - linearização de grade"
click at [529, 314] on button "Cancelar pedido" at bounding box center [540, 309] width 83 height 20
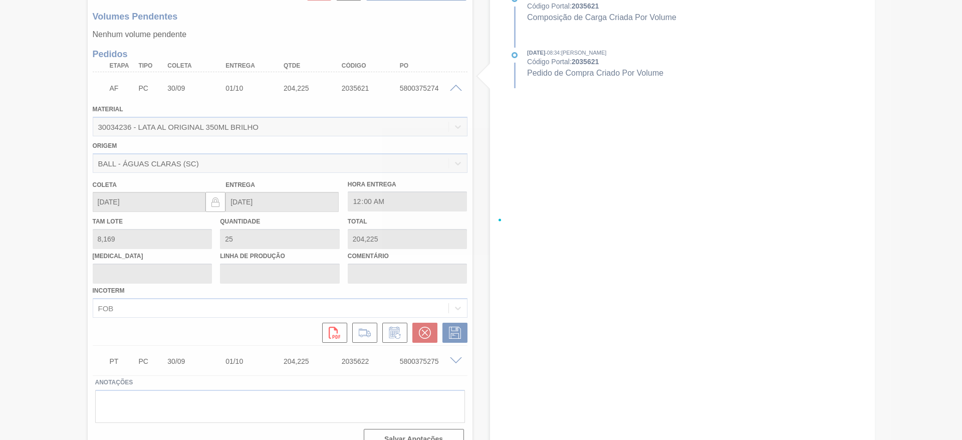
scroll to position [328, 0]
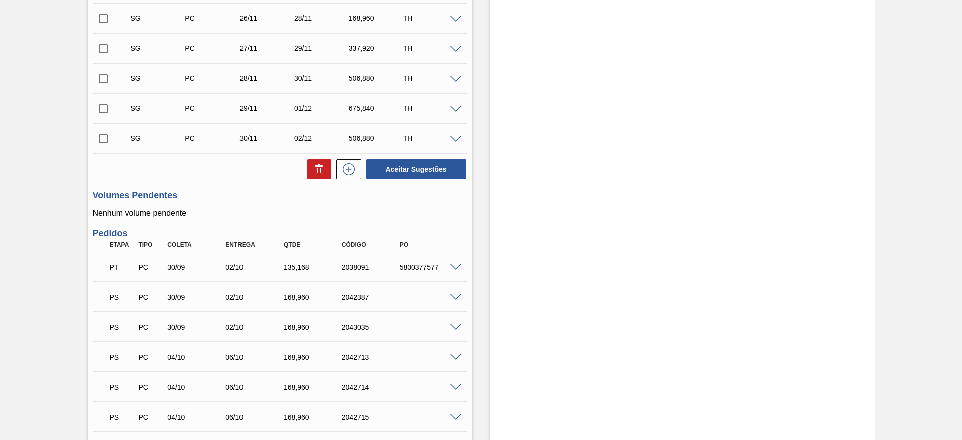
scroll to position [676, 0]
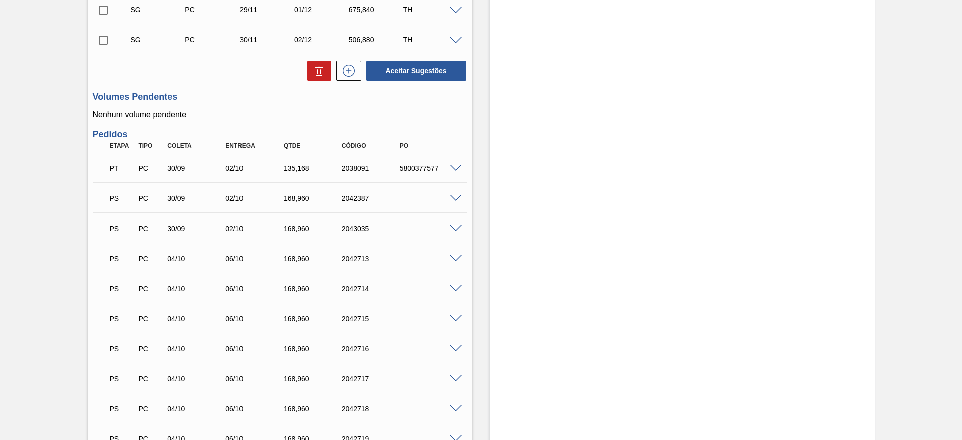
drag, startPoint x: 531, startPoint y: 306, endPoint x: 495, endPoint y: 227, distance: 86.3
click at [456, 197] on span at bounding box center [456, 199] width 12 height 8
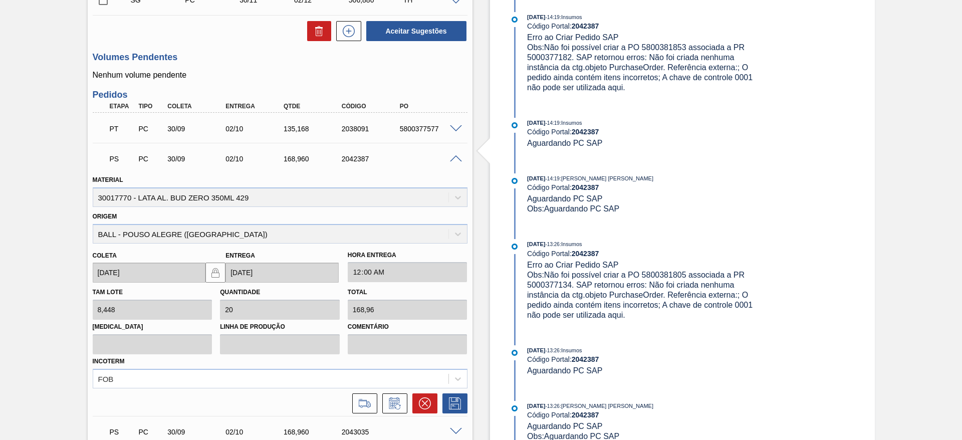
scroll to position [826, 0]
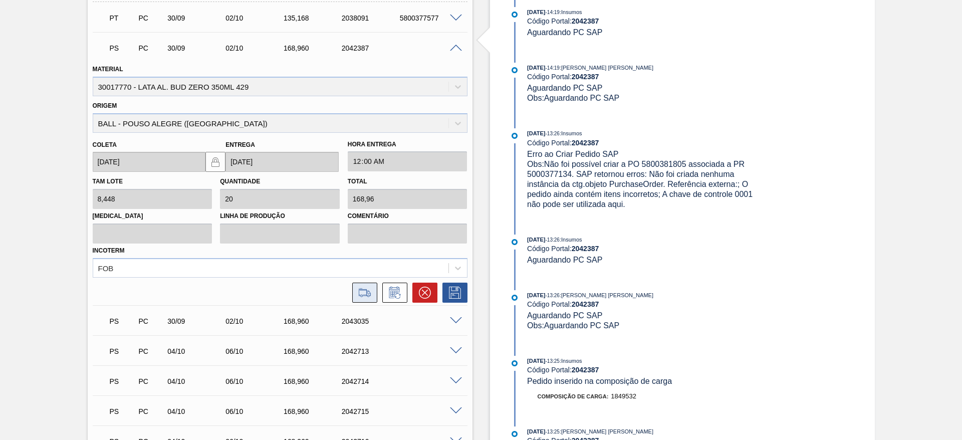
click at [362, 294] on icon at bounding box center [365, 292] width 16 height 12
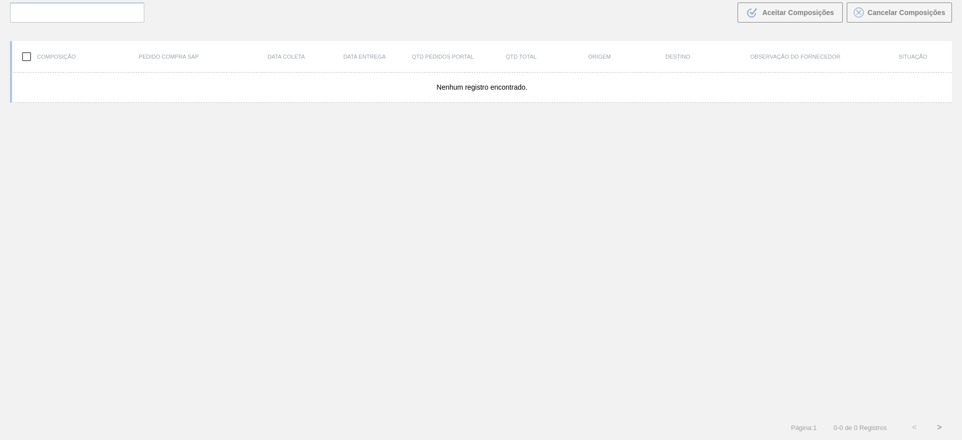
scroll to position [72, 0]
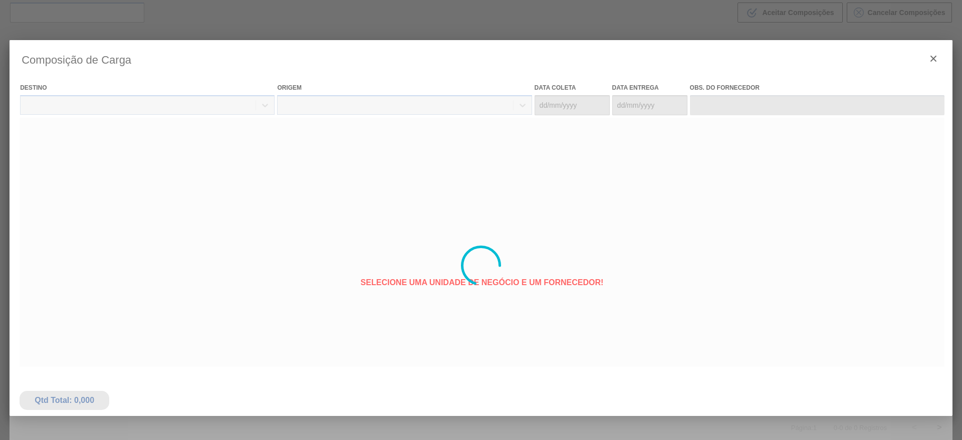
type coleta "[DATE]"
type entrega "[DATE]"
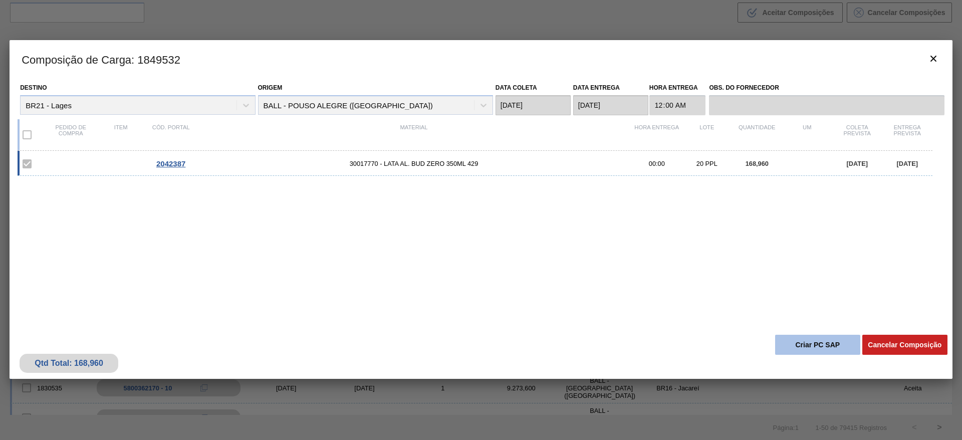
click at [812, 345] on button "Criar PC SAP" at bounding box center [817, 345] width 85 height 20
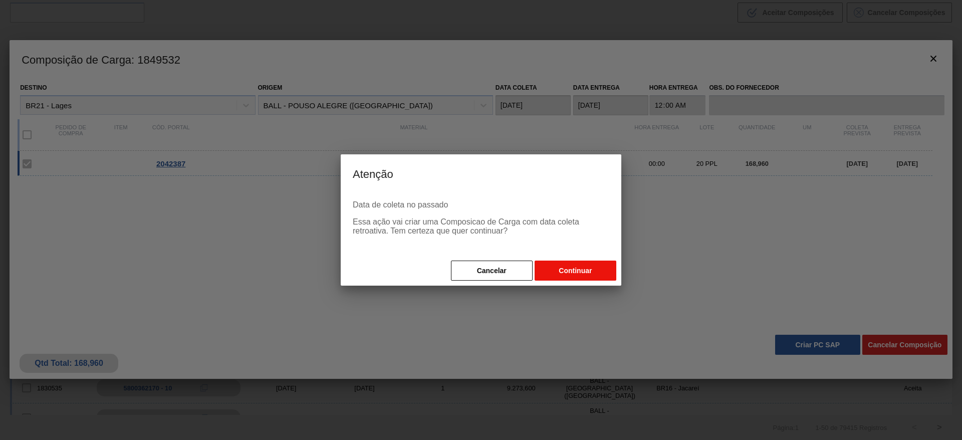
click at [581, 271] on button "Continuar" at bounding box center [575, 270] width 82 height 20
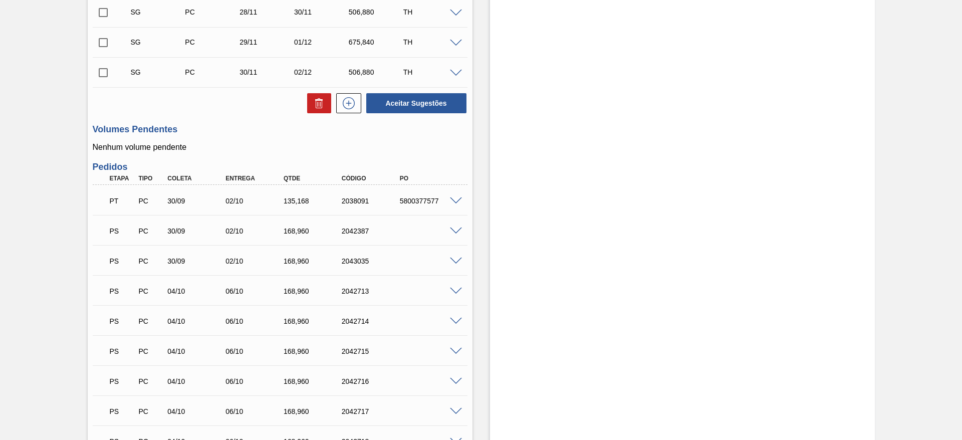
scroll to position [751, 0]
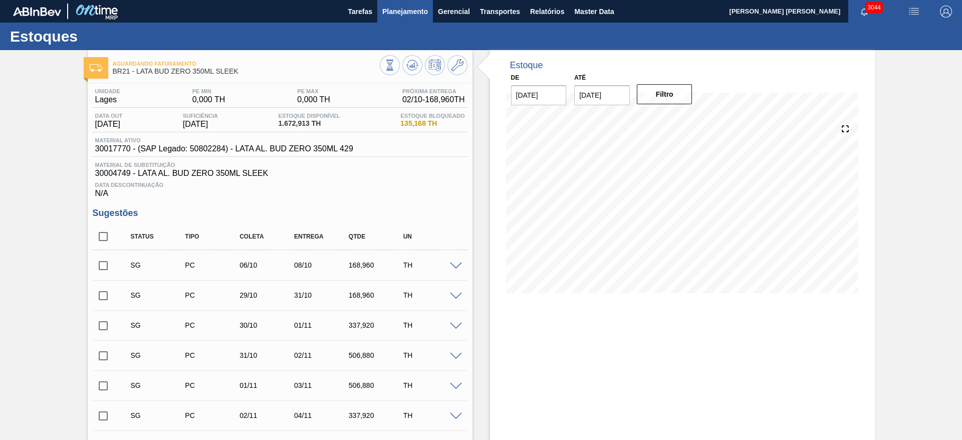
click at [403, 5] on button "Planejamento" at bounding box center [405, 11] width 56 height 23
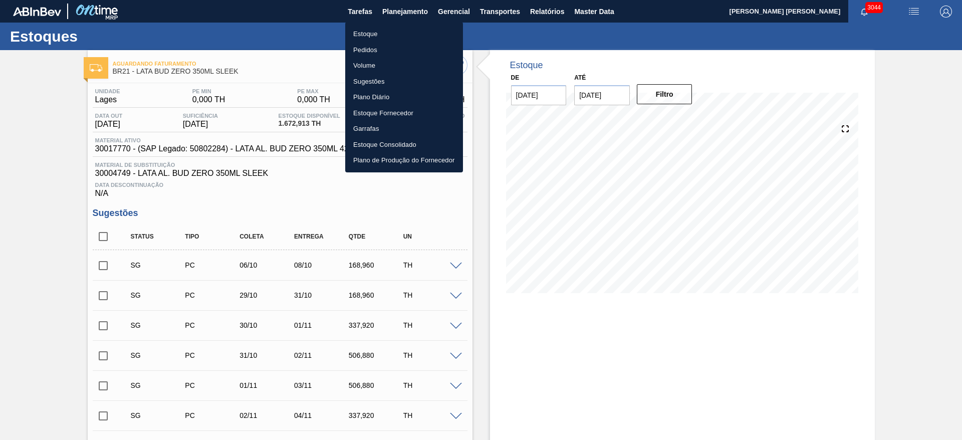
click at [369, 97] on li "Plano Diário" at bounding box center [404, 97] width 118 height 16
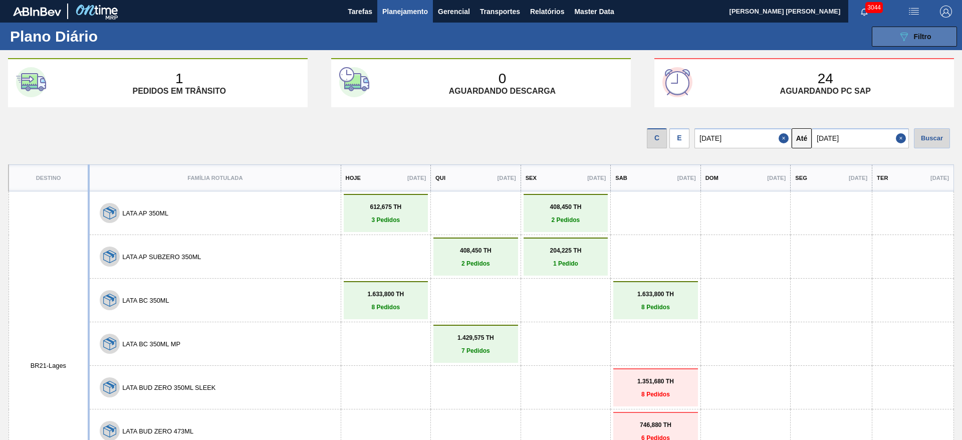
click at [905, 38] on icon "089F7B8B-B2A5-4AFE-B5C0-19BA573D28AC" at bounding box center [904, 37] width 12 height 12
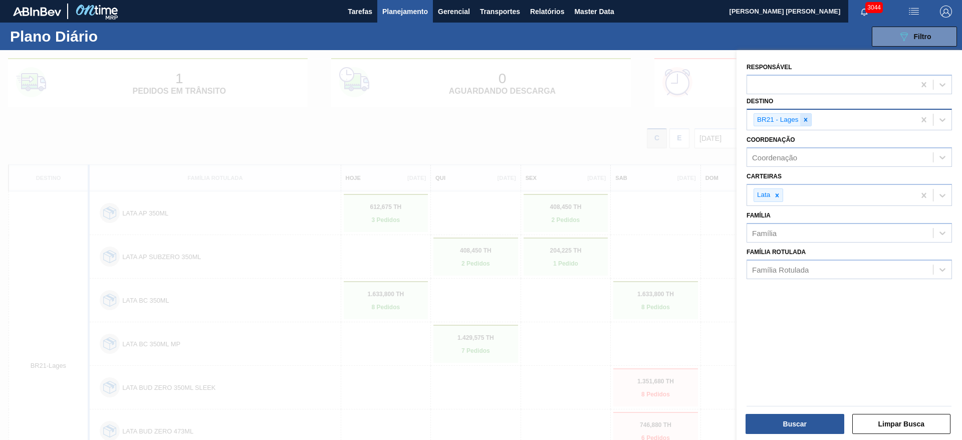
click at [803, 123] on icon at bounding box center [805, 119] width 7 height 7
type input "22"
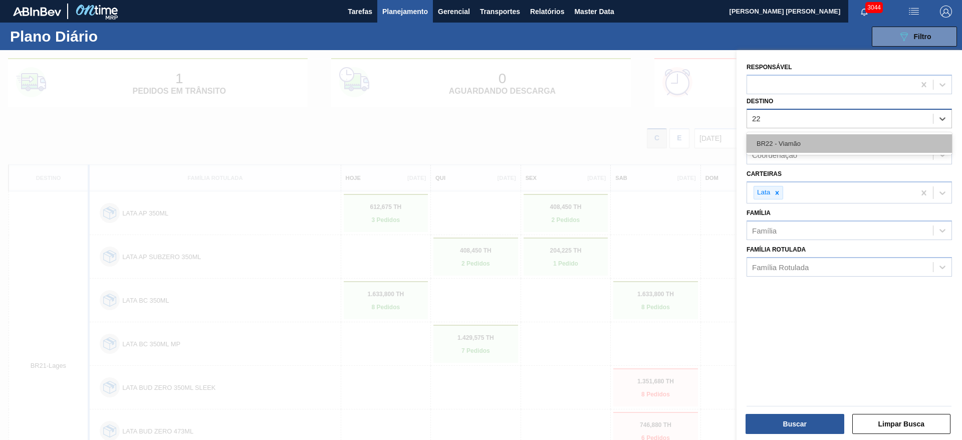
click at [787, 141] on div "BR22 - Viamão" at bounding box center [848, 143] width 205 height 19
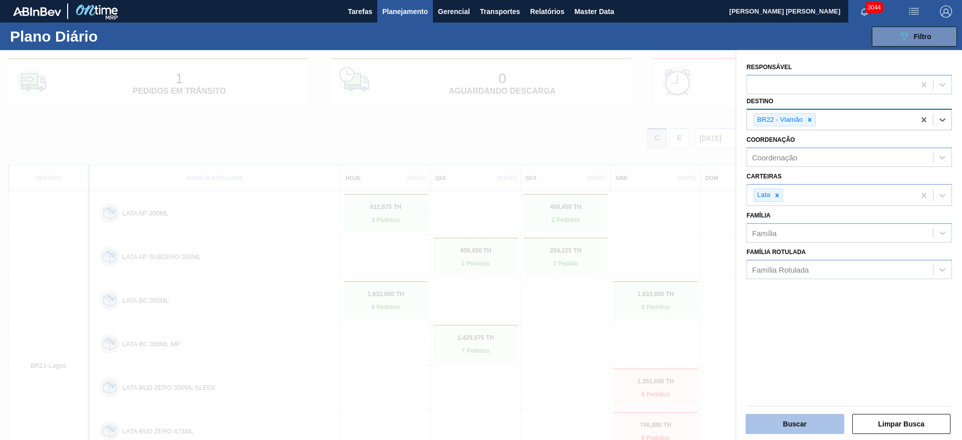
click at [810, 424] on button "Buscar" at bounding box center [794, 424] width 99 height 20
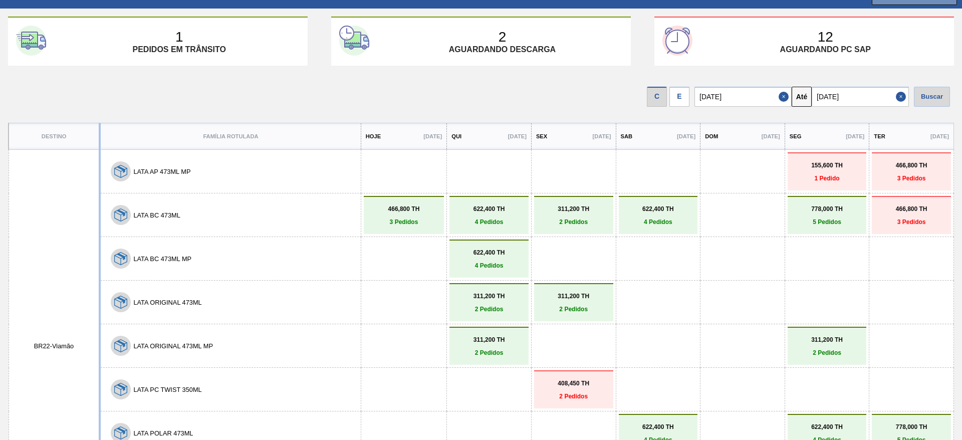
click at [567, 389] on link "408,450 TH 2 Pedidos" at bounding box center [573, 390] width 74 height 20
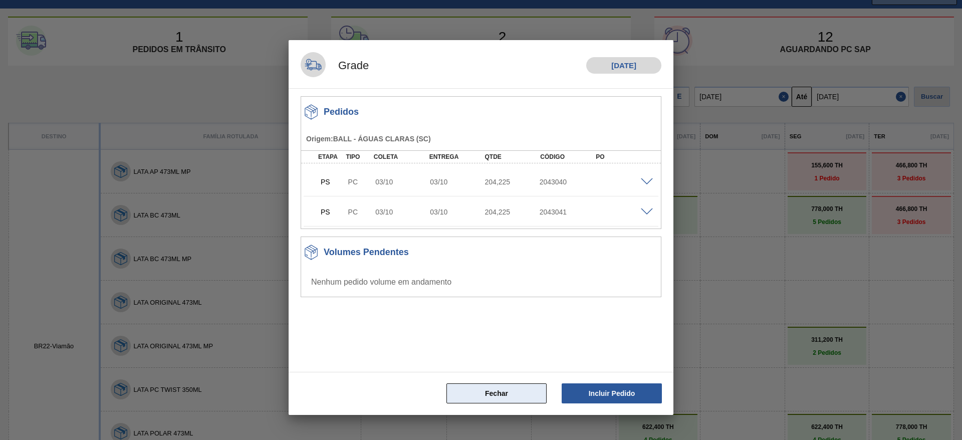
click at [510, 392] on button "Fechar" at bounding box center [496, 393] width 100 height 20
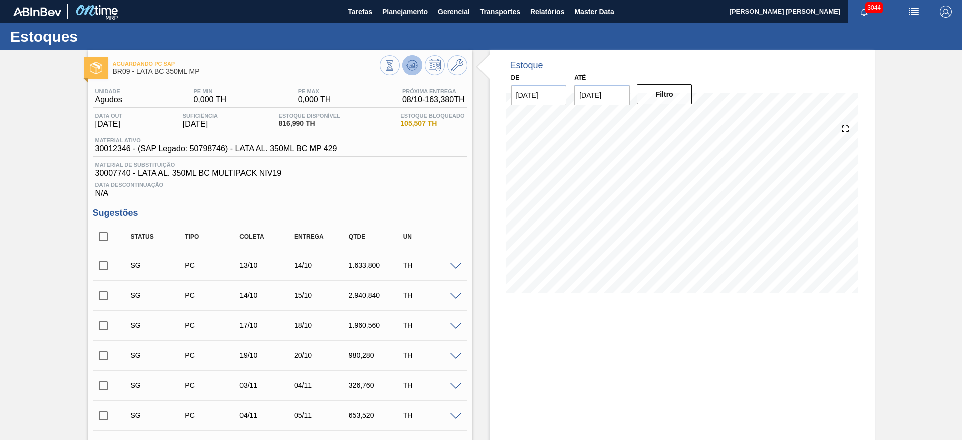
click at [413, 65] on polygon at bounding box center [413, 65] width 1 height 4
click at [415, 63] on icon at bounding box center [412, 65] width 12 height 12
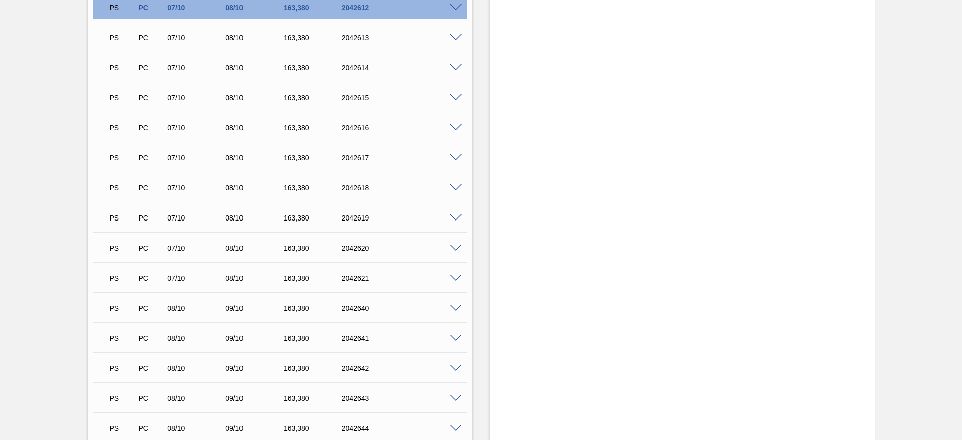
scroll to position [842, 0]
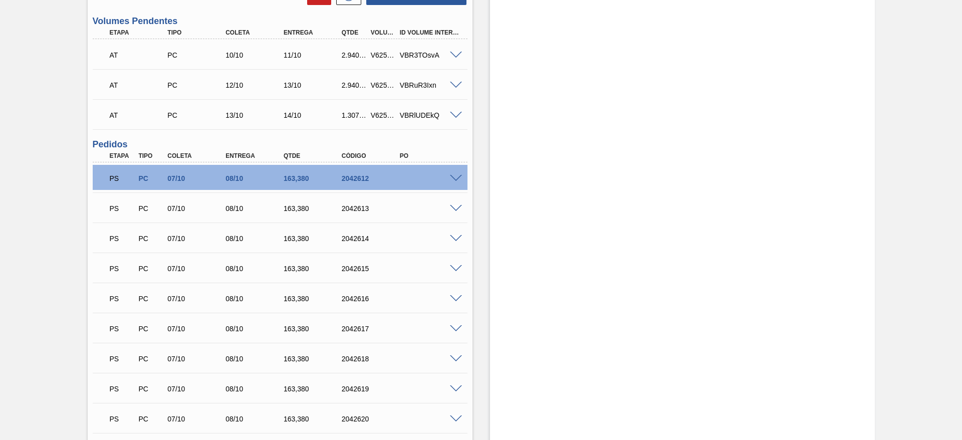
click at [455, 180] on span at bounding box center [456, 179] width 12 height 8
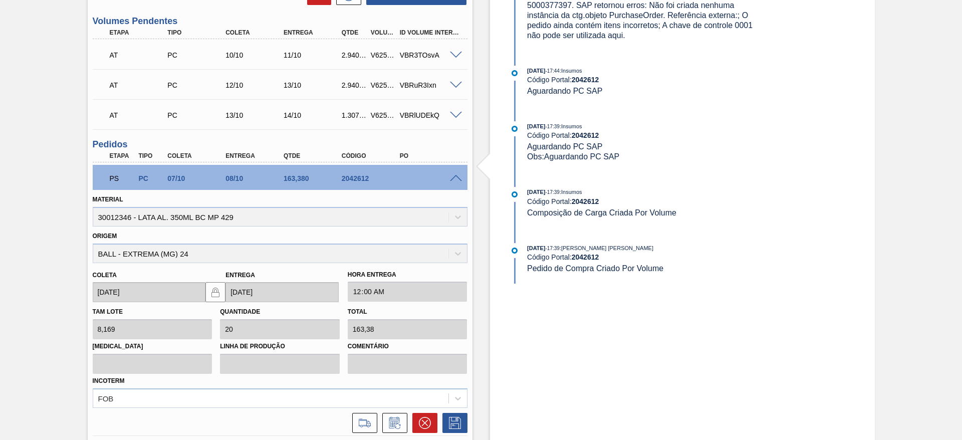
click at [458, 182] on div "PS PC 07/10 08/10 163,380 2042612" at bounding box center [280, 177] width 375 height 25
click at [454, 177] on span at bounding box center [456, 179] width 12 height 8
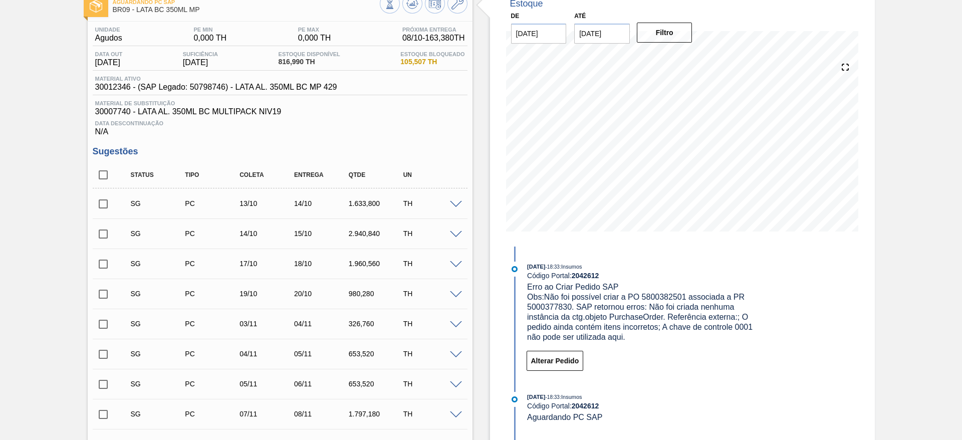
scroll to position [0, 0]
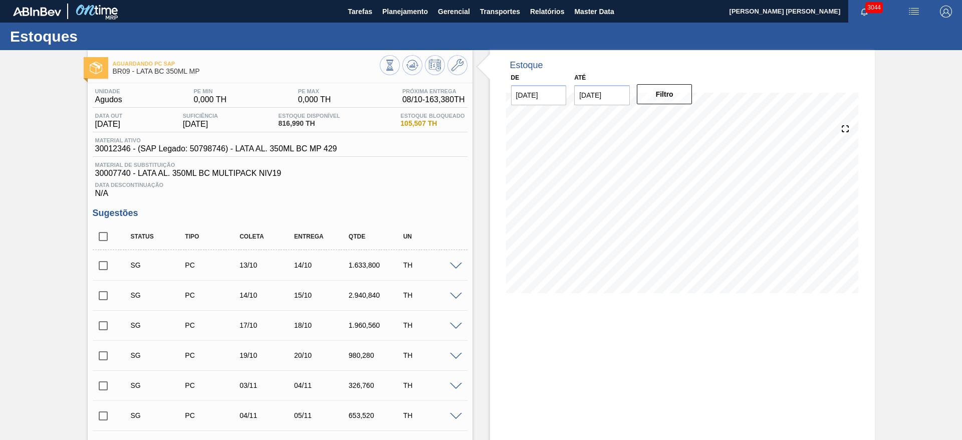
click at [619, 95] on input "[DATE]" at bounding box center [602, 95] width 56 height 20
click at [598, 199] on div "20" at bounding box center [603, 200] width 14 height 14
type input "[DATE]"
click at [665, 99] on button "Filtro" at bounding box center [665, 94] width 56 height 20
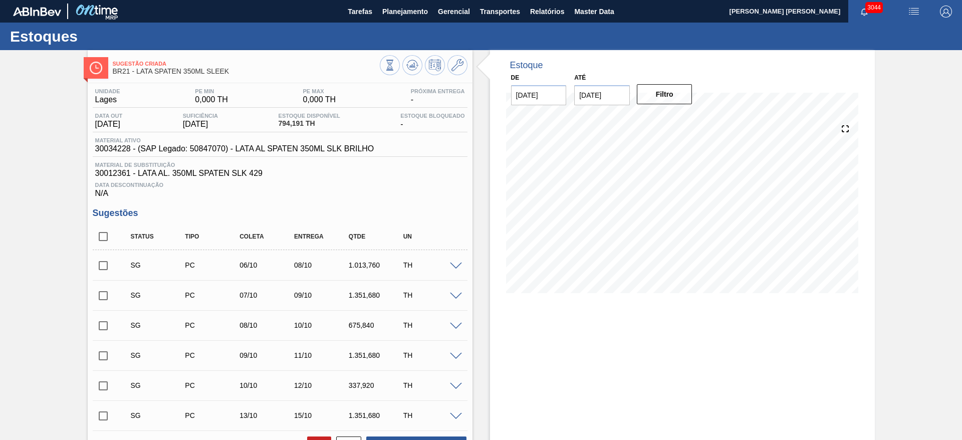
scroll to position [75, 0]
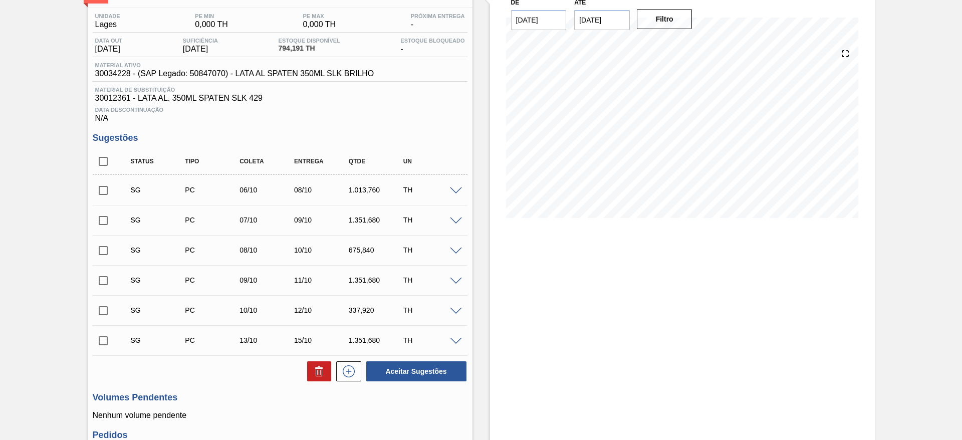
drag, startPoint x: 101, startPoint y: 157, endPoint x: 133, endPoint y: 195, distance: 49.4
click at [101, 157] on input "checkbox" at bounding box center [103, 161] width 21 height 21
checkbox input "true"
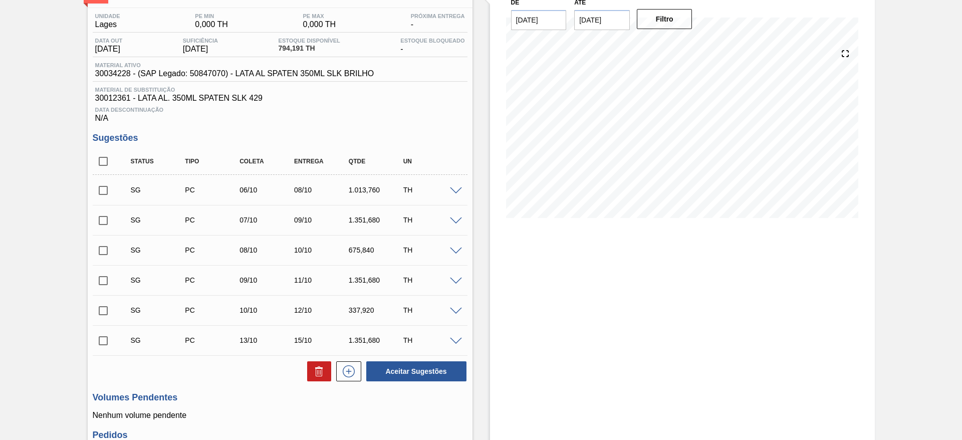
checkbox input "true"
click at [322, 369] on icon at bounding box center [319, 371] width 12 height 12
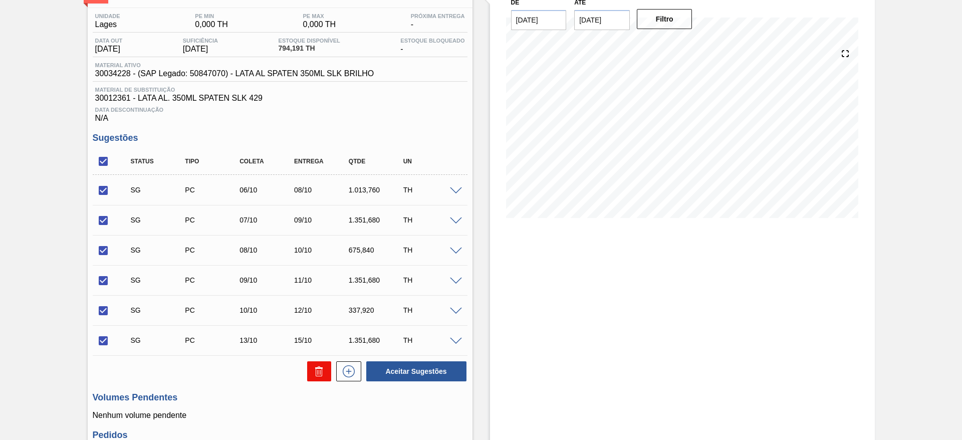
checkbox input "false"
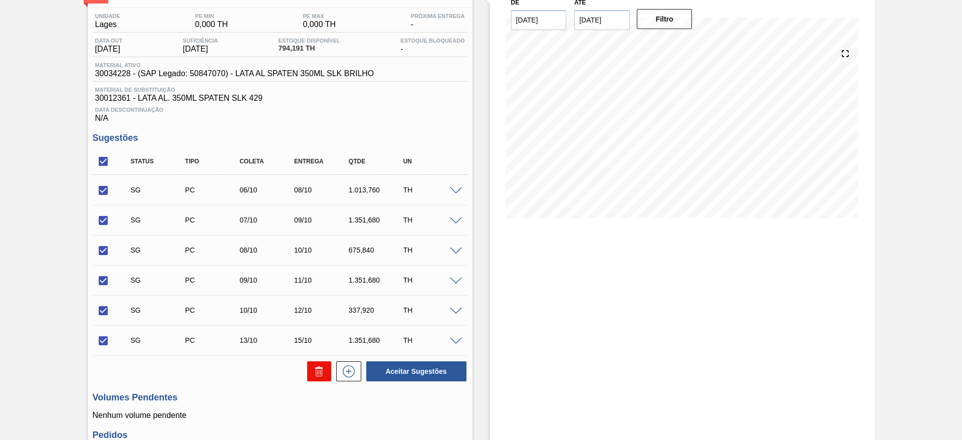
checkbox input "false"
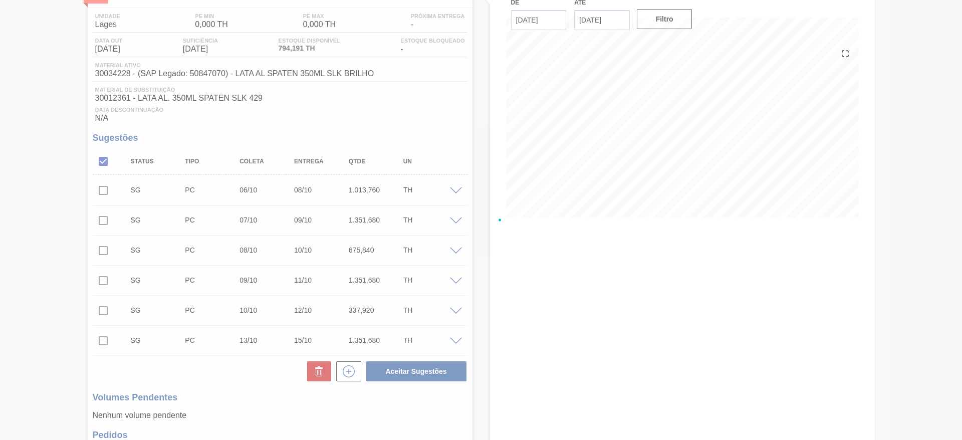
scroll to position [0, 0]
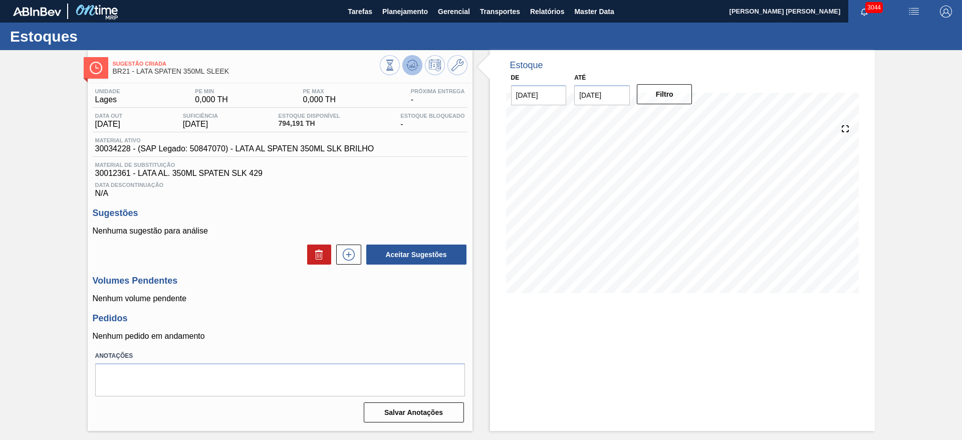
click at [415, 70] on icon at bounding box center [412, 65] width 12 height 12
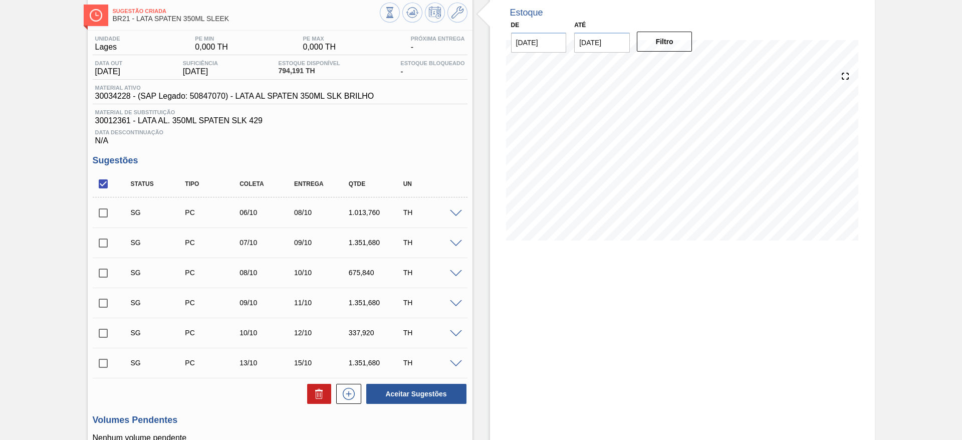
scroll to position [75, 0]
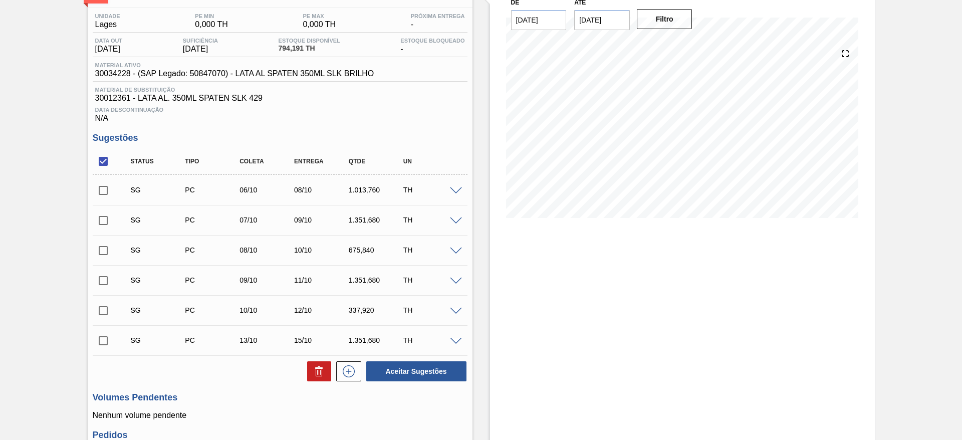
click at [107, 162] on input "checkbox" at bounding box center [103, 161] width 21 height 21
click at [100, 163] on input "checkbox" at bounding box center [103, 161] width 21 height 21
checkbox input "true"
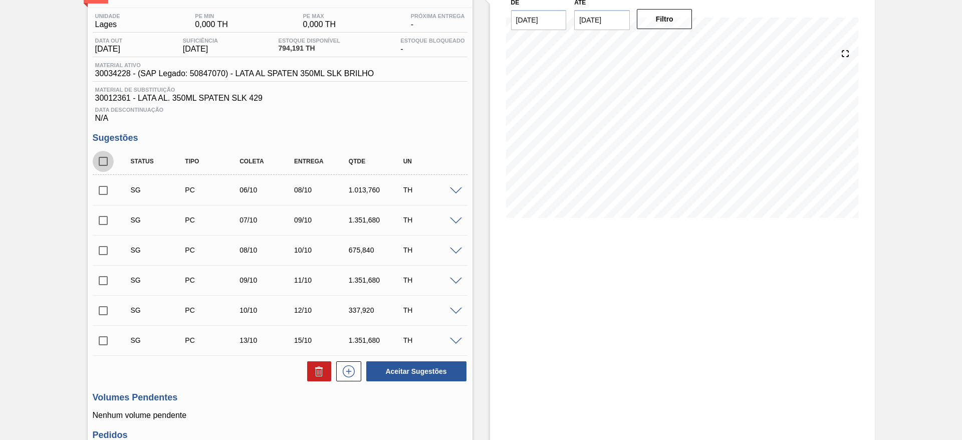
checkbox input "true"
click at [102, 340] on input "checkbox" at bounding box center [103, 340] width 21 height 21
checkbox input "false"
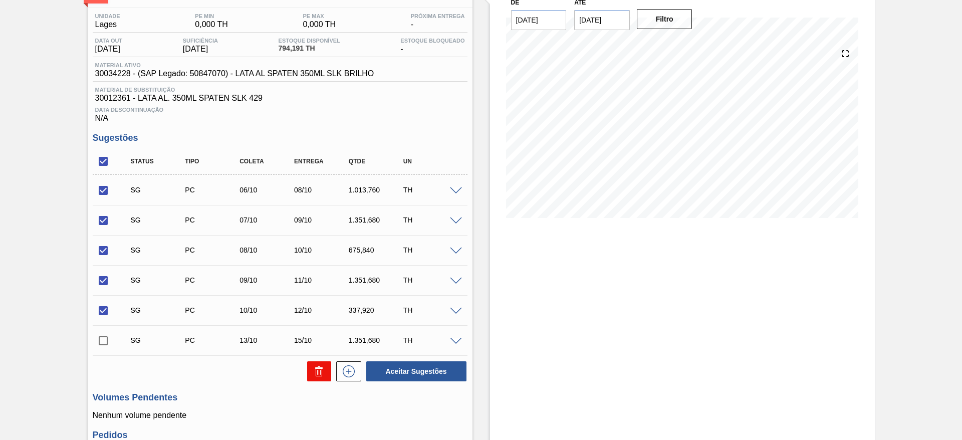
click at [314, 370] on icon at bounding box center [319, 371] width 12 height 12
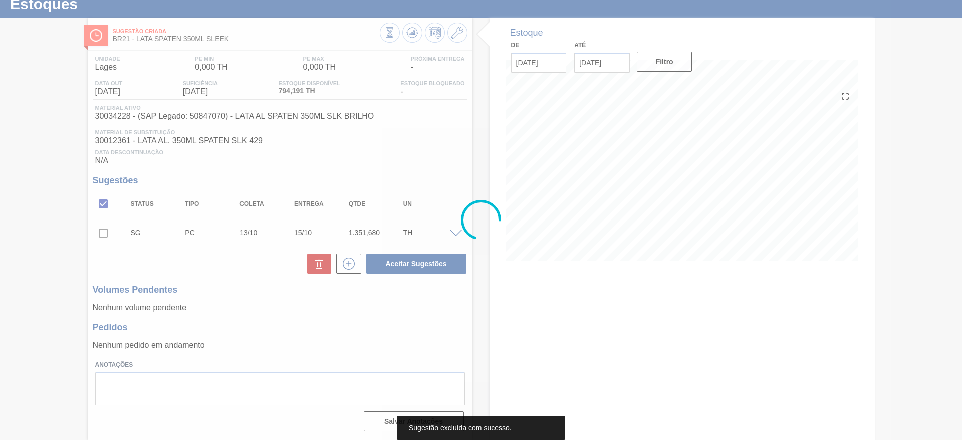
scroll to position [33, 0]
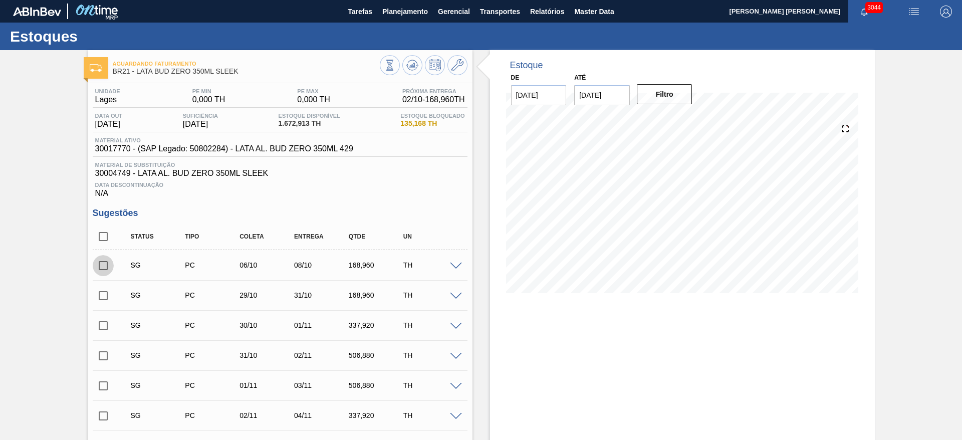
click at [107, 264] on input "checkbox" at bounding box center [103, 265] width 21 height 21
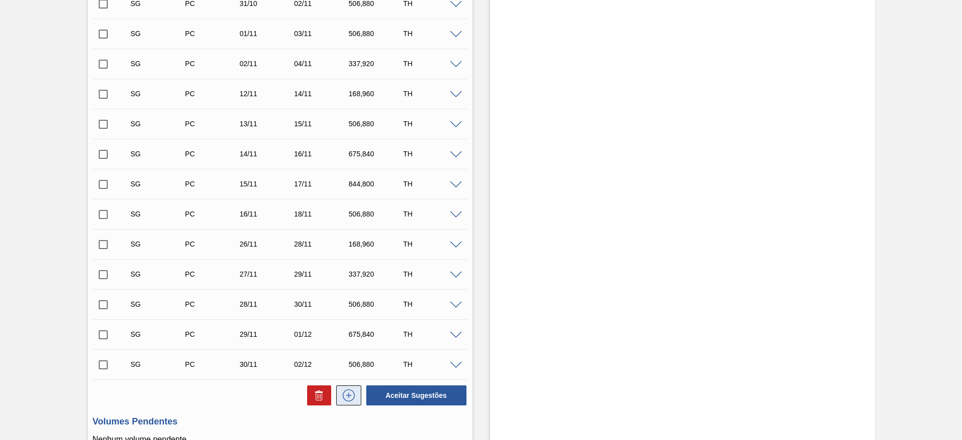
scroll to position [376, 0]
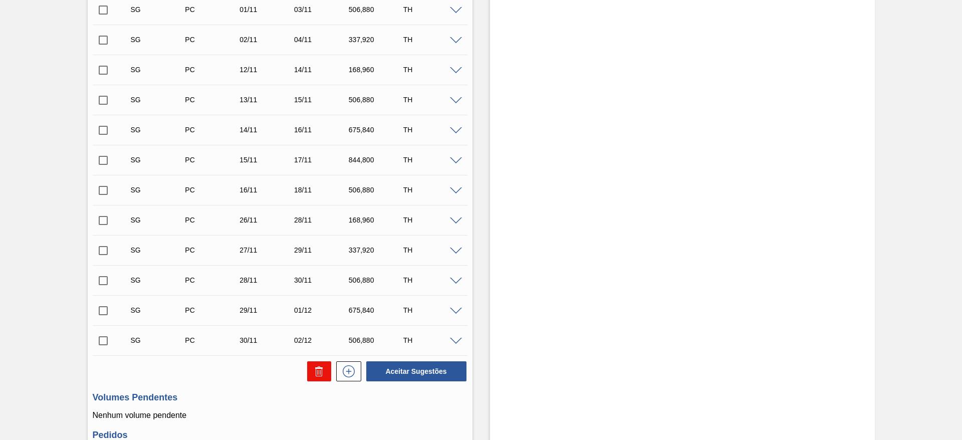
click at [325, 369] on button at bounding box center [319, 371] width 24 height 20
checkbox input "false"
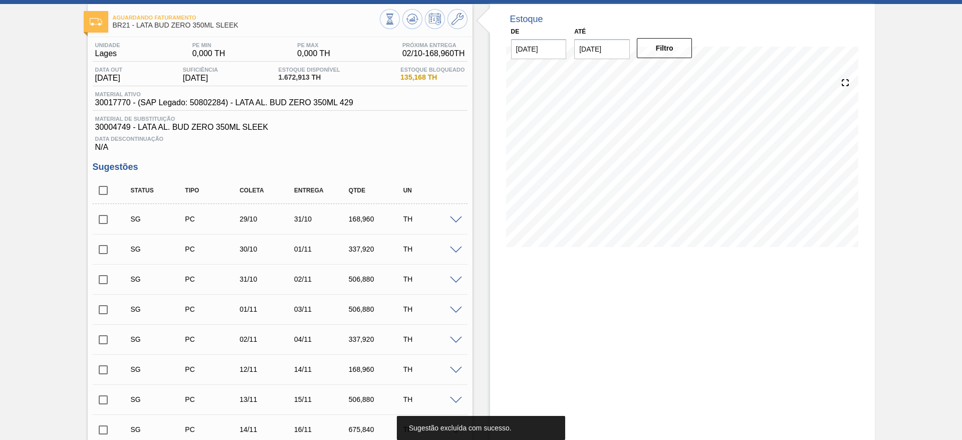
scroll to position [45, 0]
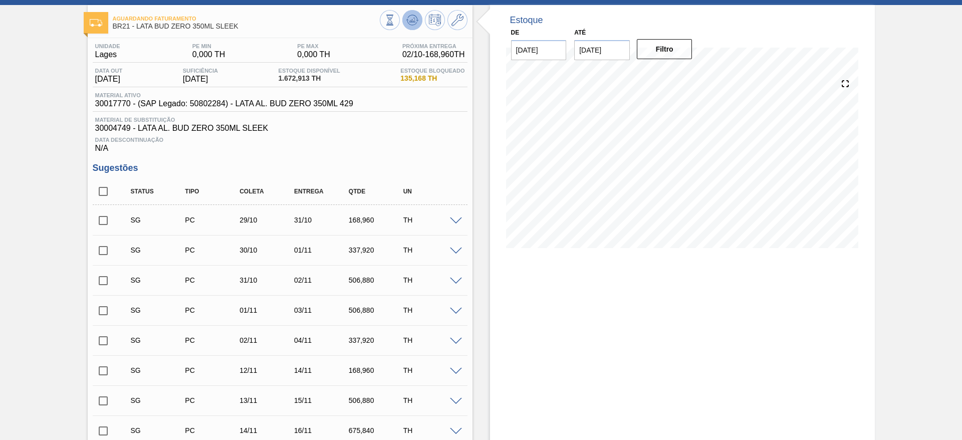
click at [407, 21] on icon at bounding box center [412, 20] width 12 height 12
click at [413, 21] on icon at bounding box center [412, 20] width 7 height 5
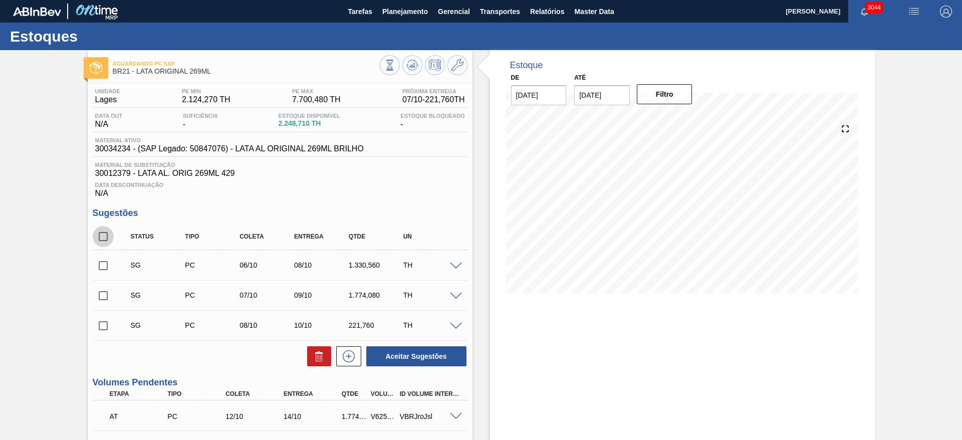
click at [107, 231] on input "checkbox" at bounding box center [103, 236] width 21 height 21
checkbox input "true"
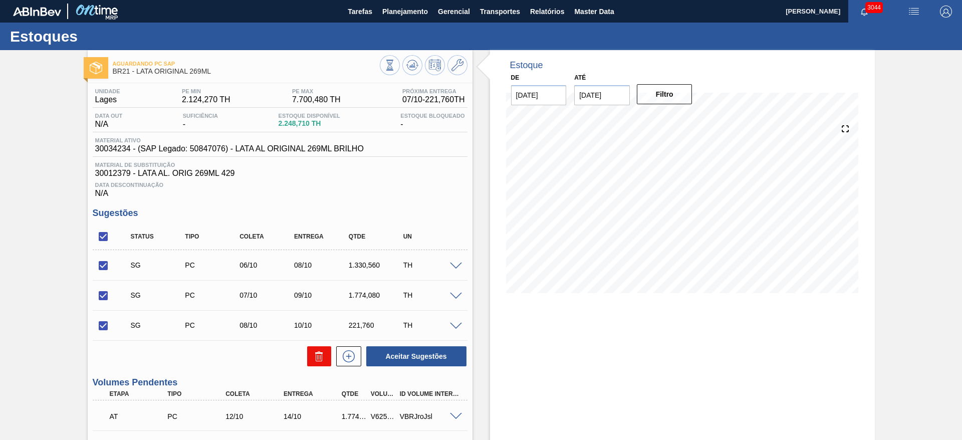
click at [317, 359] on icon at bounding box center [317, 357] width 1 height 5
checkbox input "false"
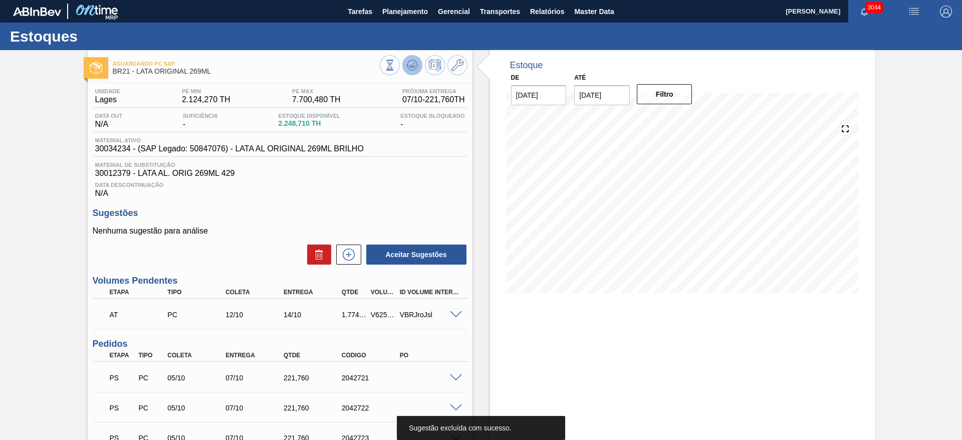
click at [410, 66] on icon at bounding box center [412, 65] width 12 height 12
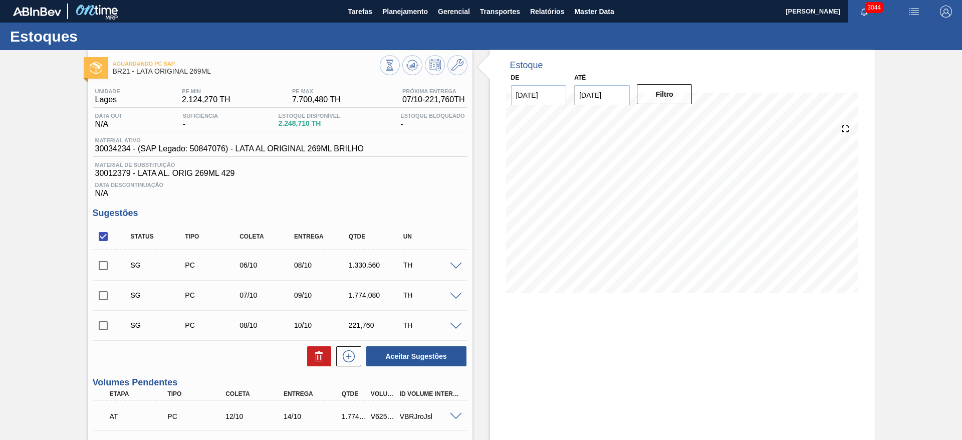
click at [496, 318] on div "Estoque De 01/10/2025 Até 20/10/2025 Filtro" at bounding box center [682, 448] width 385 height 796
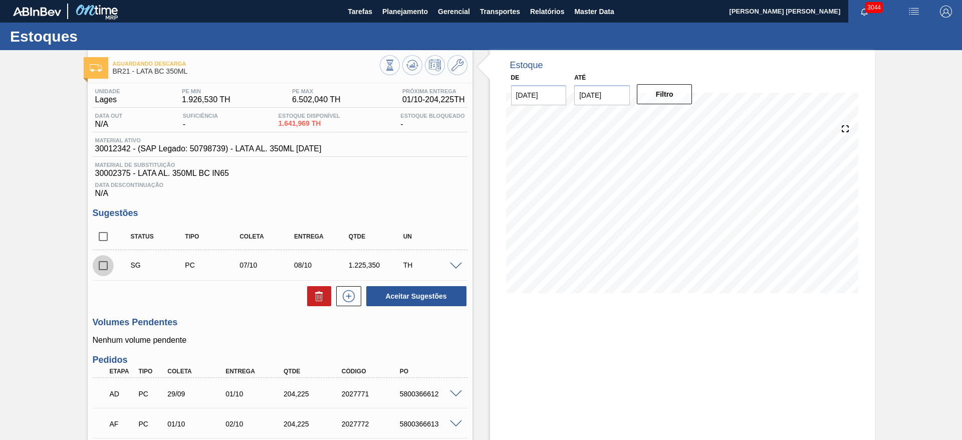
click at [101, 265] on input "checkbox" at bounding box center [103, 265] width 21 height 21
click at [313, 300] on icon at bounding box center [319, 296] width 12 height 12
checkbox input "false"
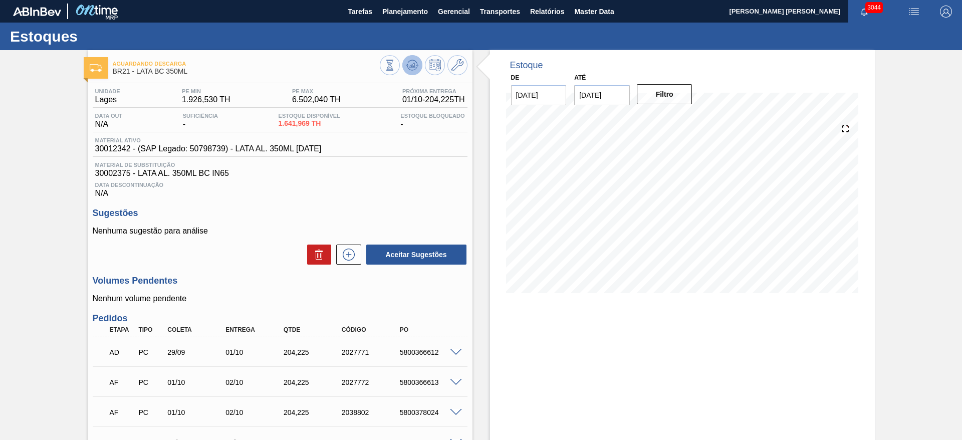
click at [414, 67] on icon at bounding box center [412, 65] width 12 height 12
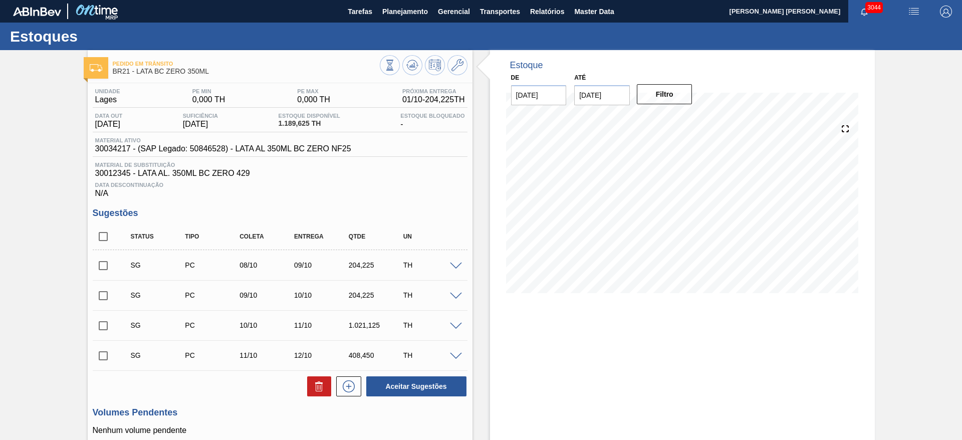
click at [105, 329] on input "checkbox" at bounding box center [103, 325] width 21 height 21
click at [322, 388] on icon at bounding box center [319, 386] width 12 height 12
checkbox input "false"
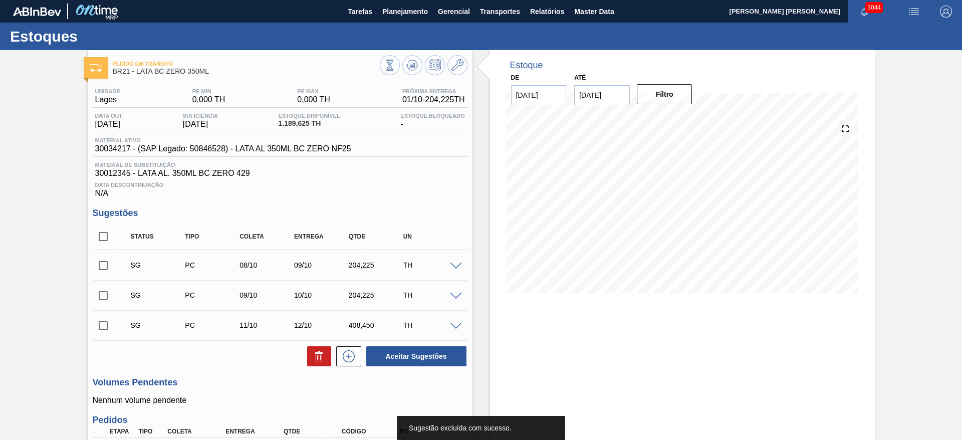
click at [106, 237] on input "checkbox" at bounding box center [103, 236] width 21 height 21
checkbox input "true"
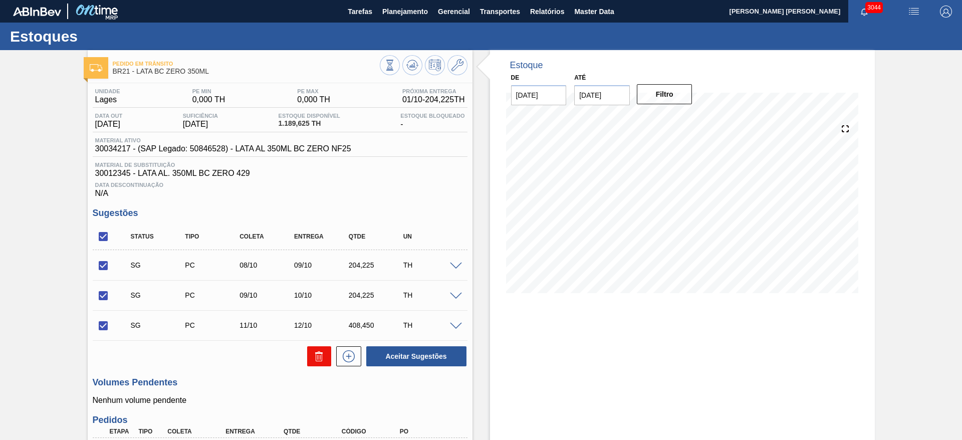
click at [324, 362] on icon at bounding box center [319, 356] width 12 height 12
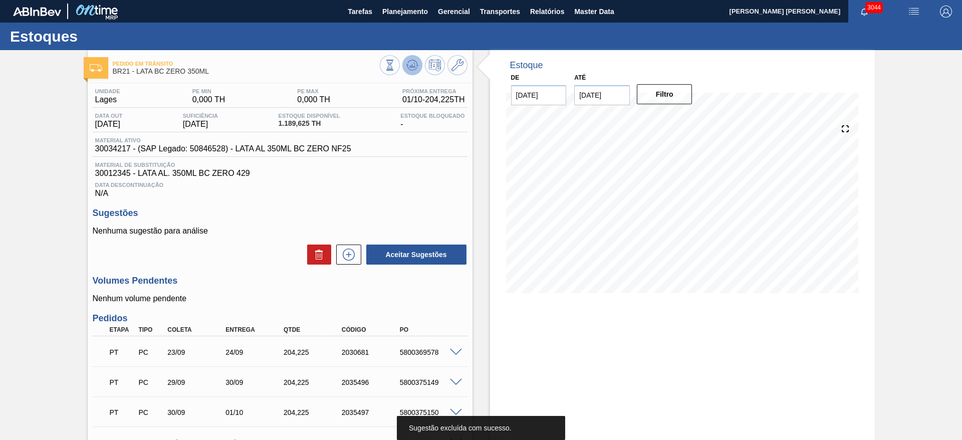
click at [411, 69] on icon at bounding box center [412, 65] width 12 height 12
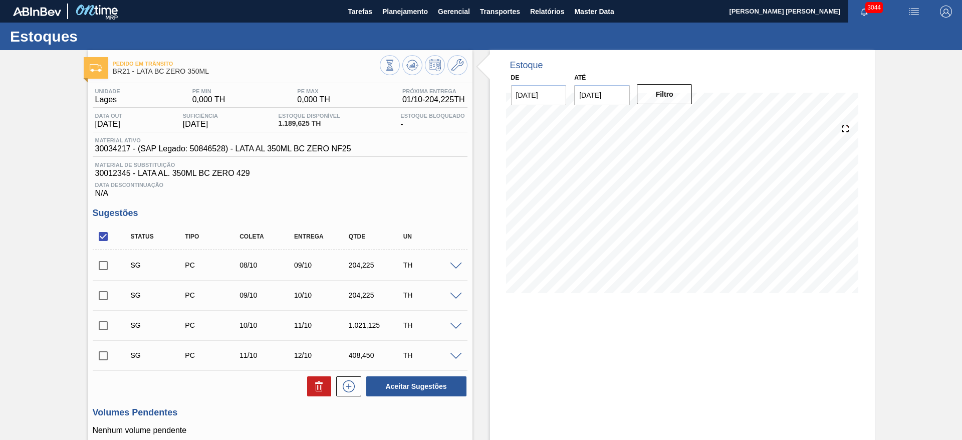
scroll to position [75, 0]
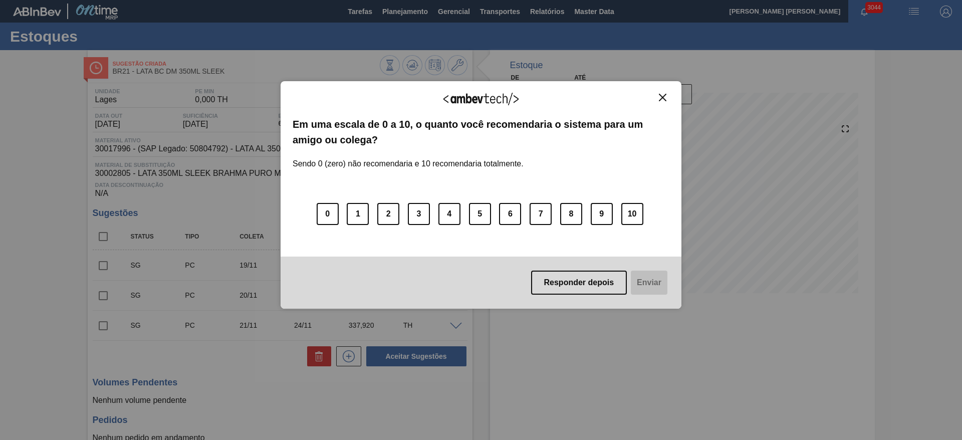
drag, startPoint x: 664, startPoint y: 94, endPoint x: 661, endPoint y: 104, distance: 10.6
click at [665, 94] on img "Close" at bounding box center [663, 98] width 8 height 8
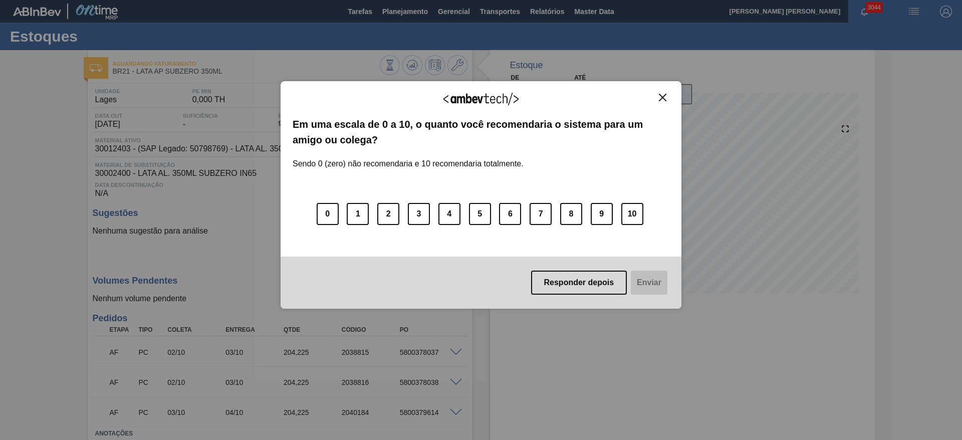
click at [662, 97] on img "Close" at bounding box center [663, 98] width 8 height 8
